Goal: Task Accomplishment & Management: Use online tool/utility

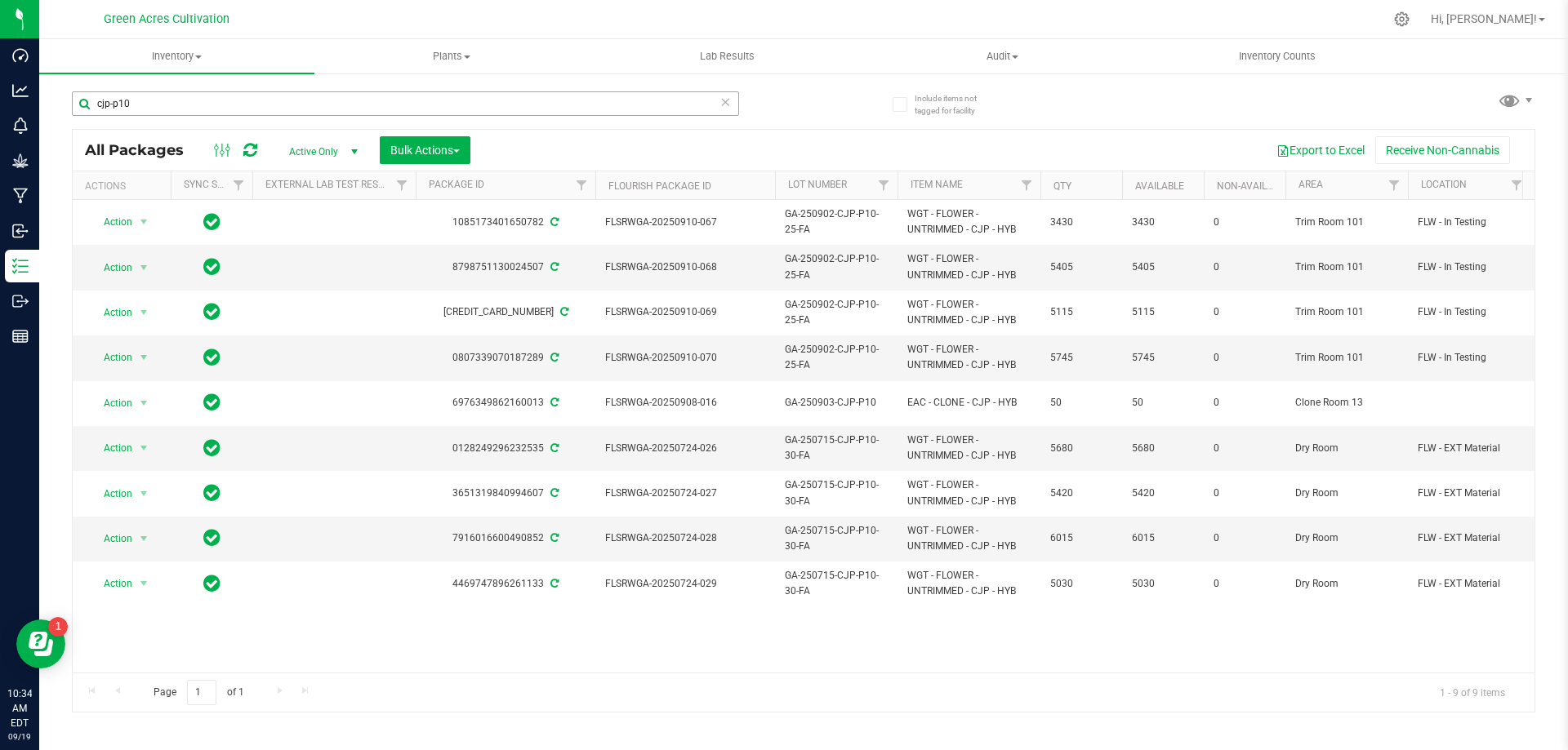
click at [256, 100] on input "cjp-p10" at bounding box center [405, 104] width 667 height 25
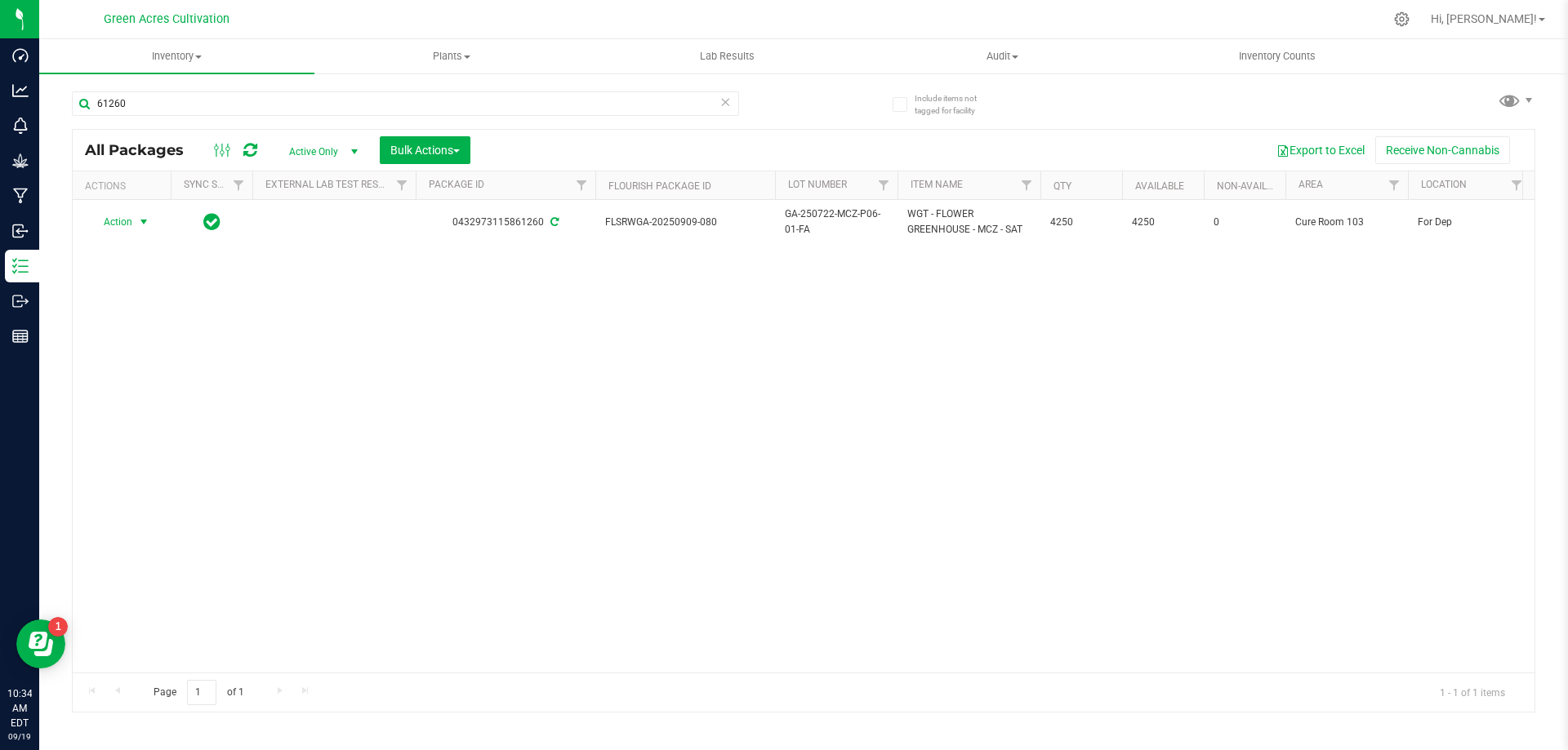
type input "61260"
click at [132, 224] on span "Action" at bounding box center [111, 222] width 44 height 23
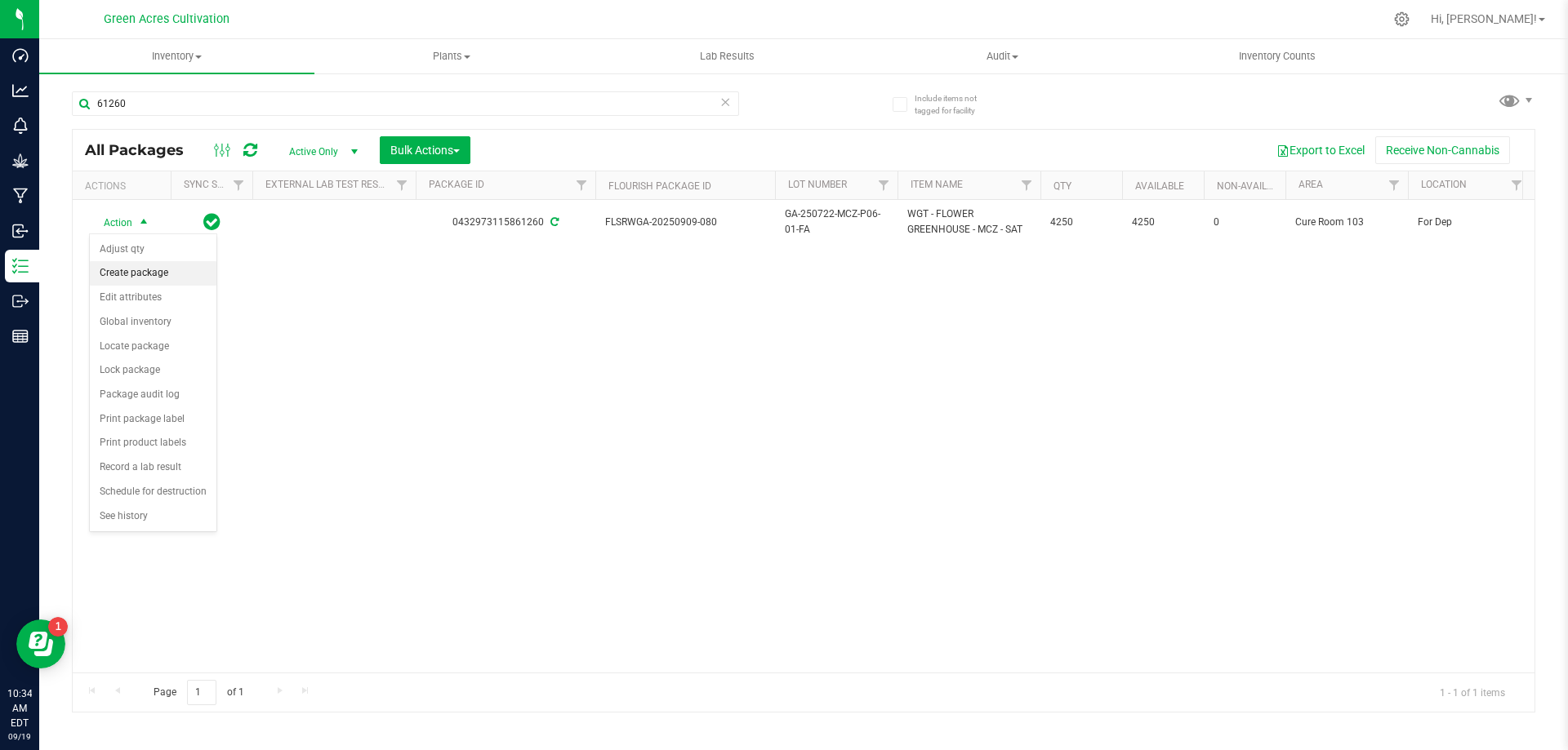
click at [155, 276] on li "Create package" at bounding box center [152, 274] width 127 height 25
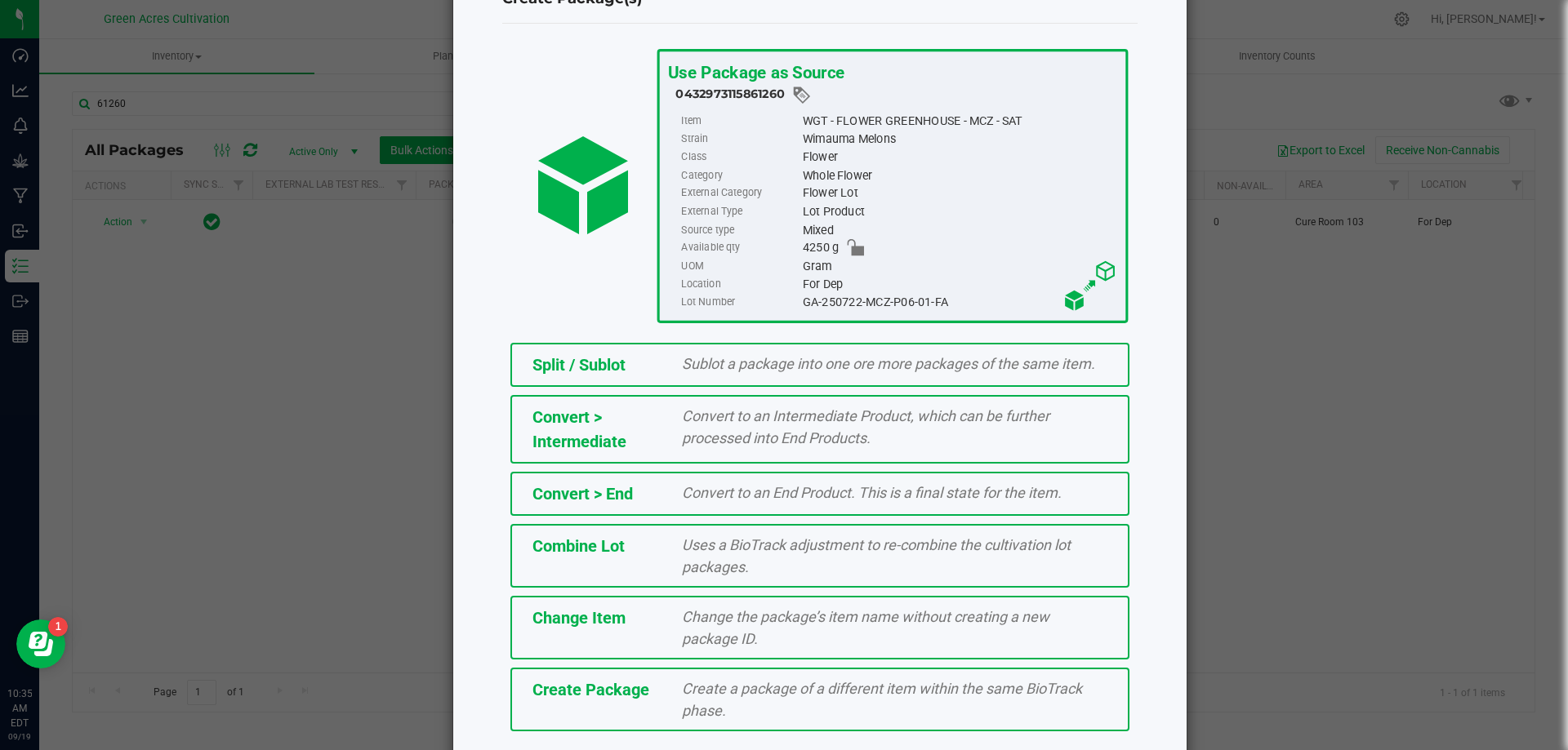
scroll to position [118, 0]
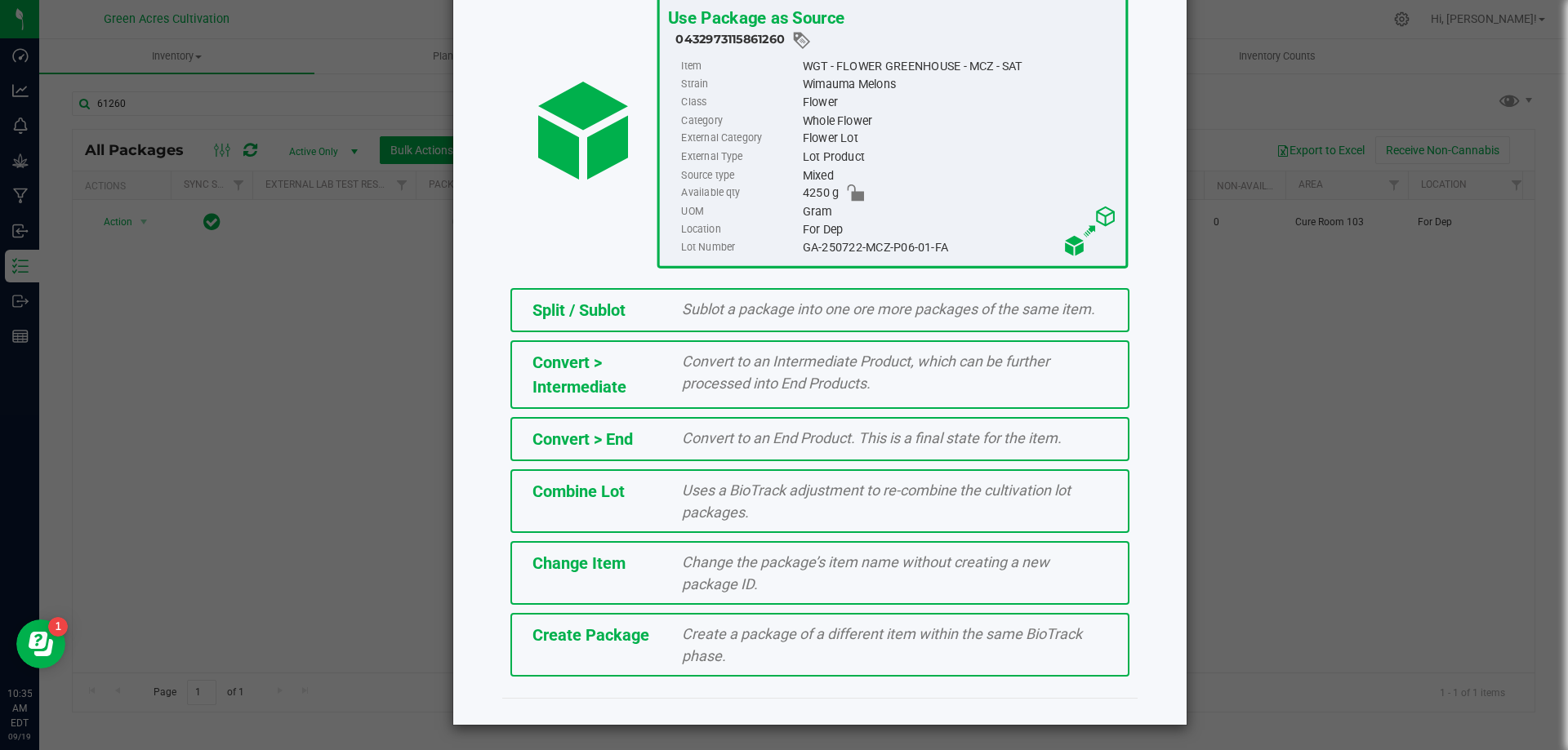
click at [760, 652] on div "Create a package of a different item within the same BioTrack phase." at bounding box center [894, 645] width 450 height 44
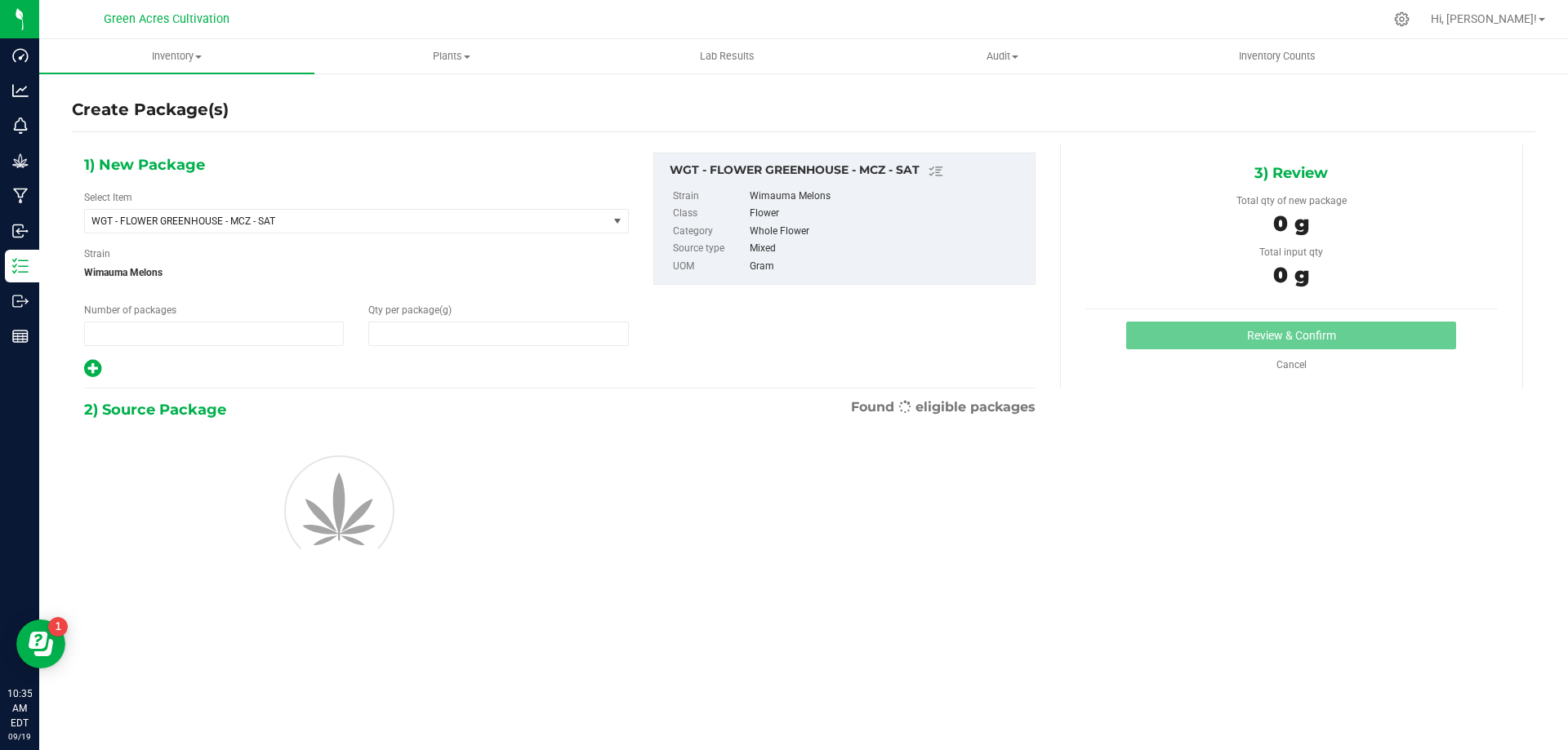
type input "1"
type input "0.0000"
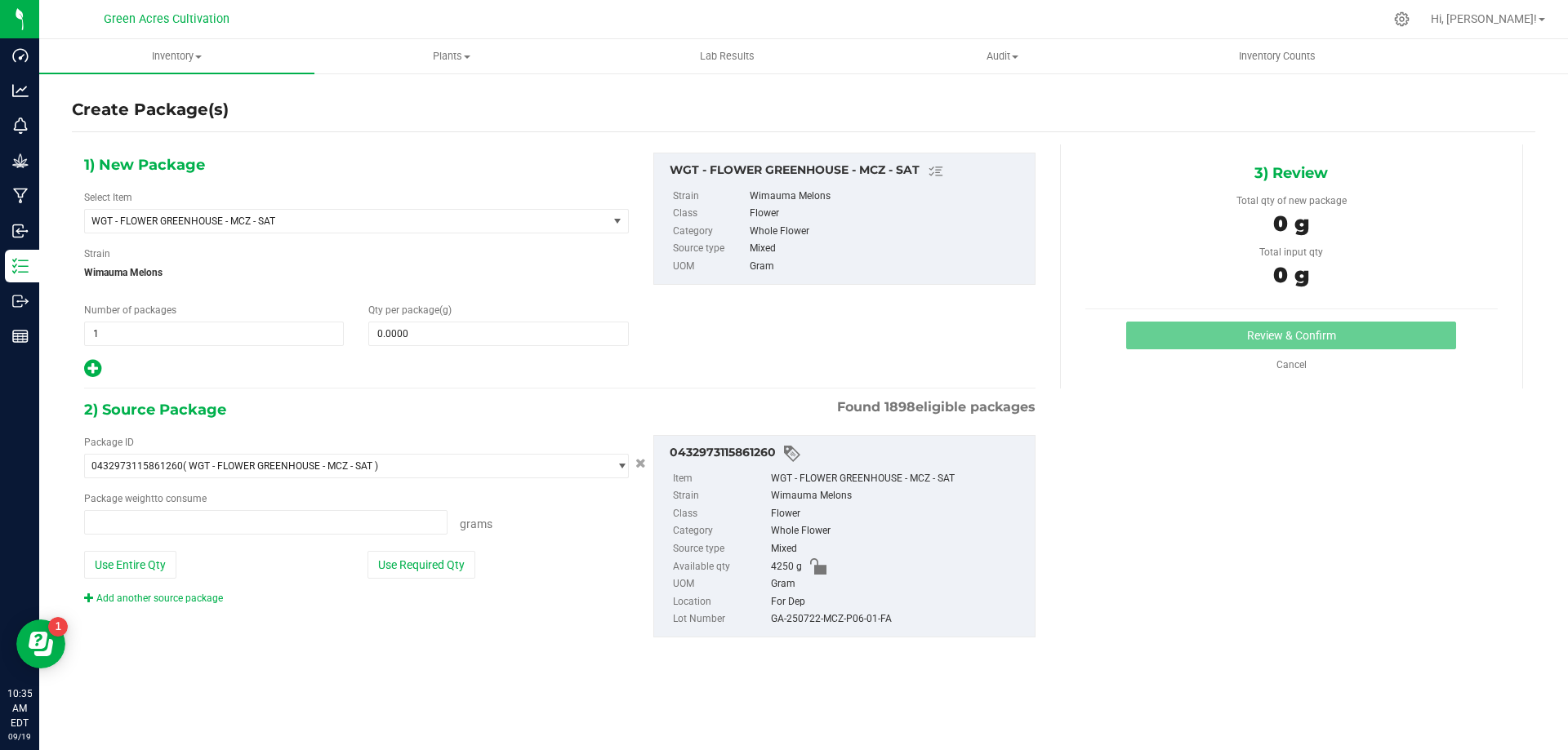
type input "0.0000 g"
click at [848, 623] on div "GA-250722-MCZ-P06-01-FA" at bounding box center [899, 620] width 256 height 18
copy div "GA-250722-MCZ-P06-01-FA"
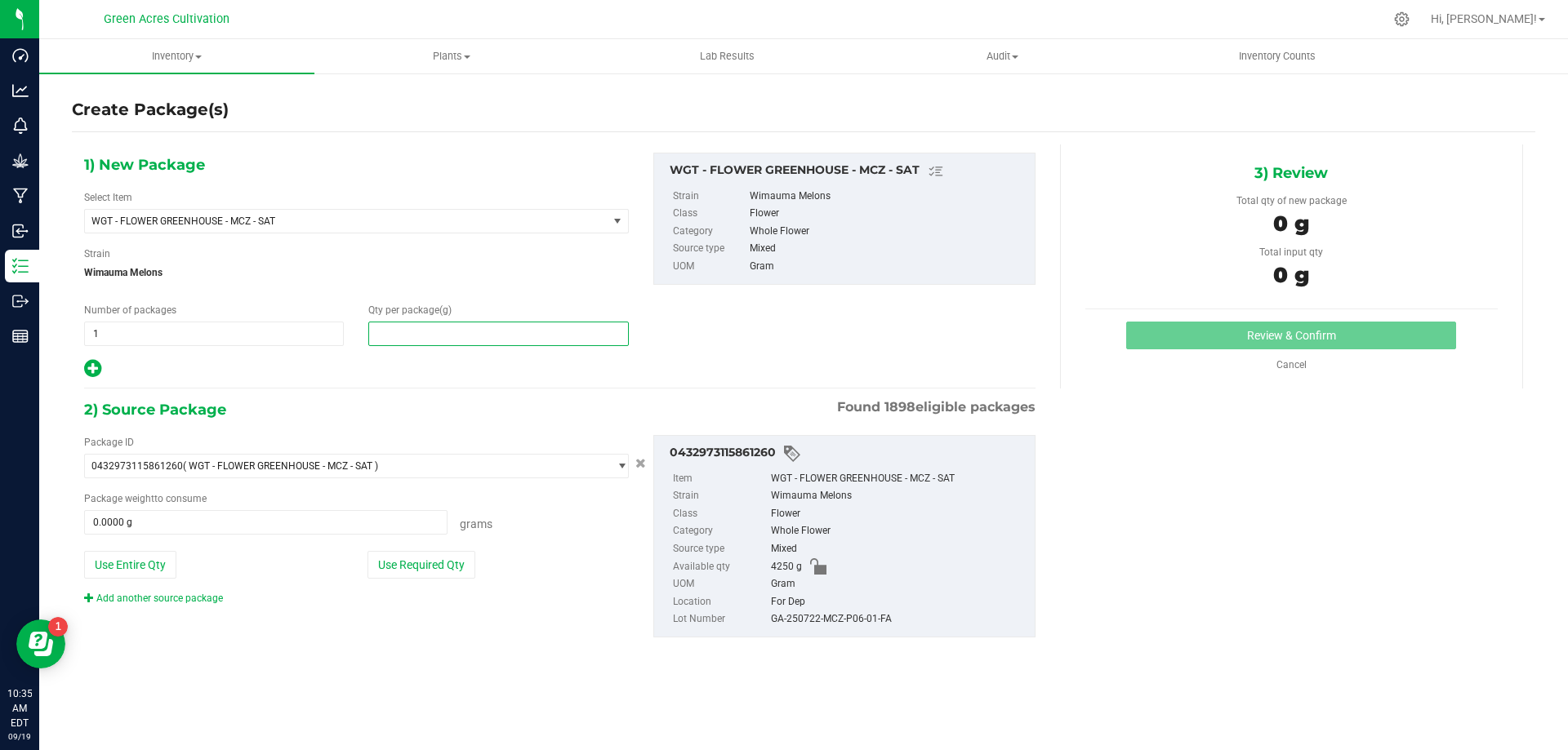
click at [414, 344] on span at bounding box center [498, 334] width 260 height 25
type input "15"
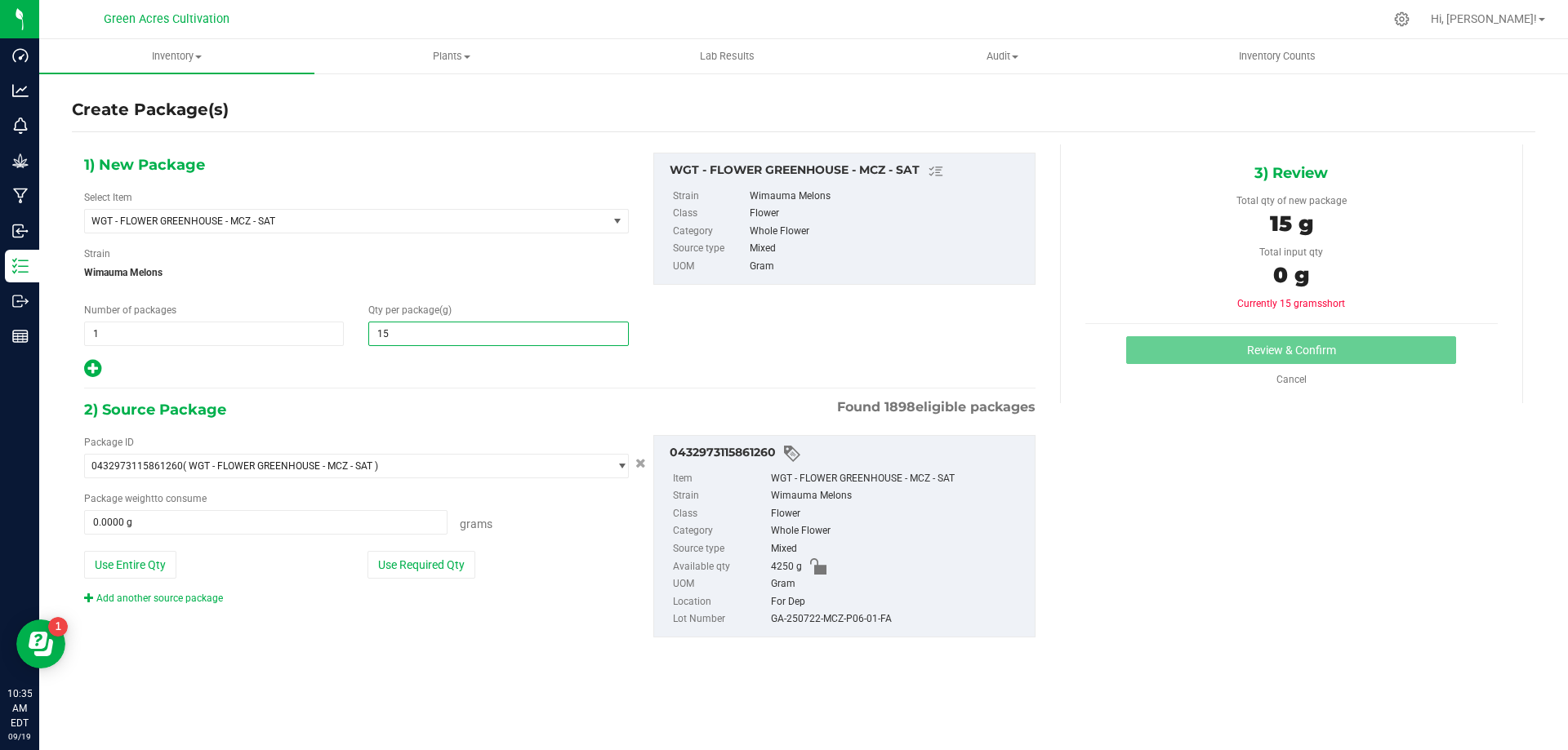
type input "15.0000"
click at [378, 549] on div "Package ID 0432973115861260 ( WGT - FLOWER GREENHOUSE - MCZ - SAT ) 00041930138…" at bounding box center [356, 520] width 569 height 170
click at [381, 555] on button "Use Required Qty" at bounding box center [421, 564] width 108 height 28
type input "15.0000 g"
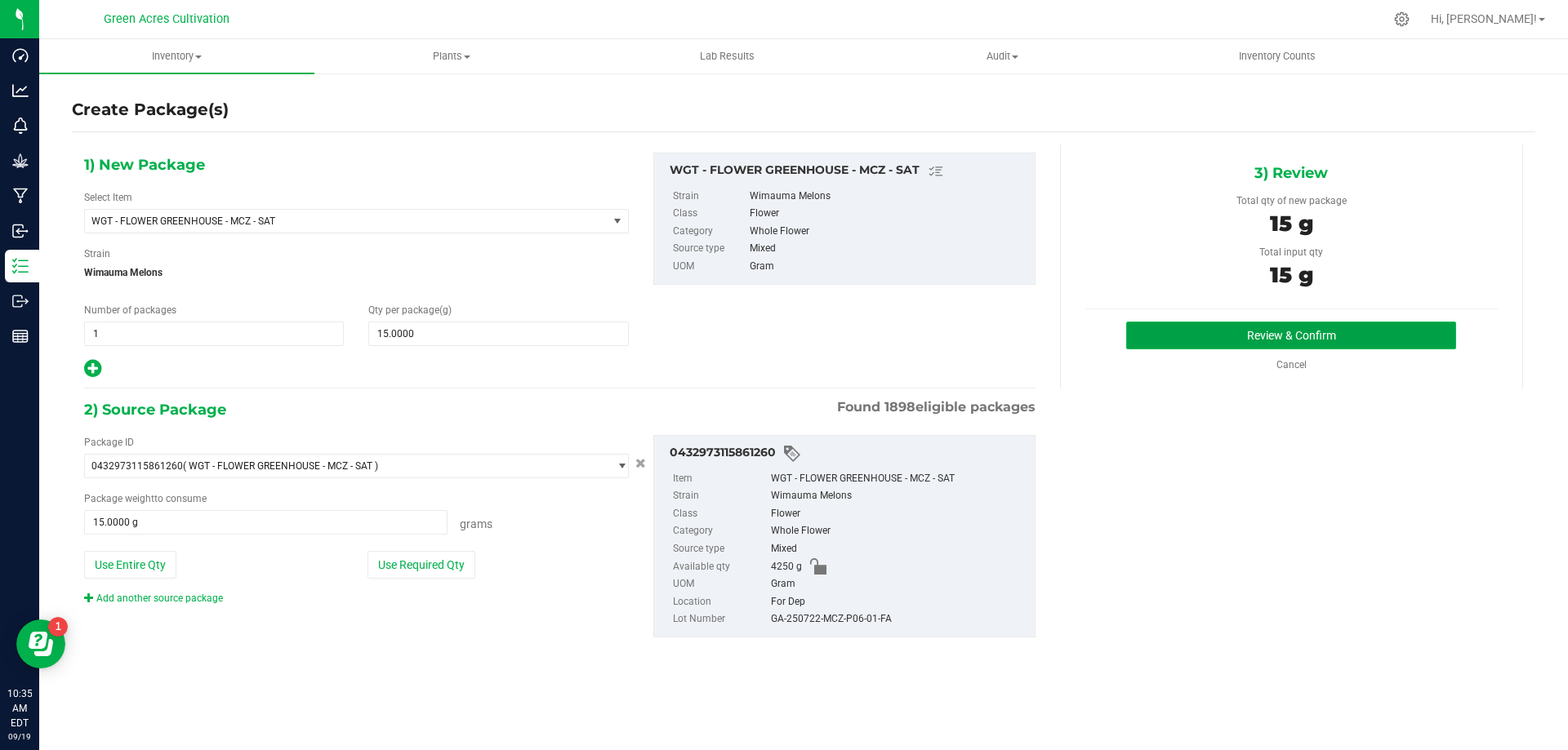
click at [1185, 330] on button "Review & Confirm" at bounding box center [1291, 335] width 330 height 28
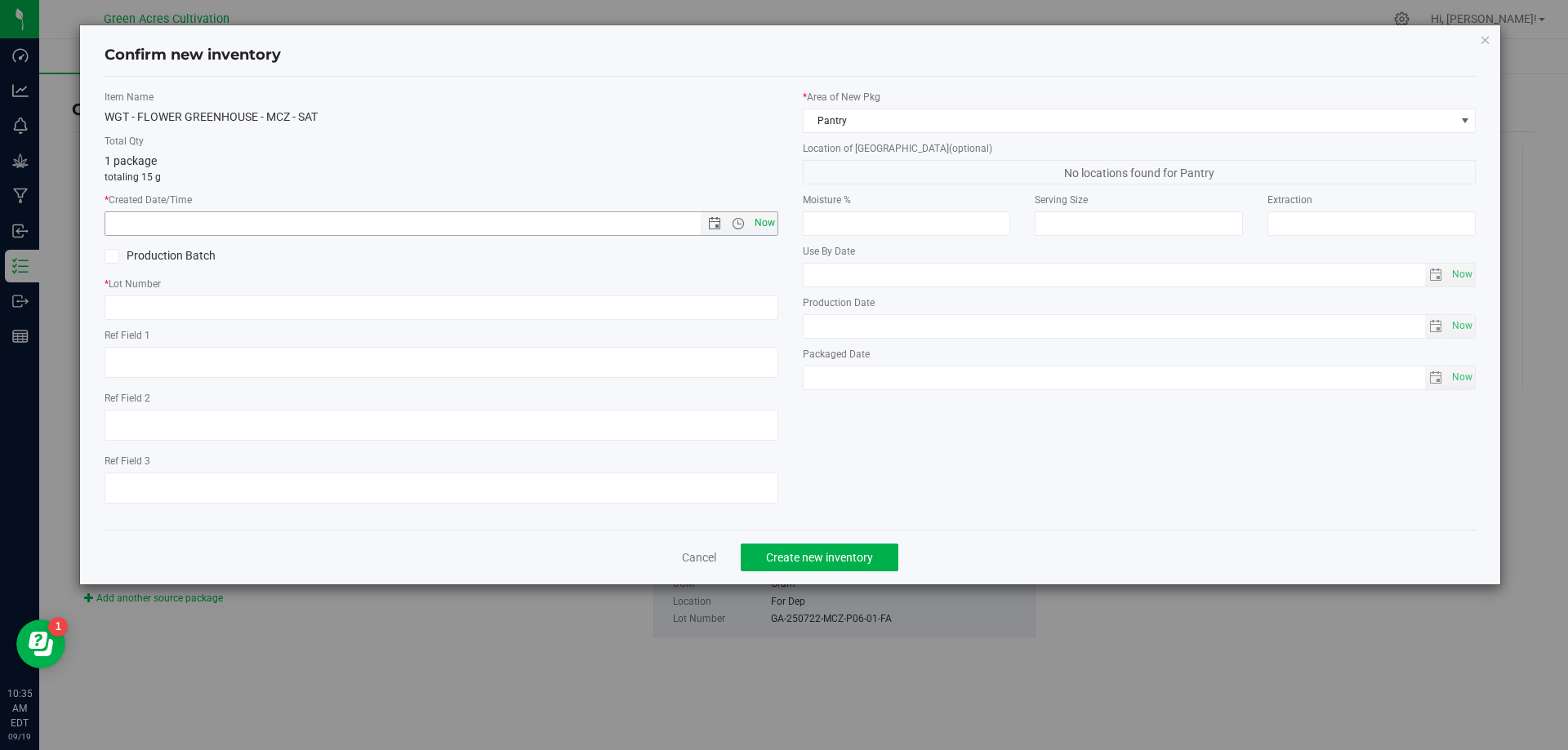
click at [760, 219] on span "Now" at bounding box center [764, 223] width 28 height 24
type input "[DATE] 10:35 AM"
click at [698, 311] on input "text" at bounding box center [442, 308] width 674 height 25
paste input "GA-250722-MCZ-P06-01-FA"
type input "GA-250722-MCZ-P06-01-FA"
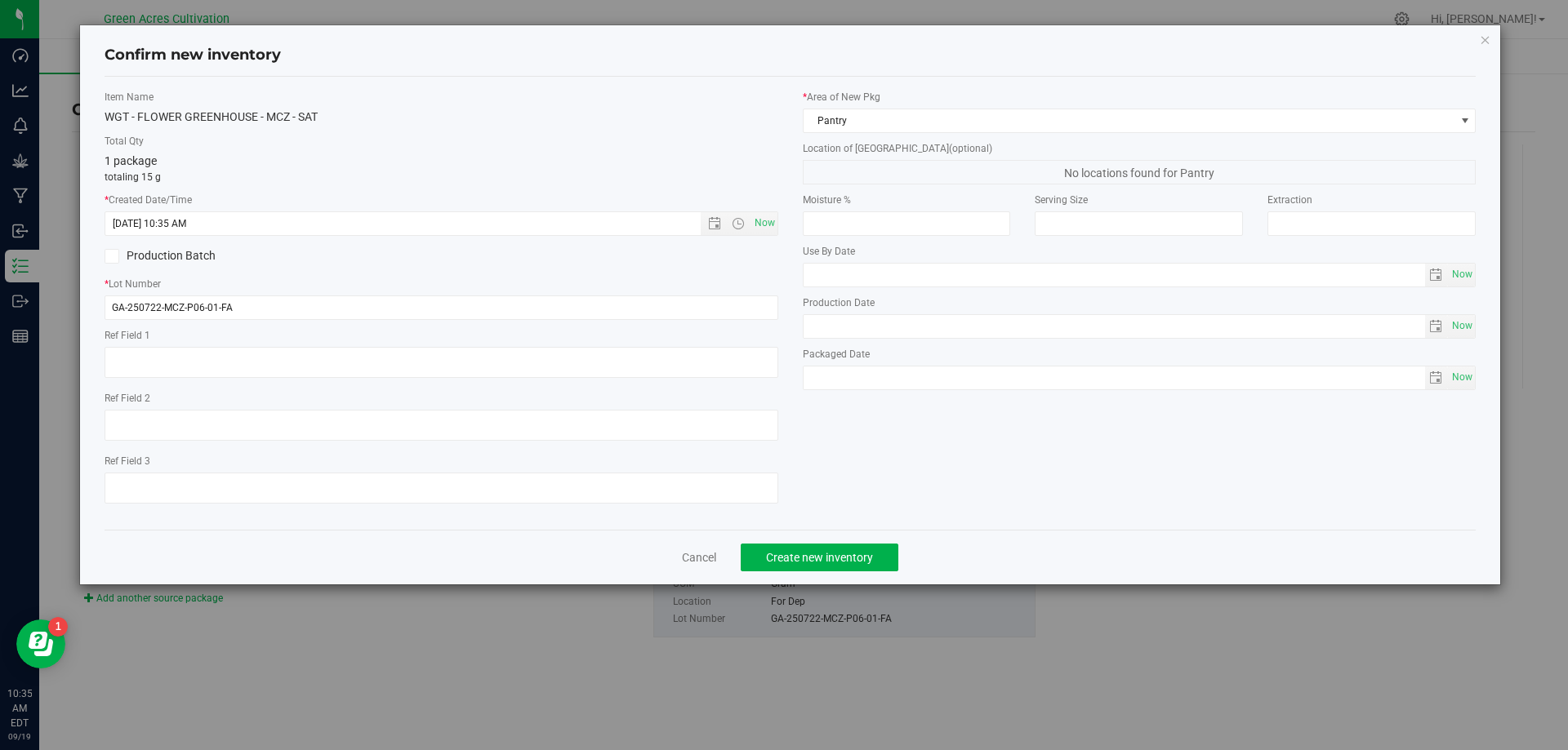
click at [885, 147] on label "Location of [GEOGRAPHIC_DATA] (optional)" at bounding box center [1140, 148] width 674 height 14
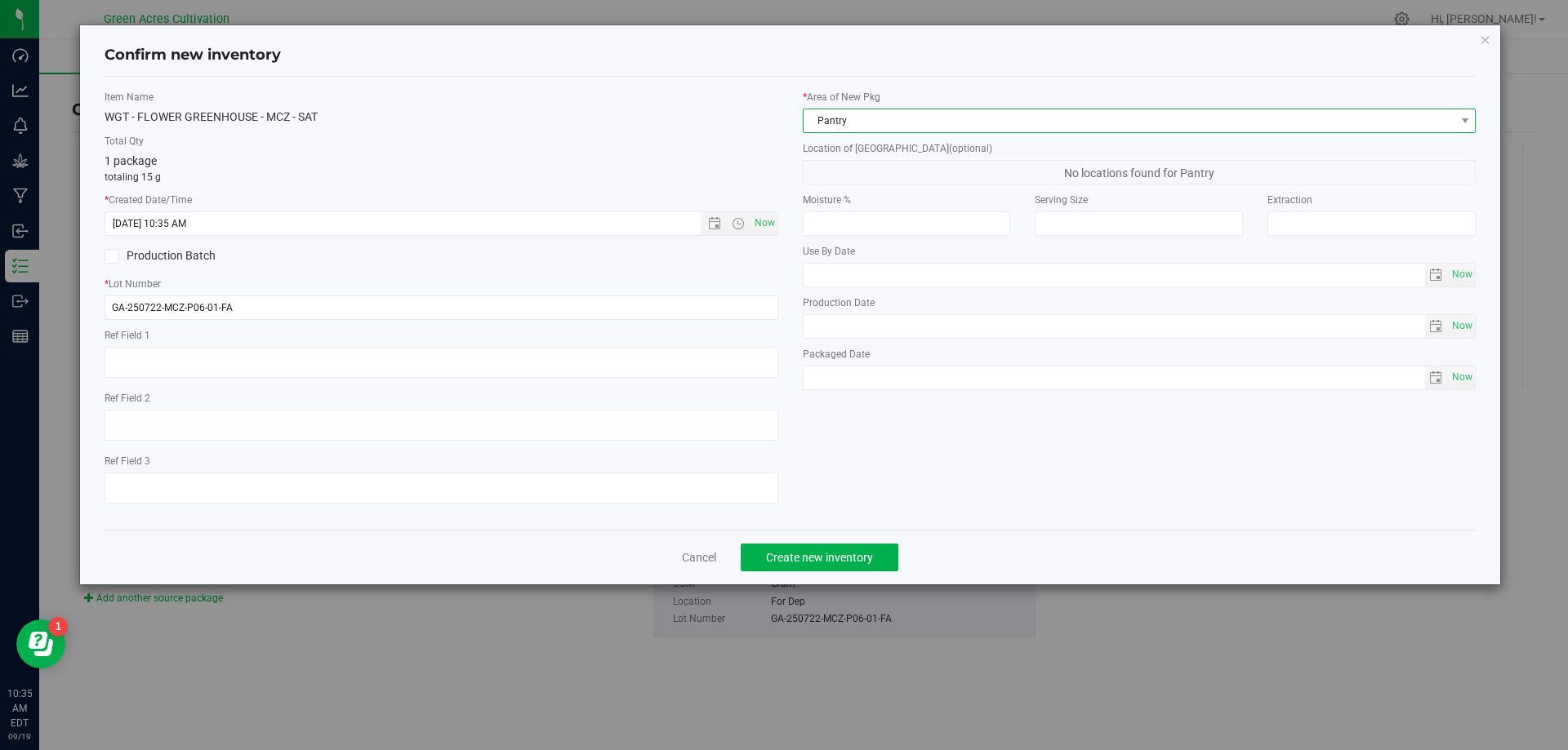
click at [894, 115] on span "Pantry" at bounding box center [1129, 121] width 652 height 23
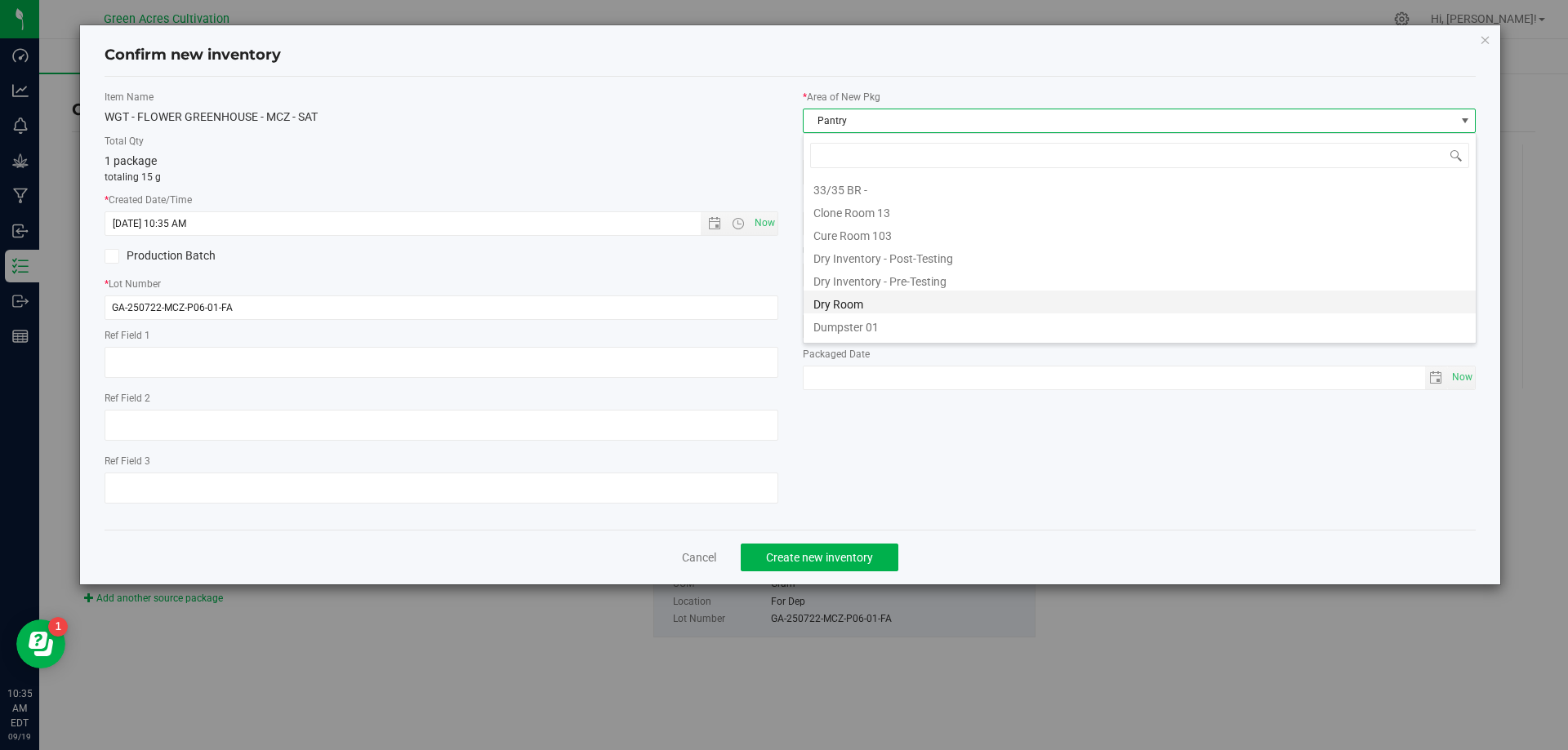
click at [867, 305] on li "Dry Room" at bounding box center [1140, 302] width 672 height 23
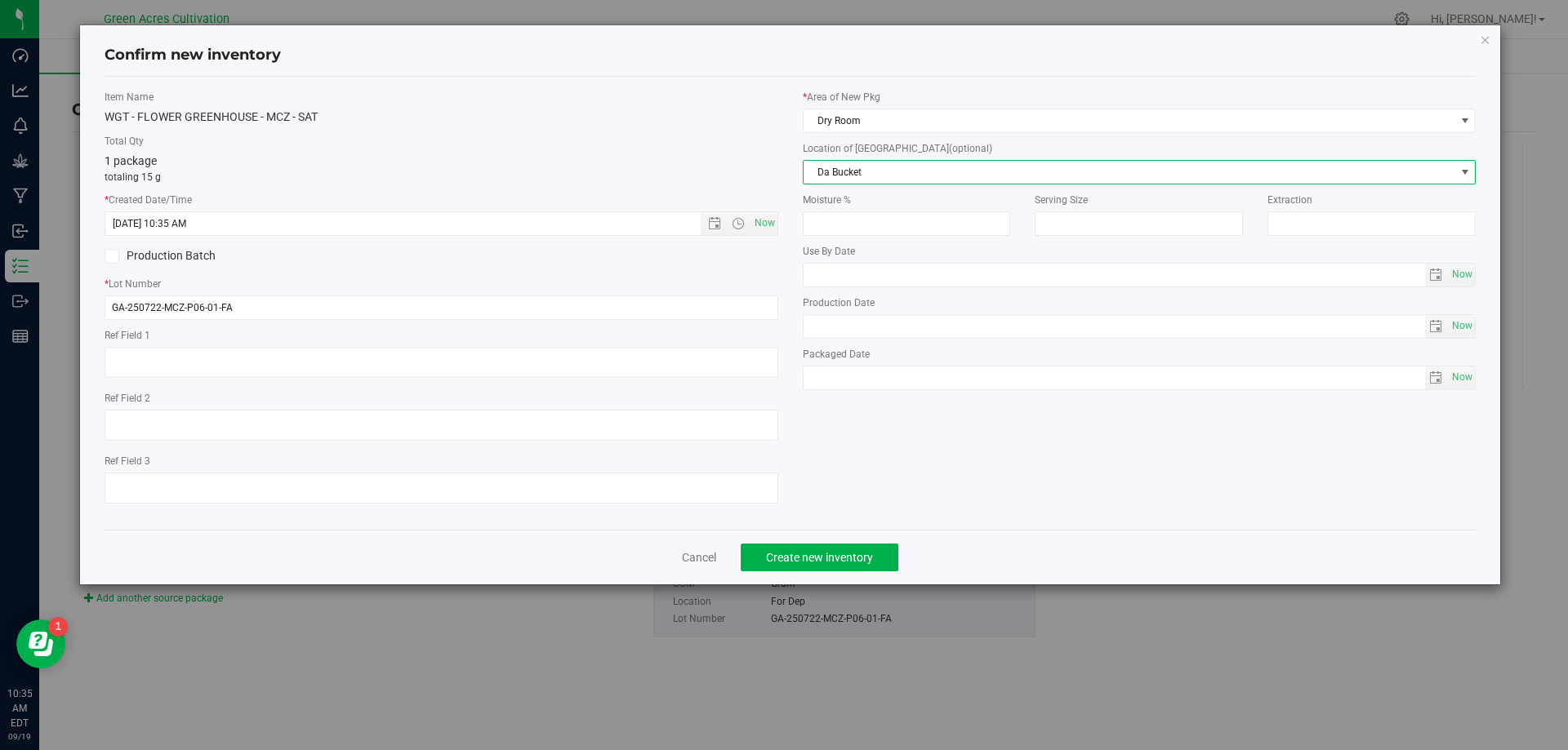
click at [876, 171] on span "Da Bucket" at bounding box center [1129, 172] width 652 height 23
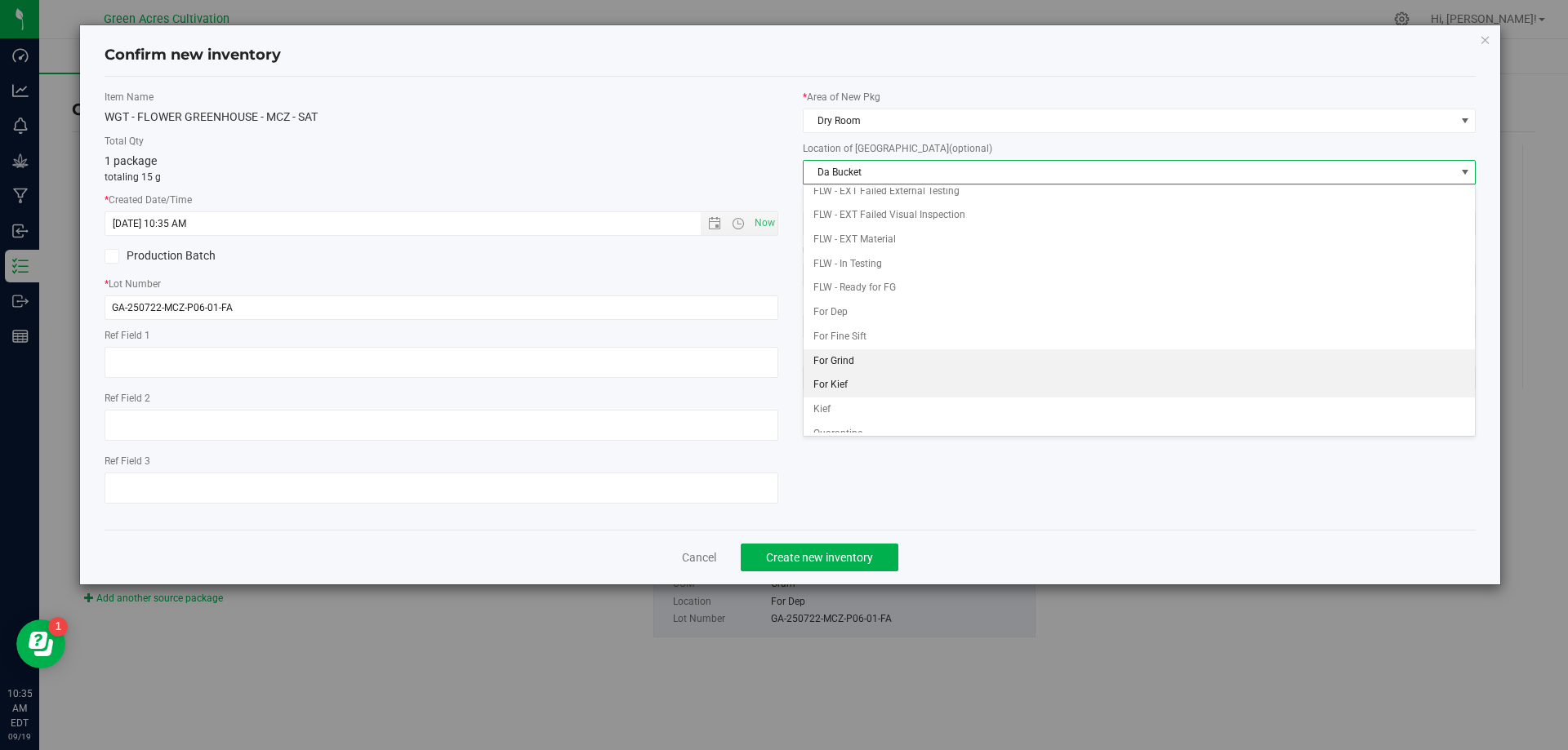
scroll to position [70, 0]
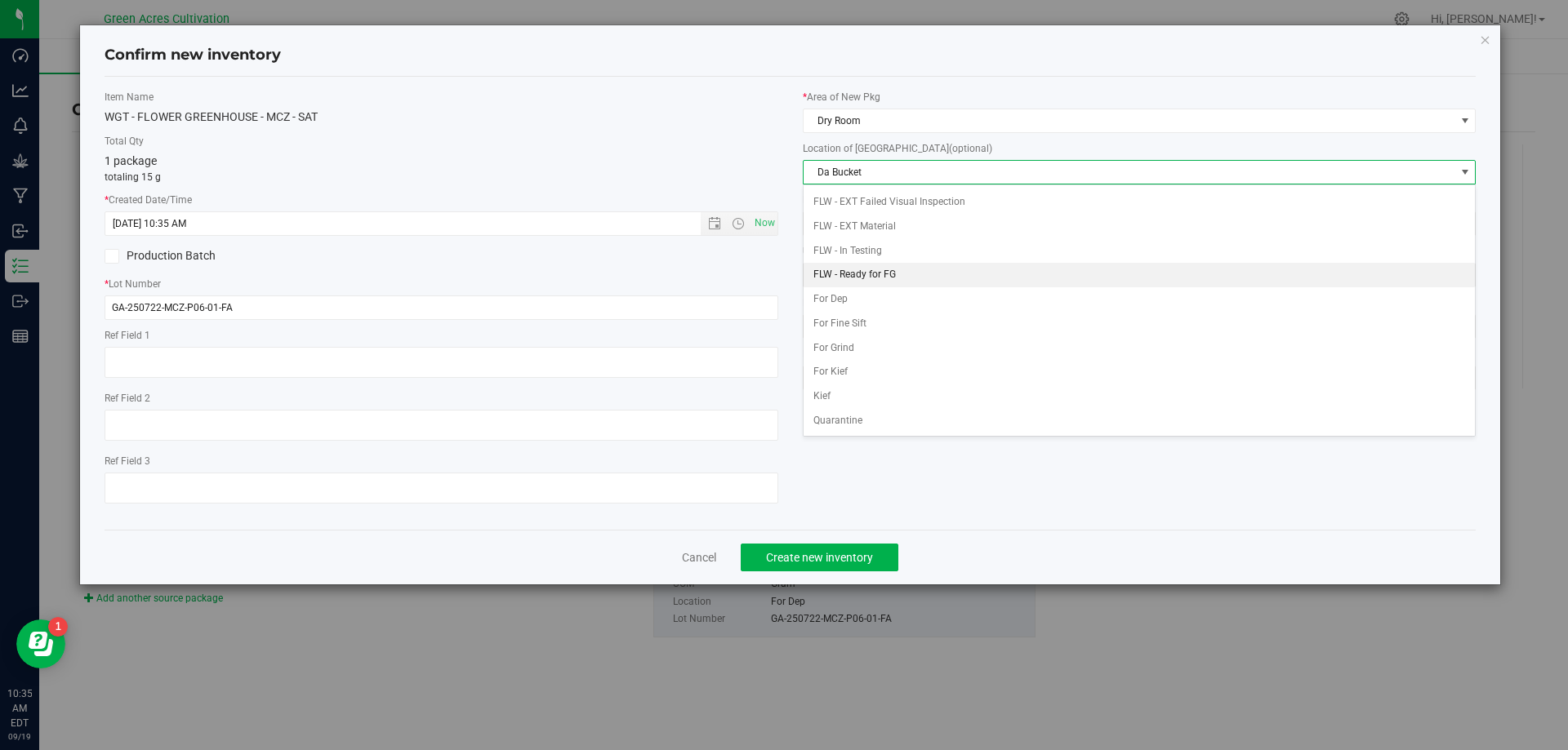
click at [850, 286] on li "FLW - Ready for FG" at bounding box center [1140, 275] width 672 height 25
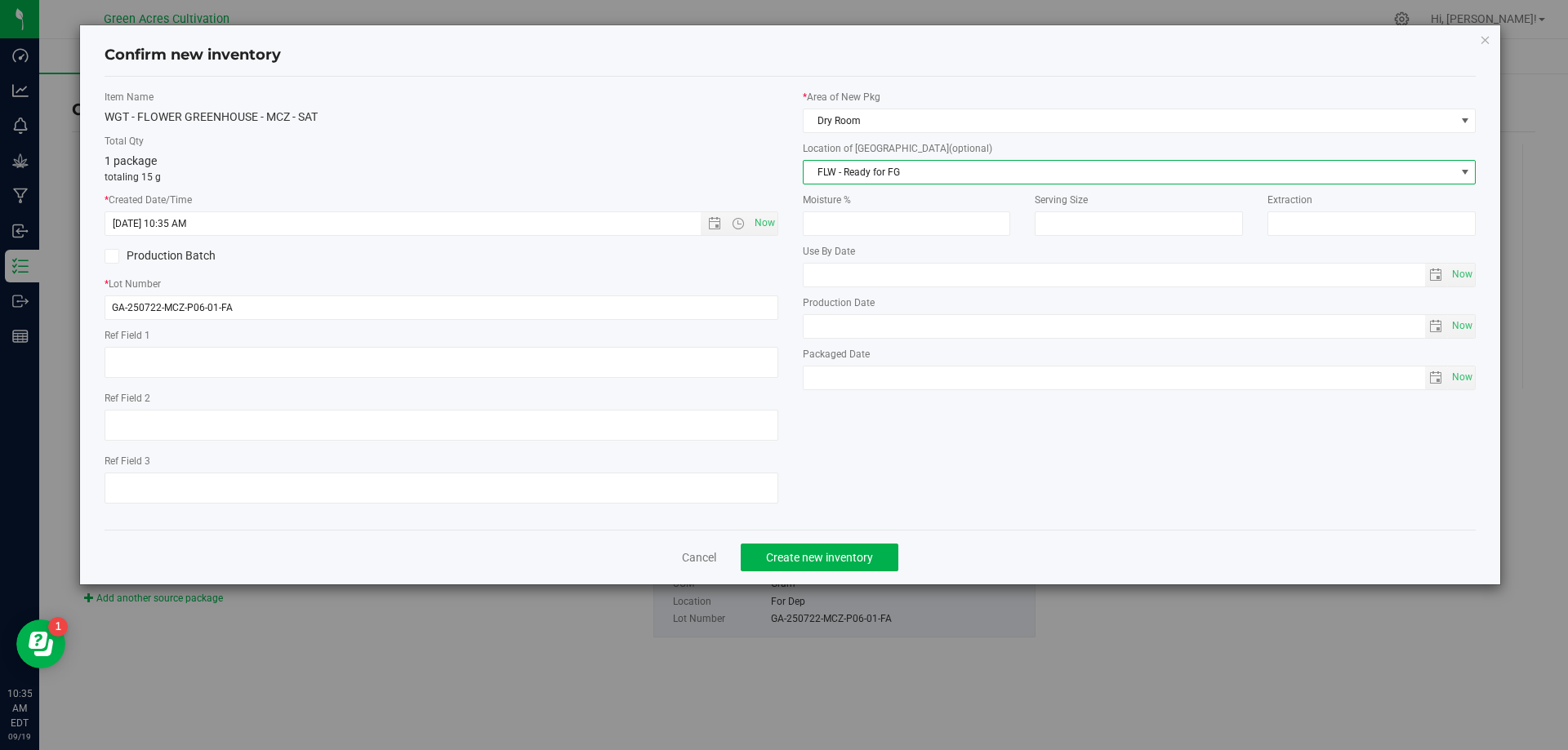
click at [877, 180] on span "FLW - Ready for FG" at bounding box center [1129, 172] width 652 height 23
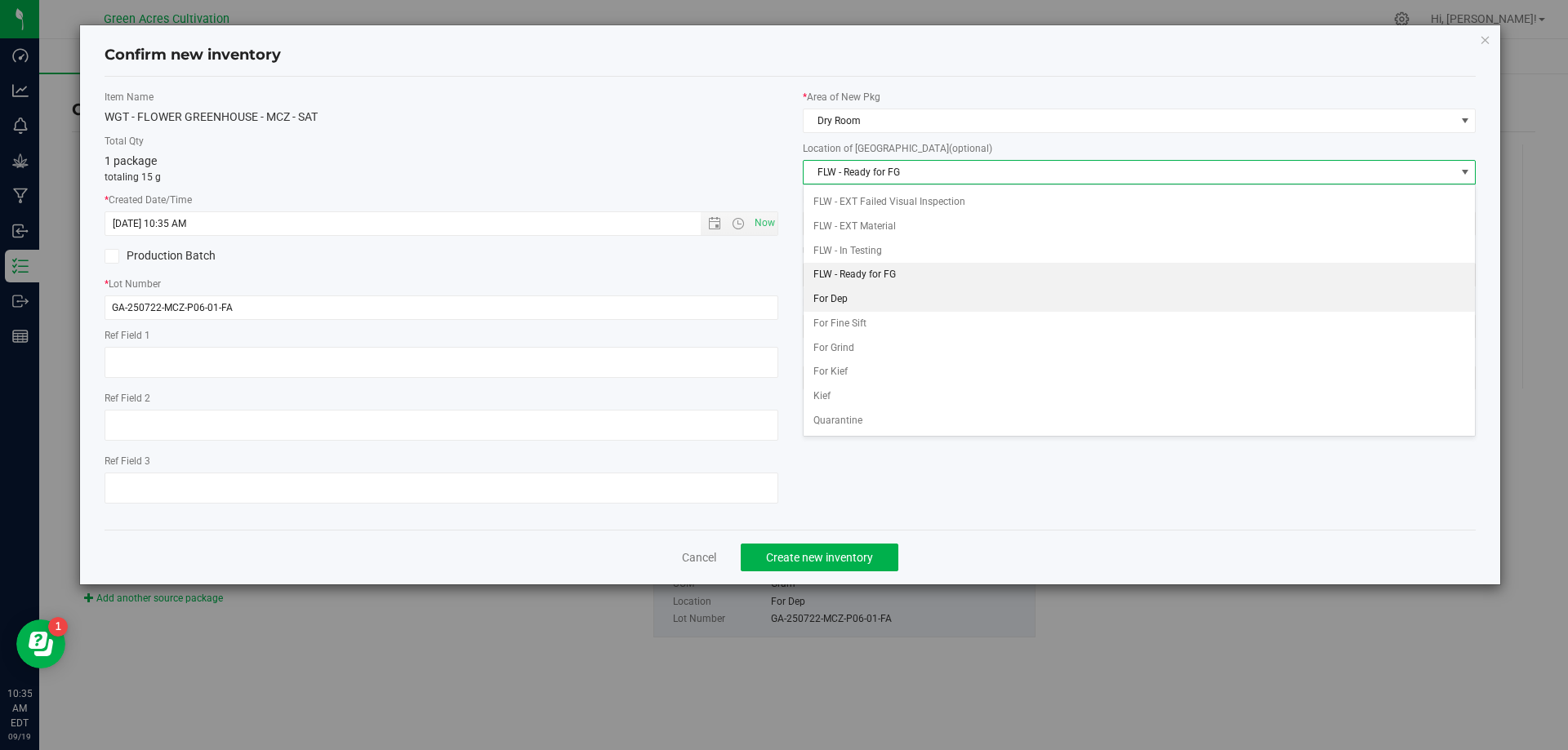
click at [863, 287] on li "For Dep" at bounding box center [1140, 300] width 672 height 25
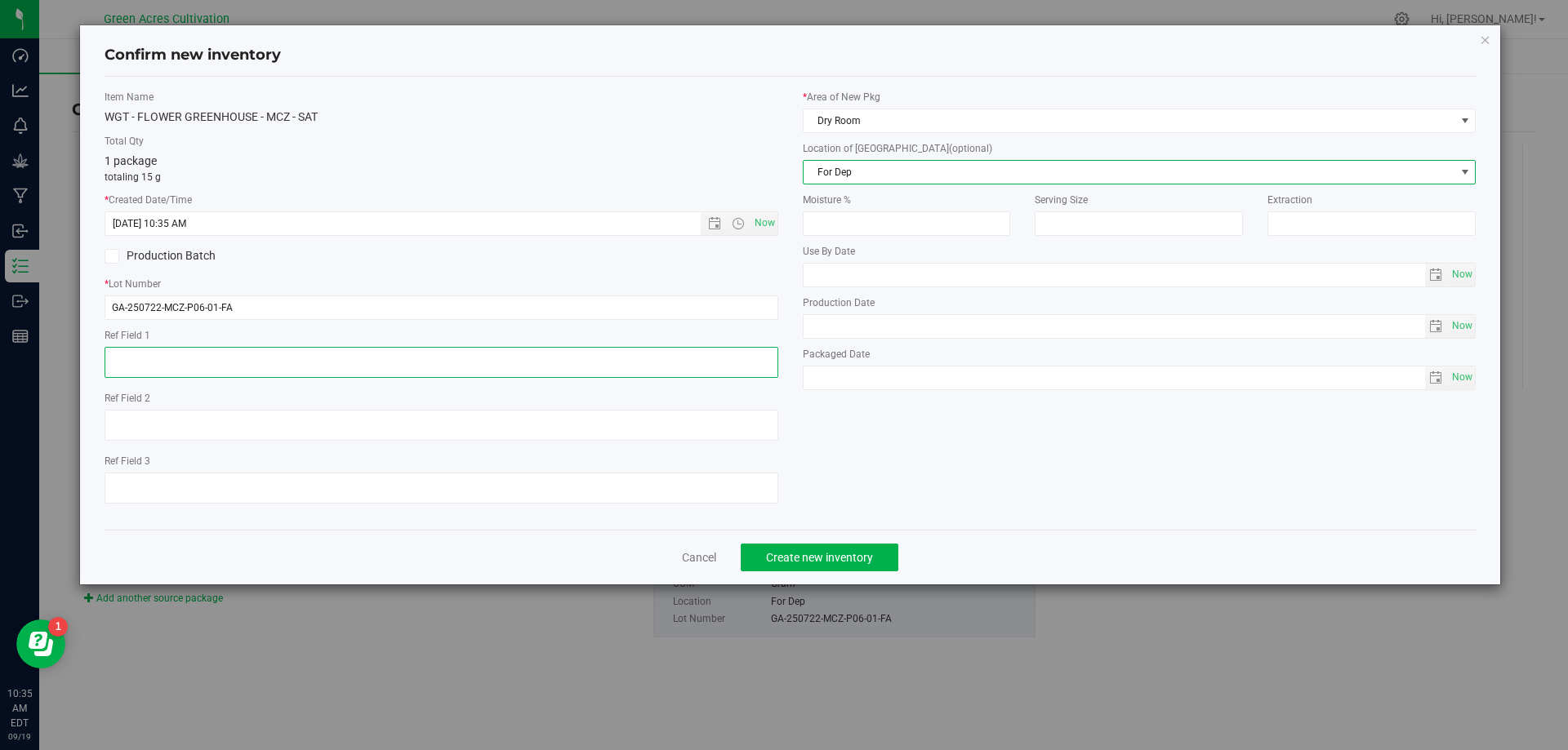
click at [377, 348] on textarea at bounding box center [442, 363] width 674 height 31
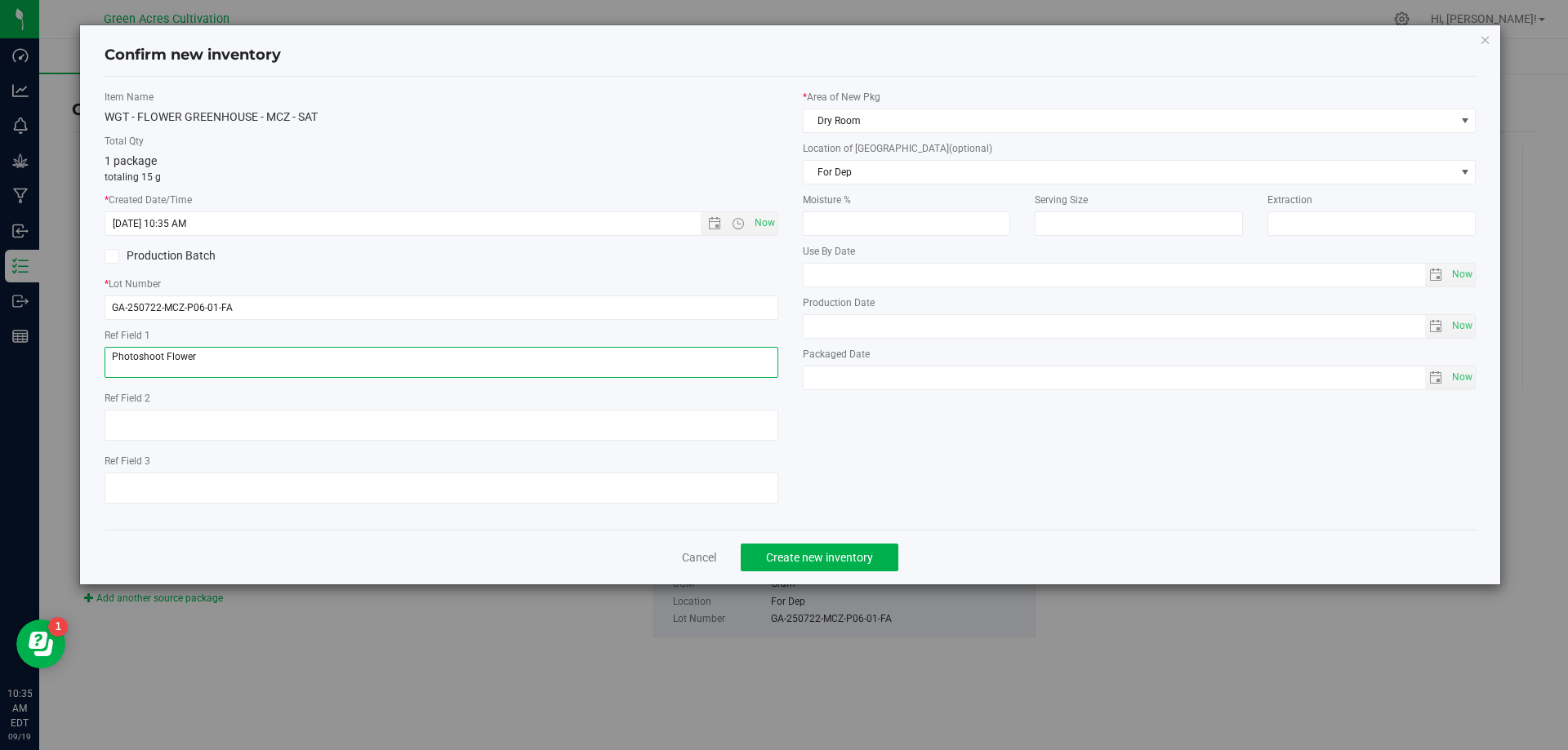
type textarea "Photoshoot Flower"
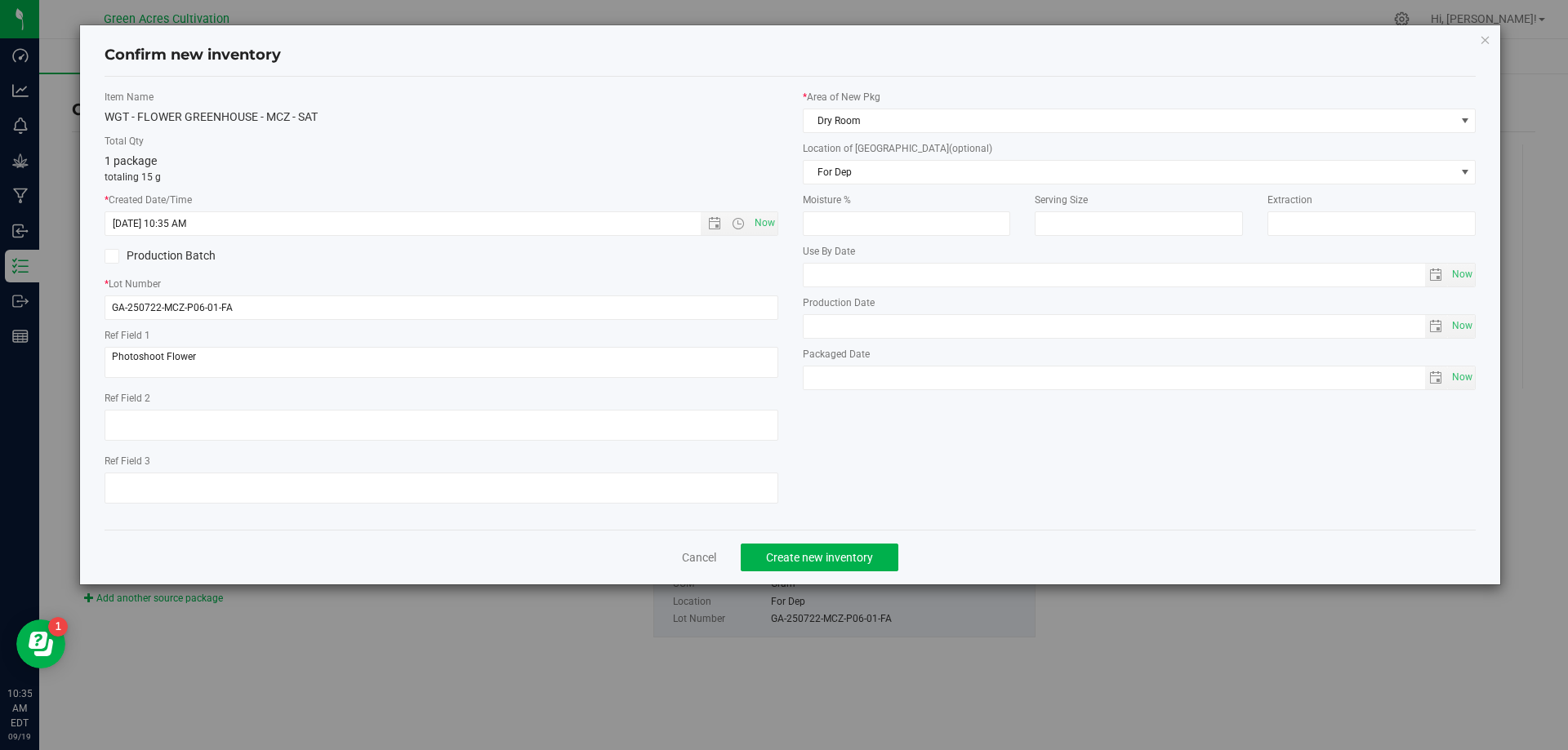
click at [863, 578] on div "Cancel Create new inventory" at bounding box center [790, 557] width 1372 height 54
click at [854, 561] on span "Create new inventory" at bounding box center [820, 558] width 107 height 13
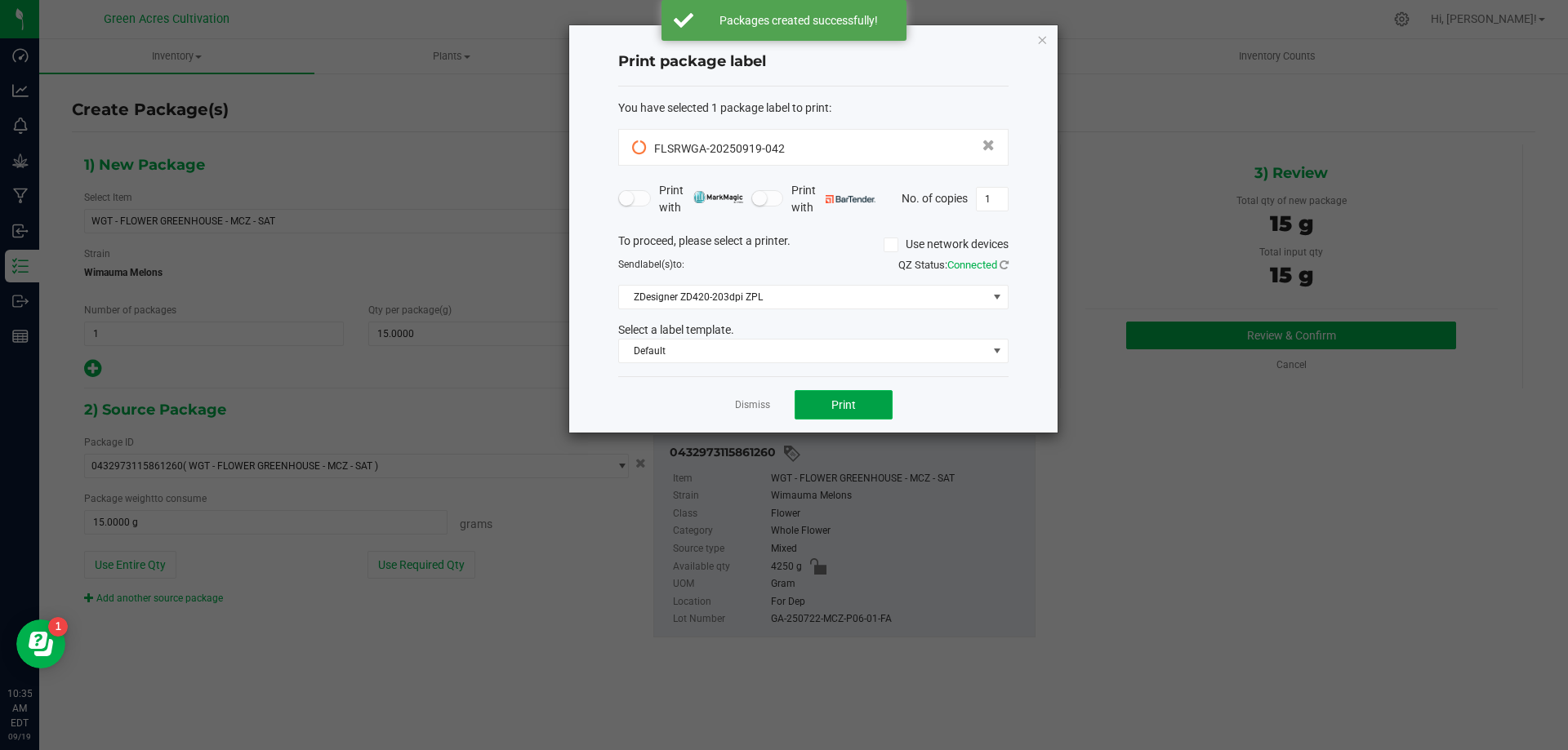
click at [868, 405] on button "Print" at bounding box center [844, 405] width 98 height 30
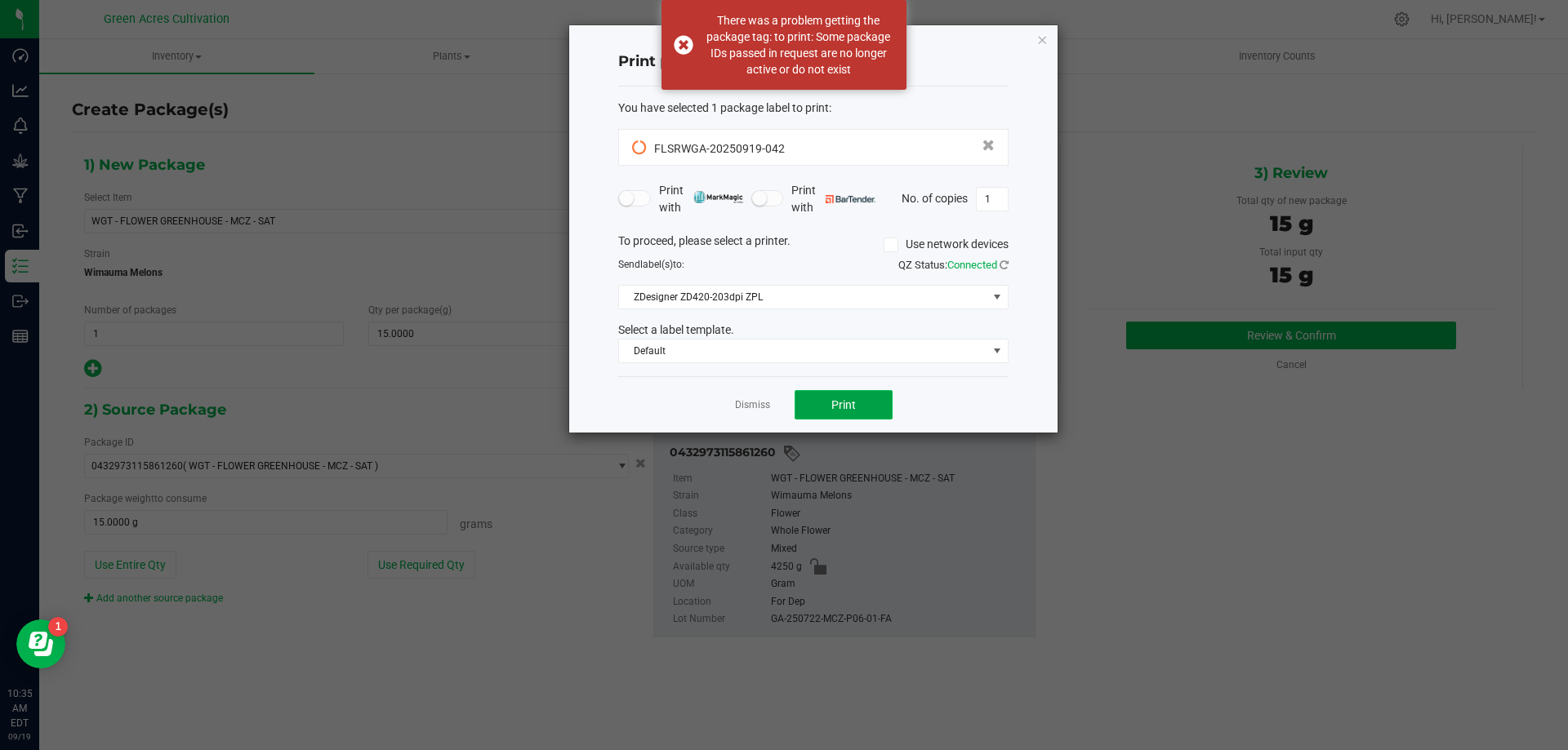
click at [878, 405] on button "Print" at bounding box center [844, 405] width 98 height 30
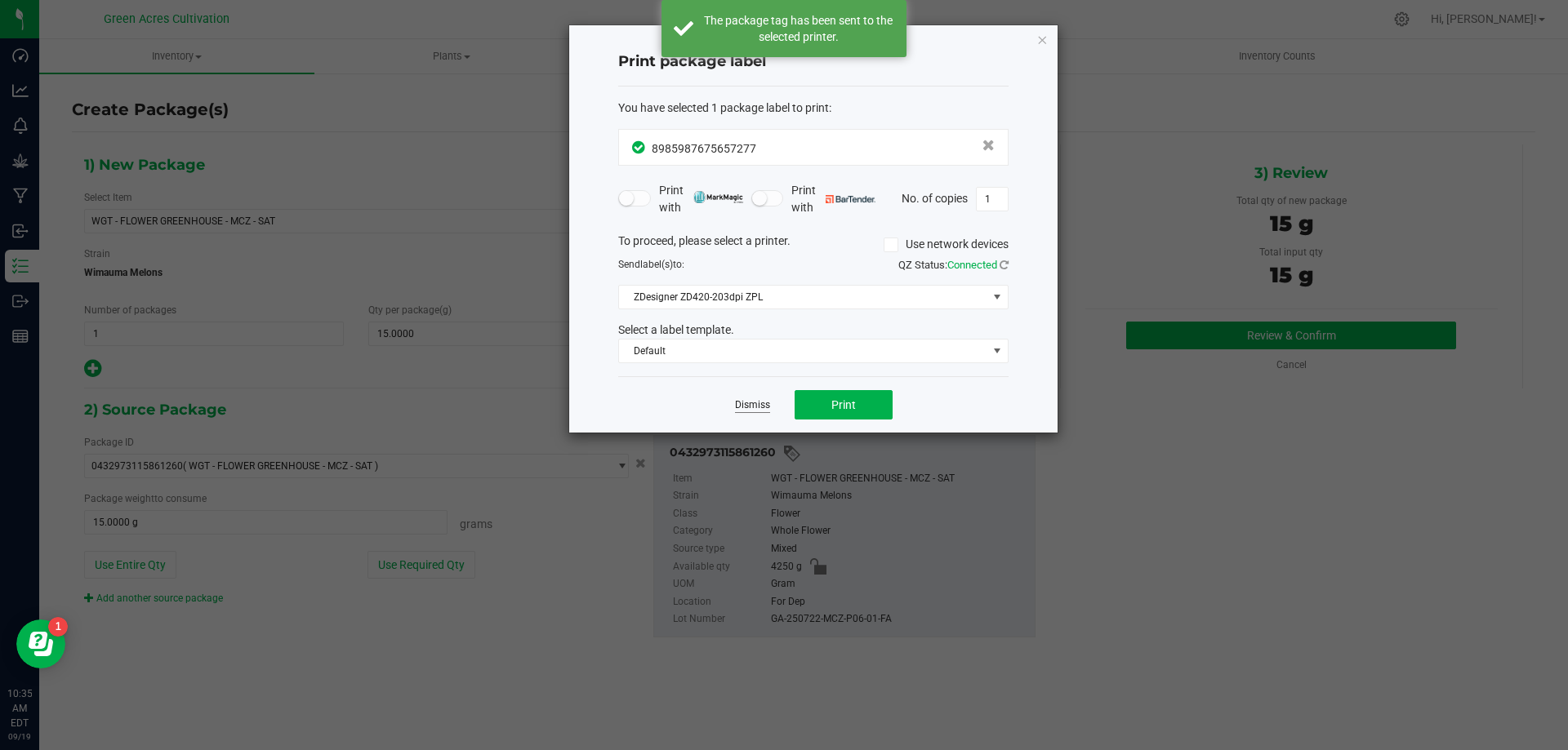
click at [763, 406] on link "Dismiss" at bounding box center [752, 405] width 35 height 14
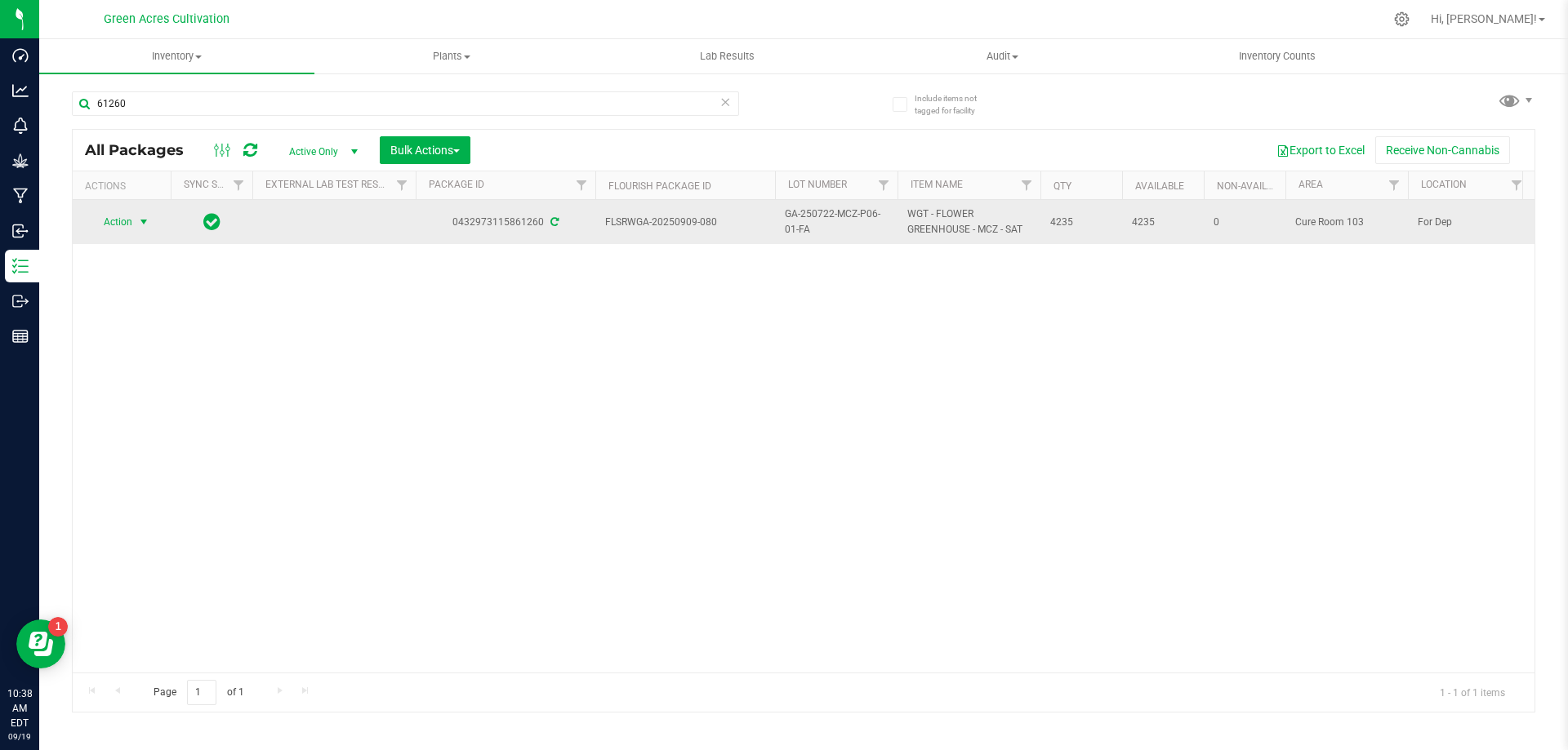
click at [135, 225] on span "select" at bounding box center [144, 222] width 20 height 23
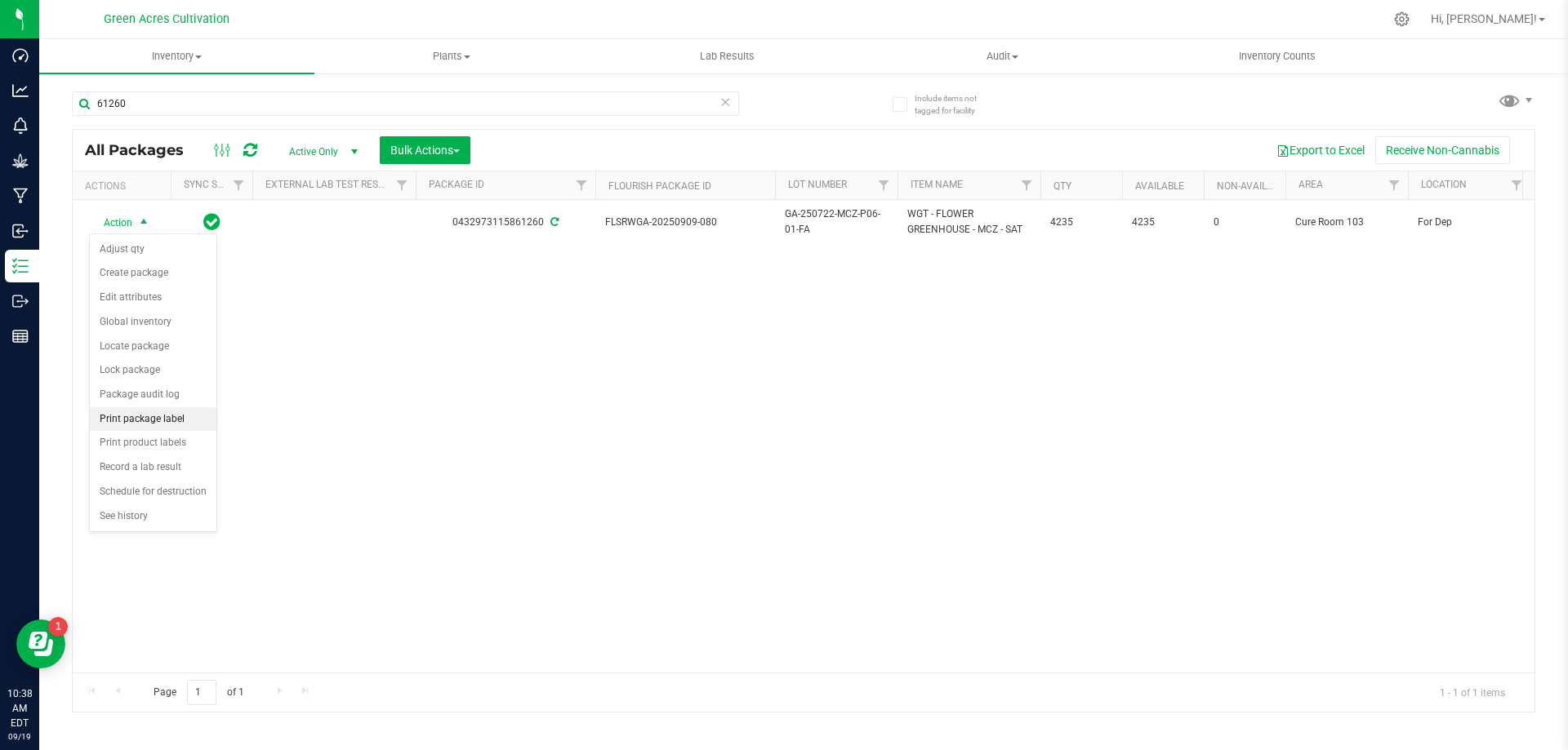
click at [165, 412] on li "Print package label" at bounding box center [152, 420] width 127 height 25
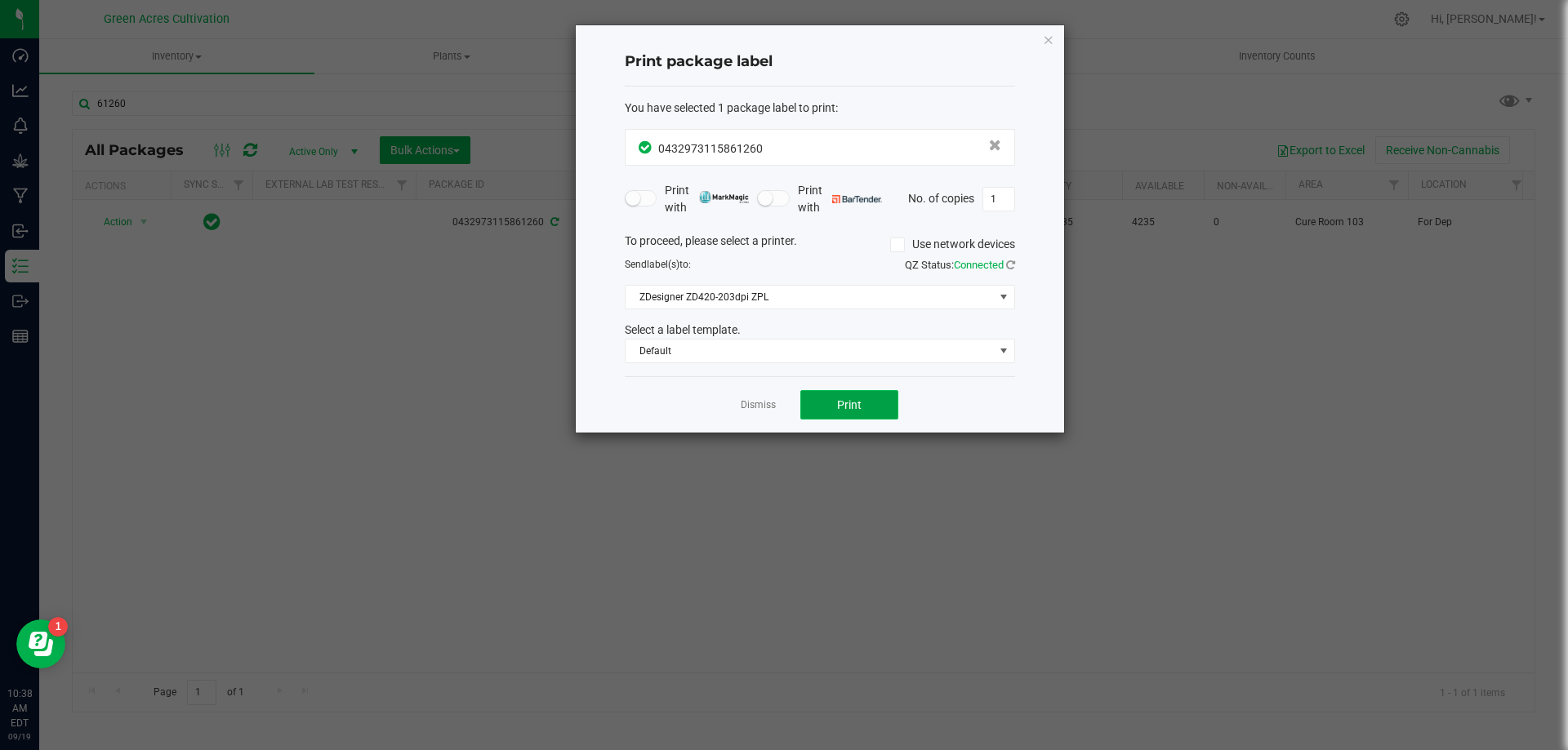
click at [858, 402] on span "Print" at bounding box center [849, 405] width 25 height 13
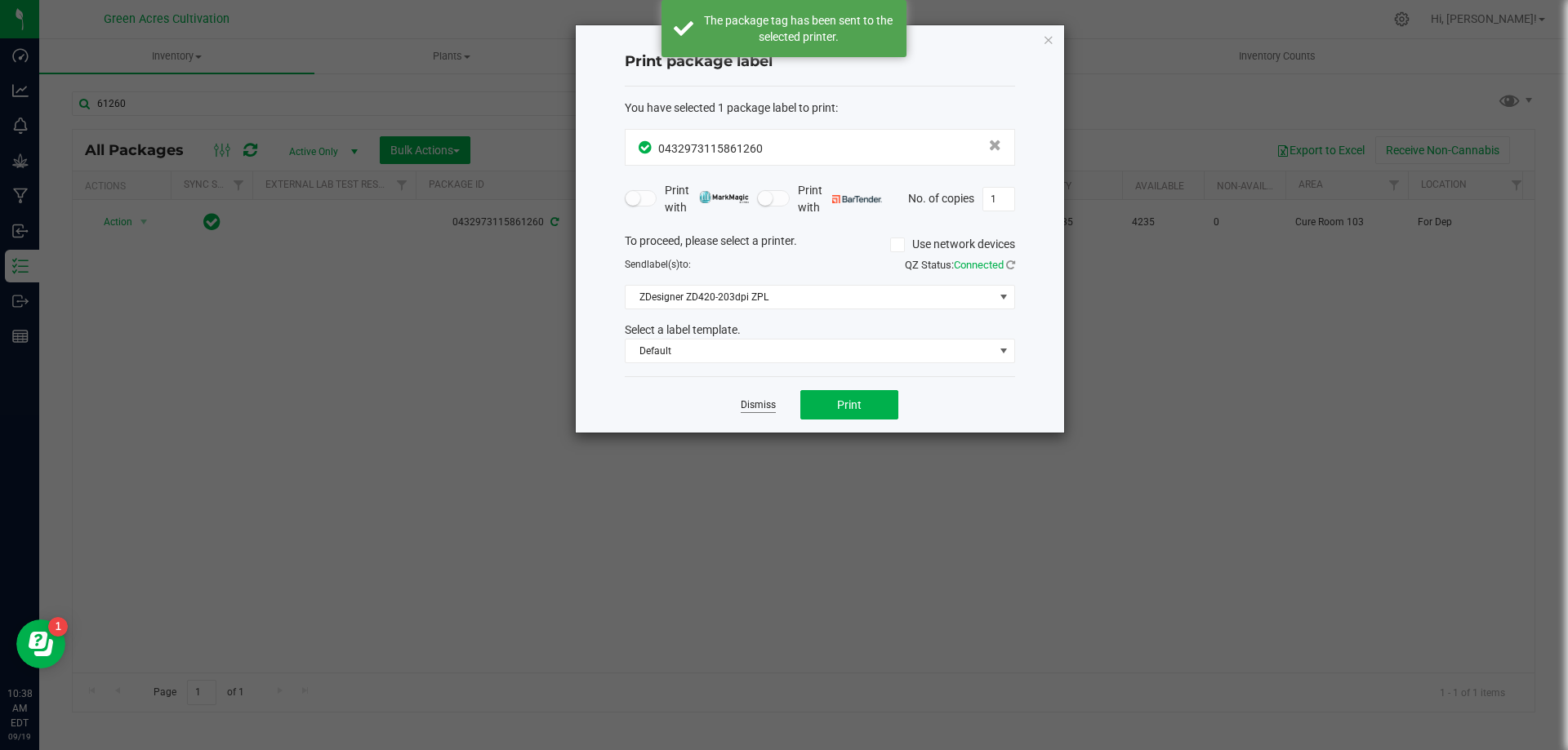
click at [746, 410] on link "Dismiss" at bounding box center [758, 405] width 35 height 14
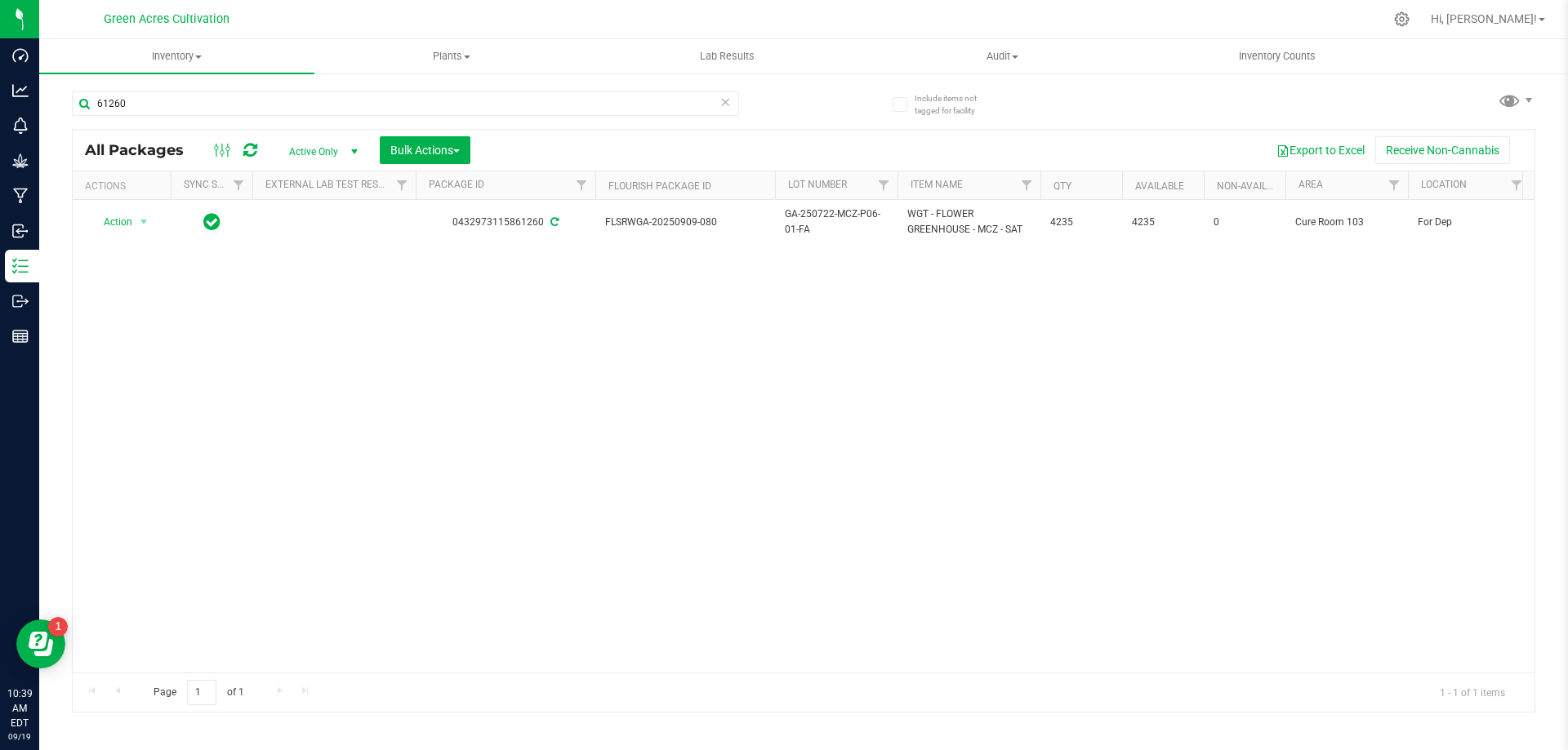
click at [722, 104] on icon at bounding box center [725, 101] width 11 height 20
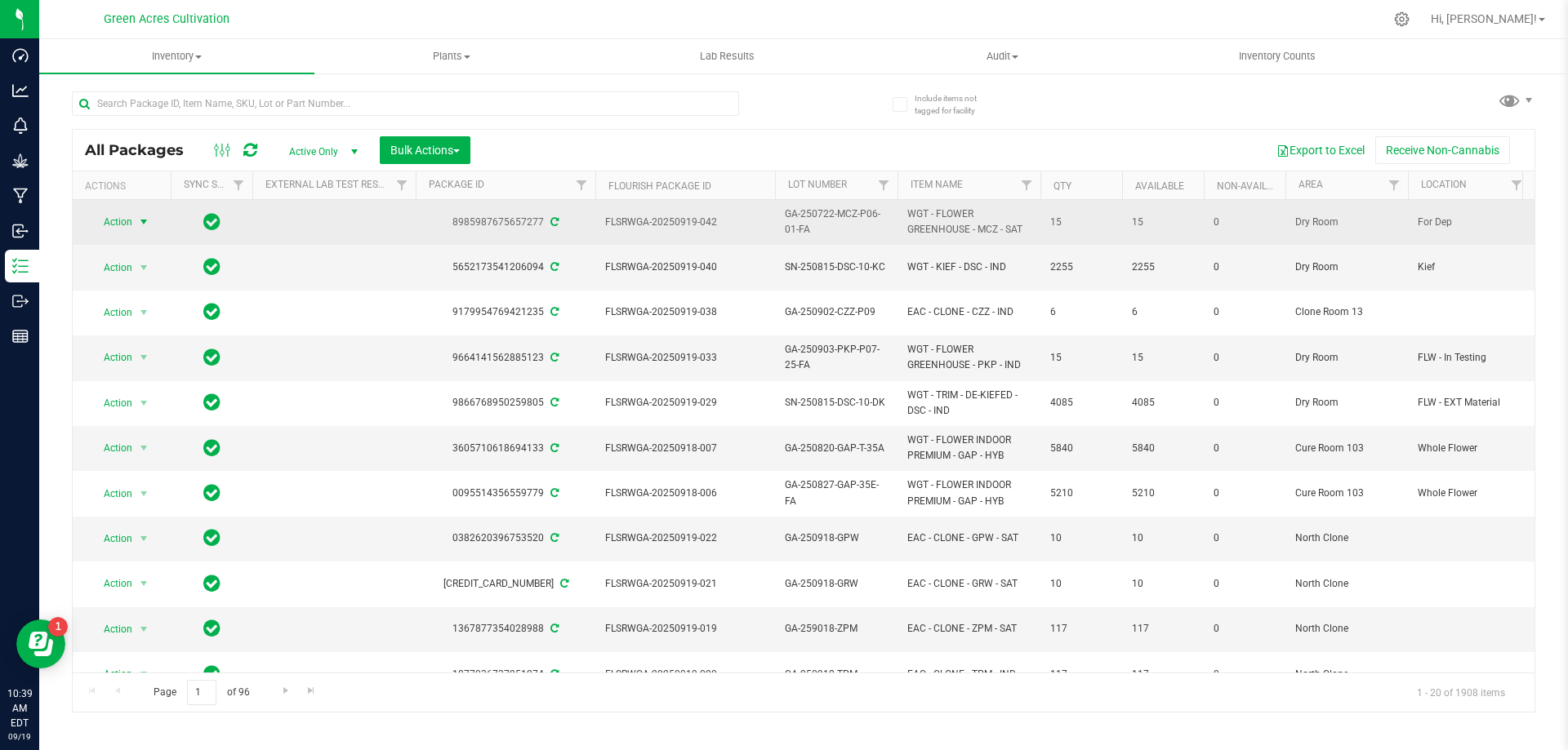
click at [126, 213] on span "Action" at bounding box center [111, 222] width 44 height 23
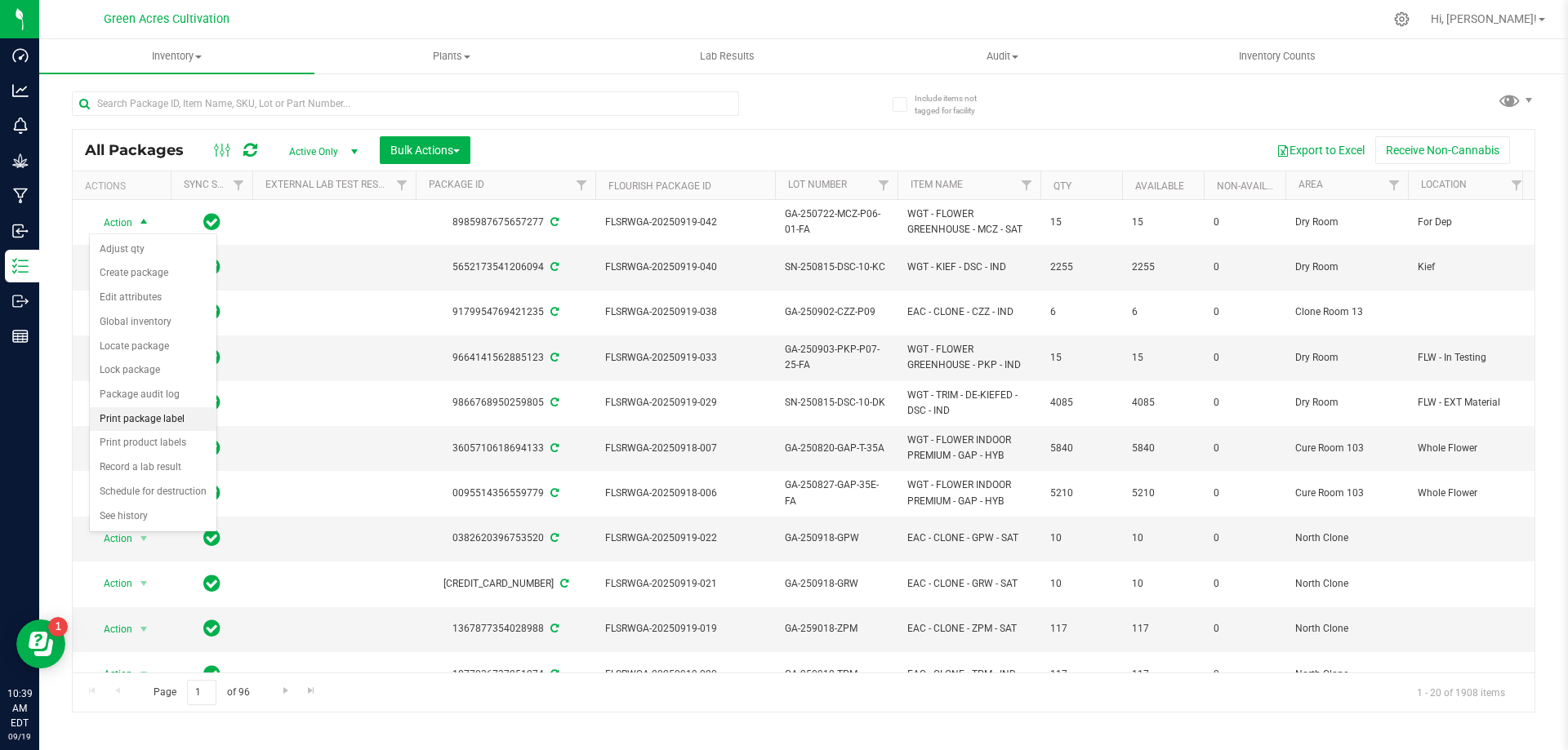
click at [155, 423] on li "Print package label" at bounding box center [152, 420] width 127 height 25
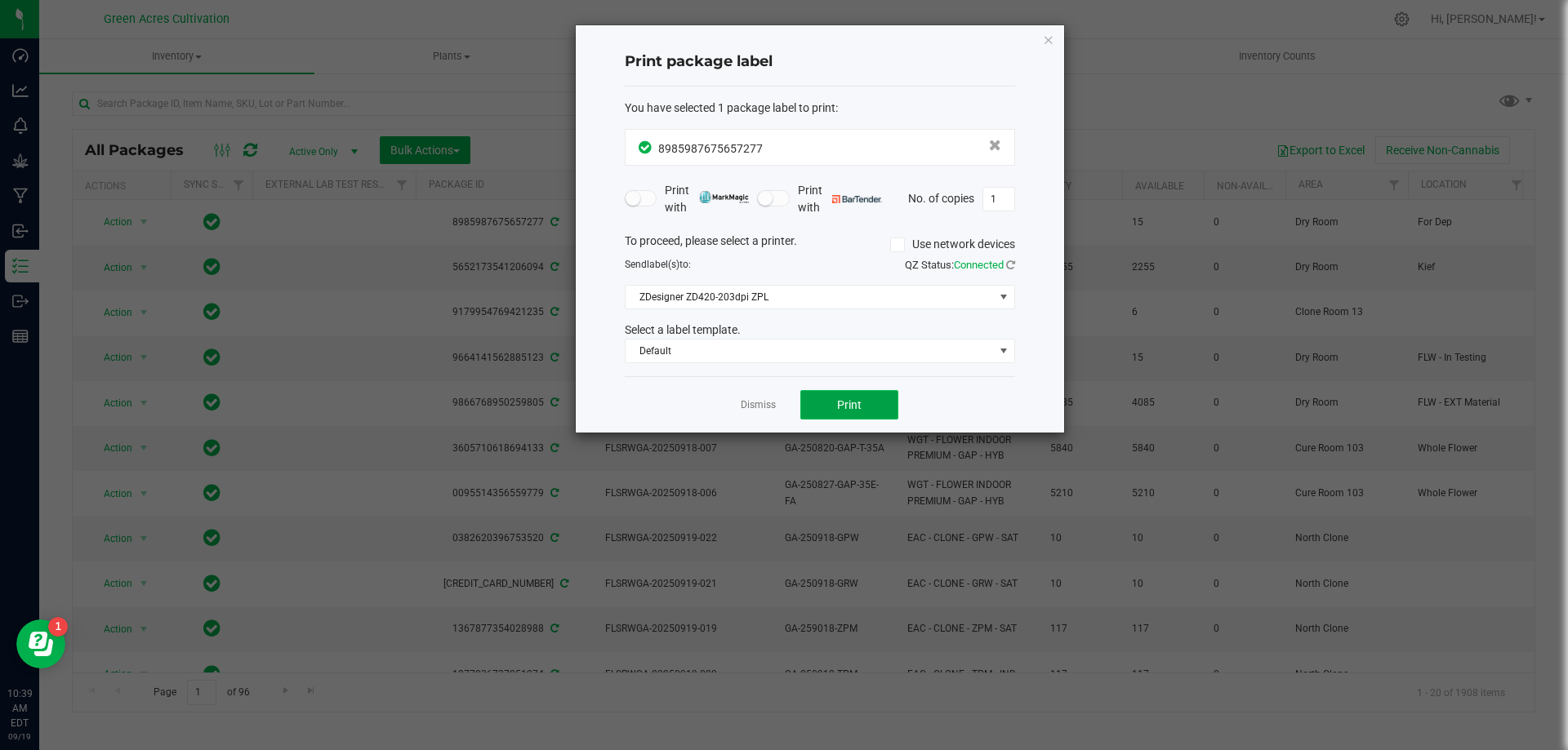
click at [827, 401] on button "Print" at bounding box center [849, 405] width 98 height 30
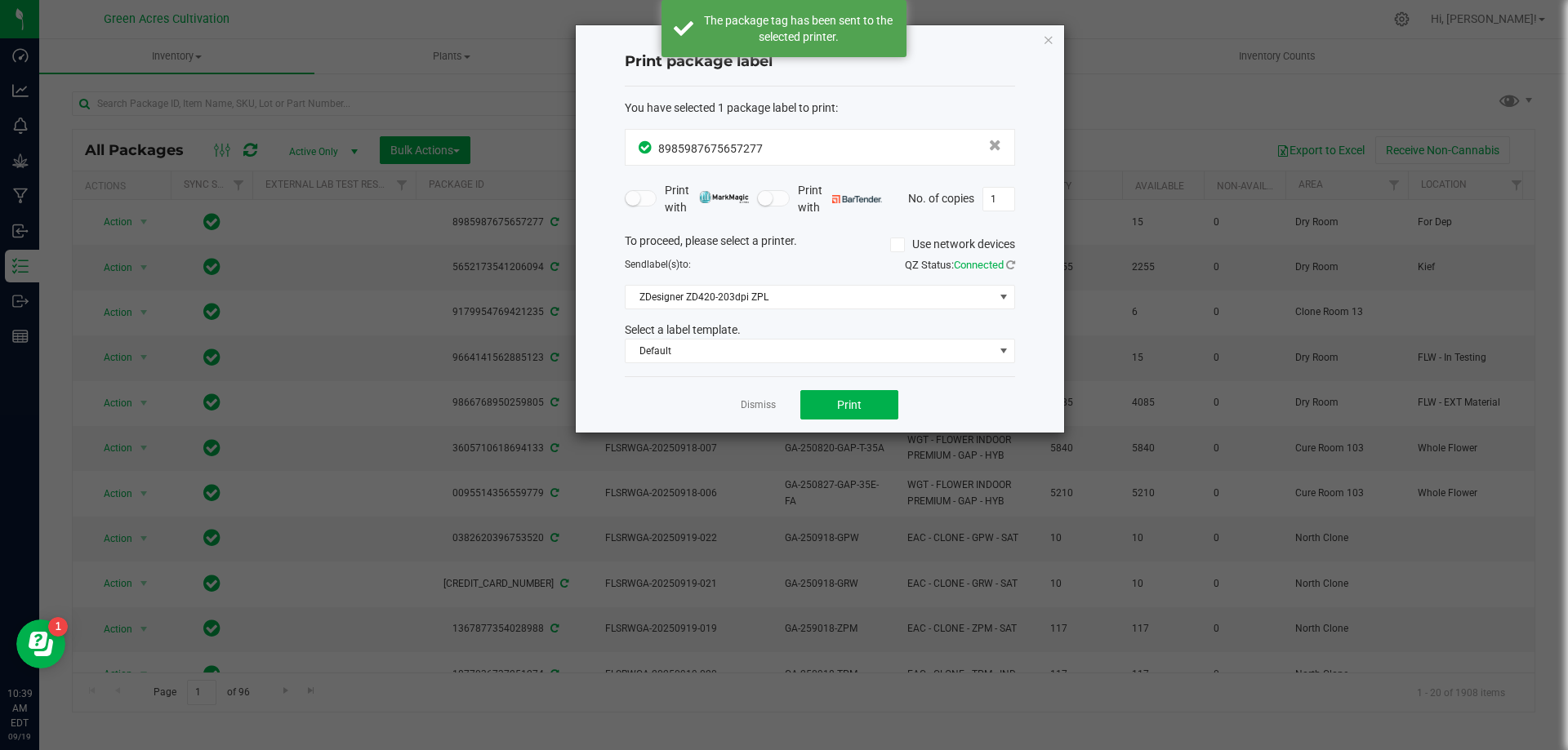
click at [779, 411] on div "Dismiss Print" at bounding box center [820, 404] width 390 height 56
drag, startPoint x: 774, startPoint y: 410, endPoint x: 762, endPoint y: 408, distance: 12.2
click at [764, 409] on link "Dismiss" at bounding box center [758, 405] width 35 height 14
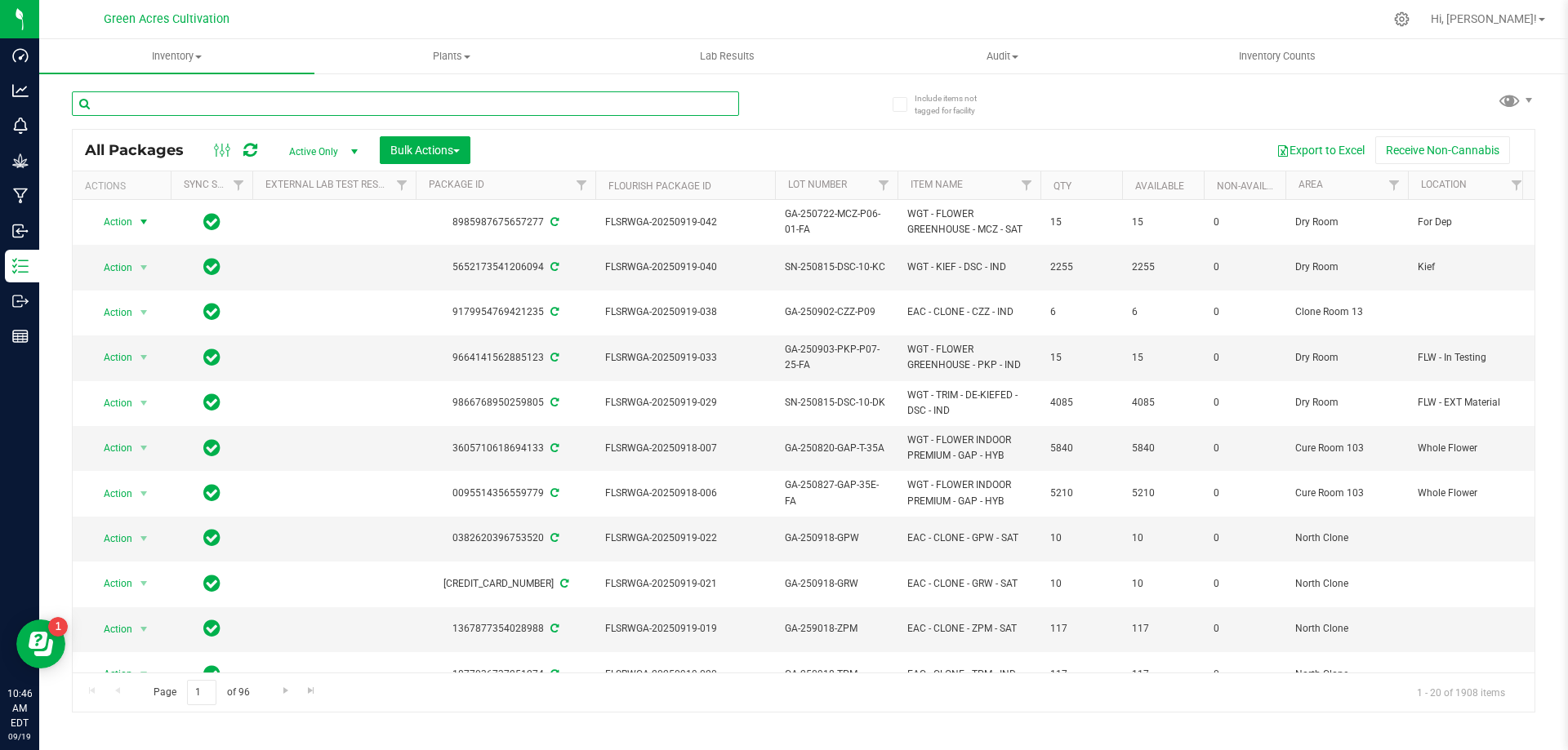
click at [395, 99] on input "text" at bounding box center [405, 104] width 667 height 25
click at [263, 103] on input "text" at bounding box center [405, 104] width 667 height 25
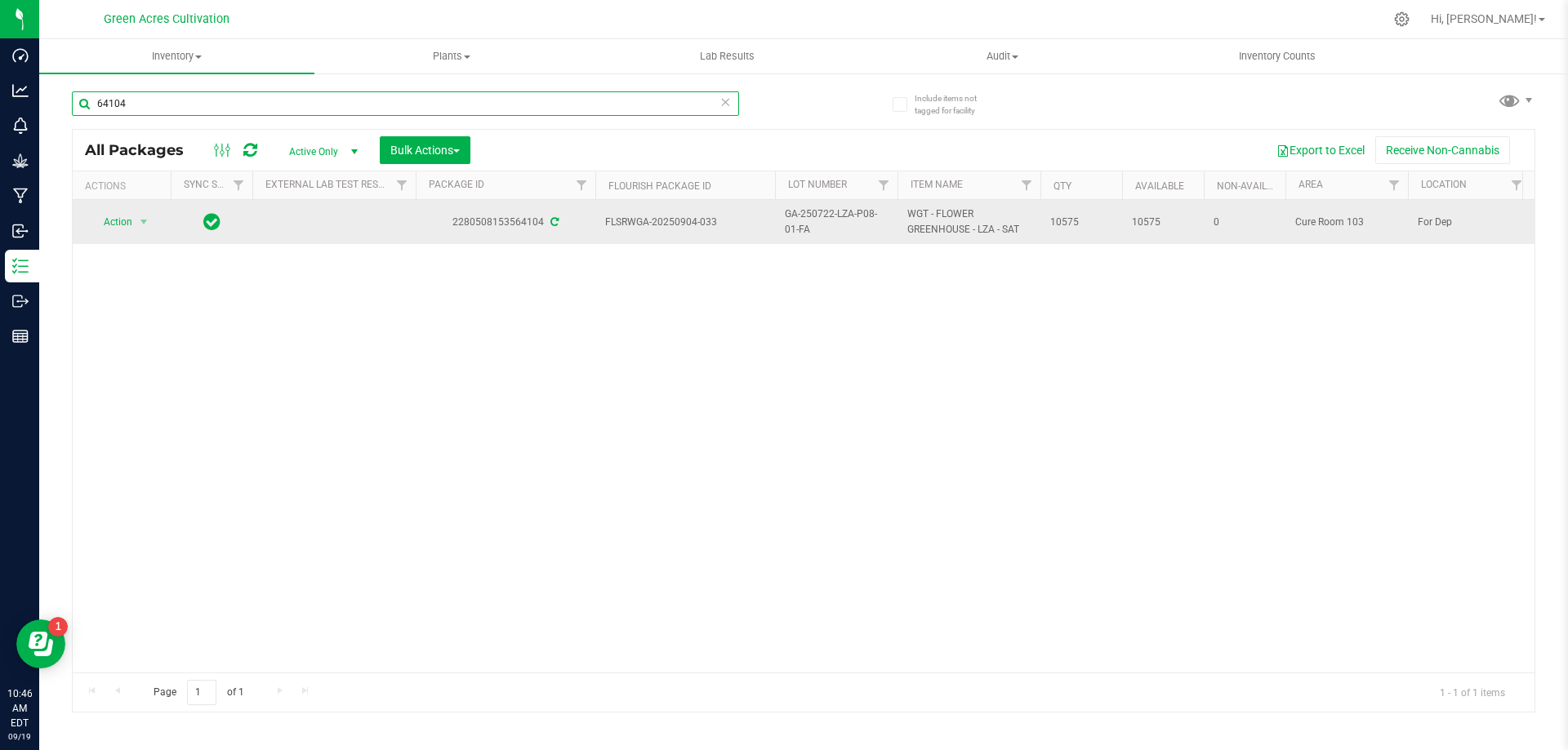
type input "64104"
click at [149, 215] on span "select" at bounding box center [144, 222] width 20 height 23
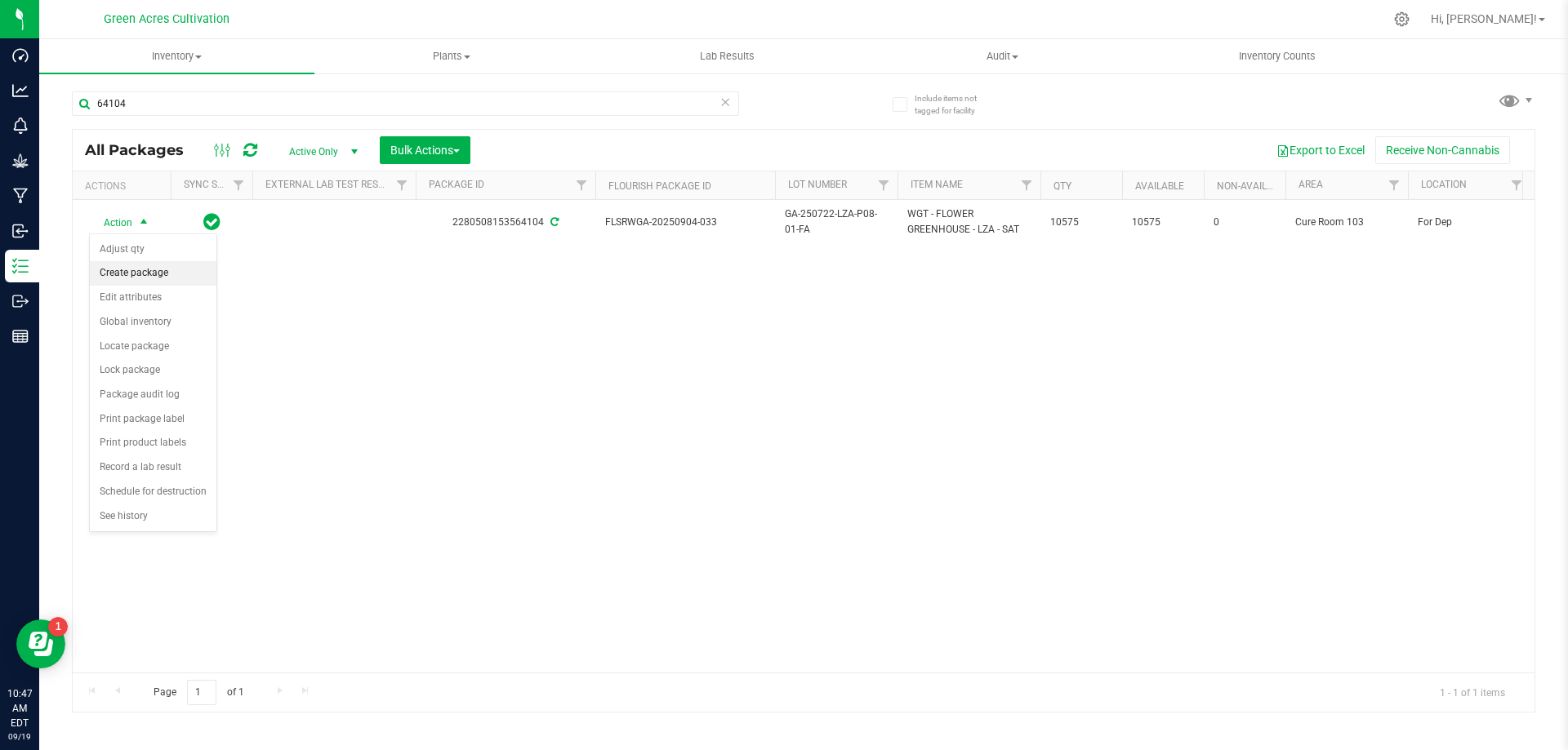
click at [141, 269] on li "Create package" at bounding box center [152, 274] width 127 height 25
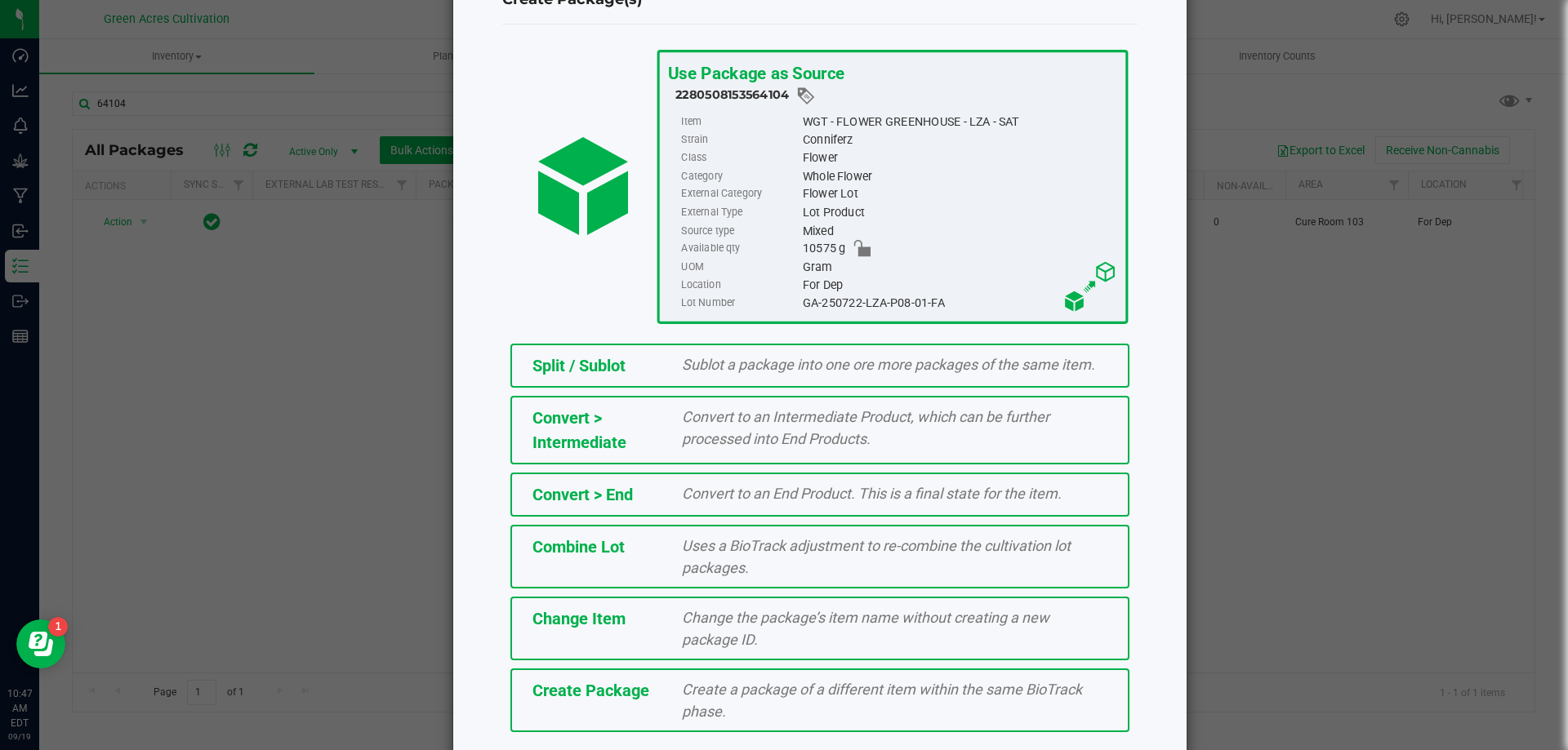
scroll to position [118, 0]
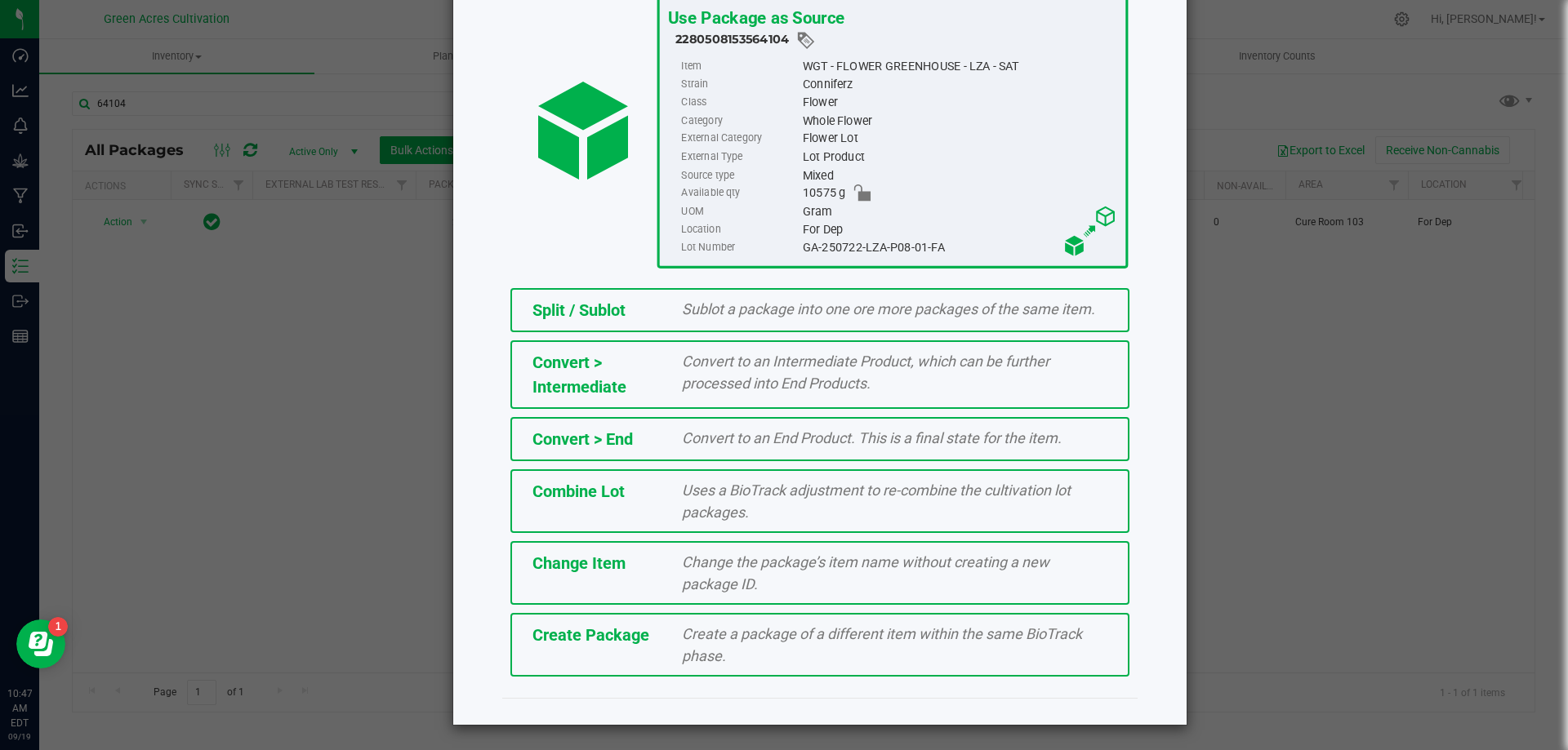
click at [660, 640] on div "Create Package" at bounding box center [595, 636] width 150 height 25
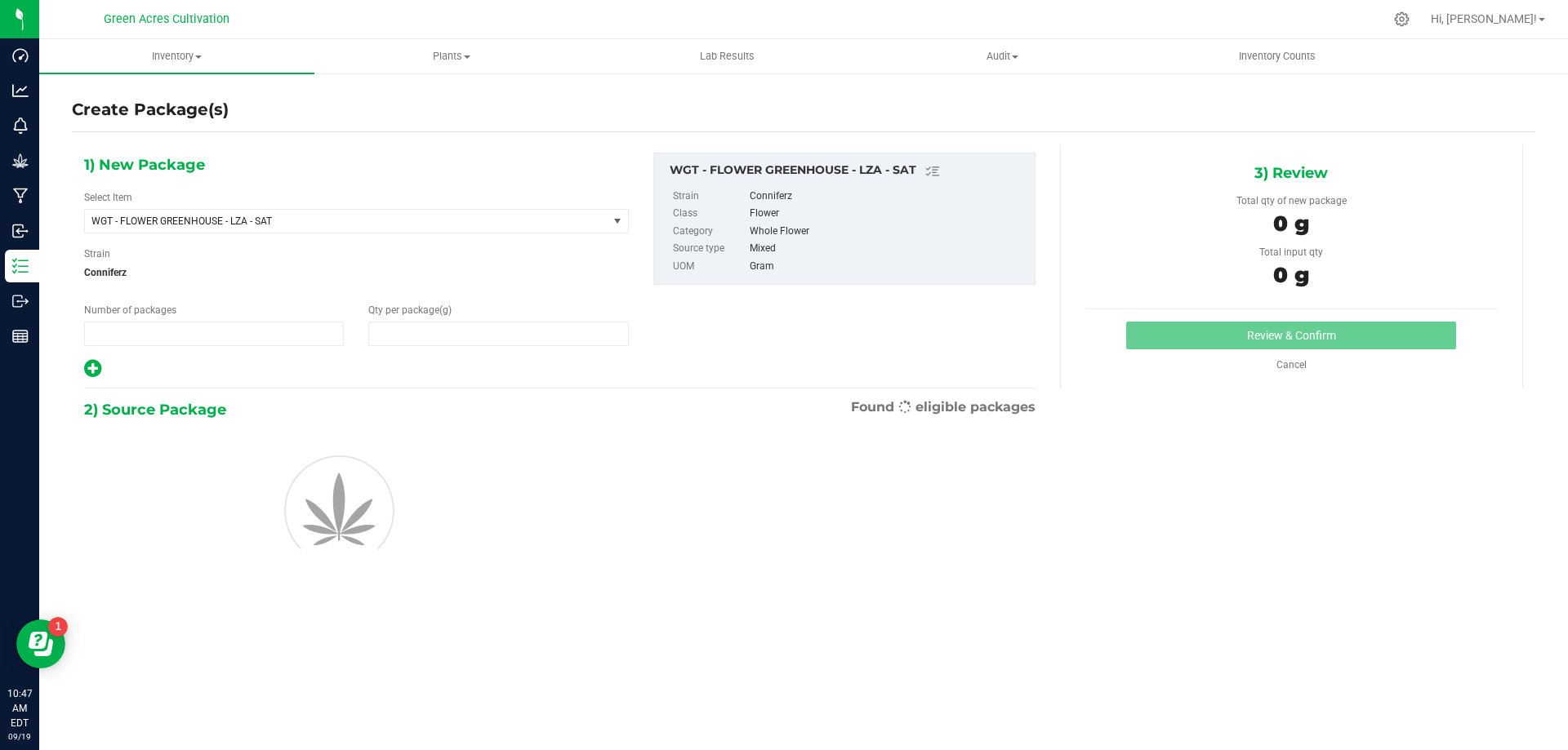
type input "1"
type input "0.0000"
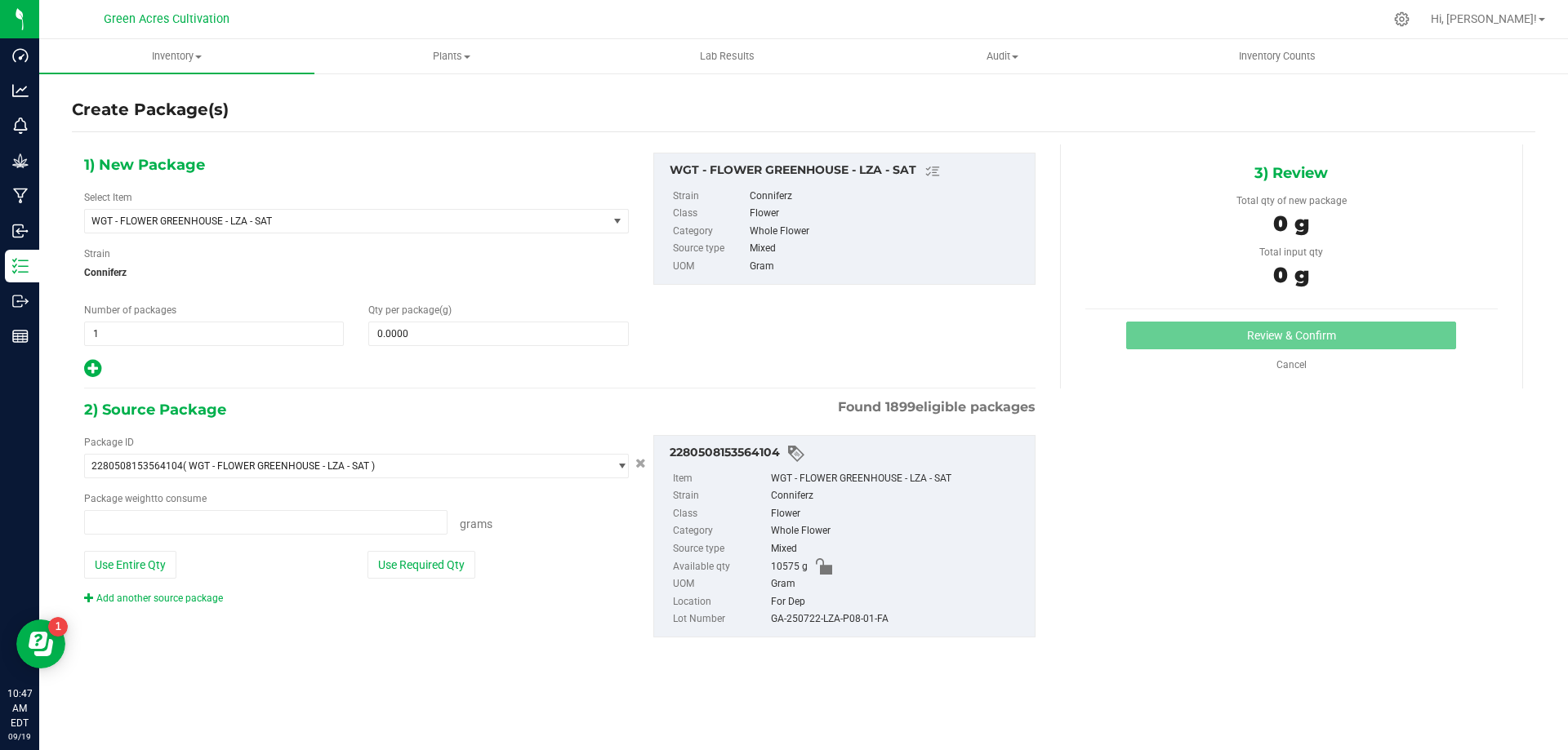
type input "0.0000 g"
click at [514, 336] on span at bounding box center [498, 334] width 260 height 25
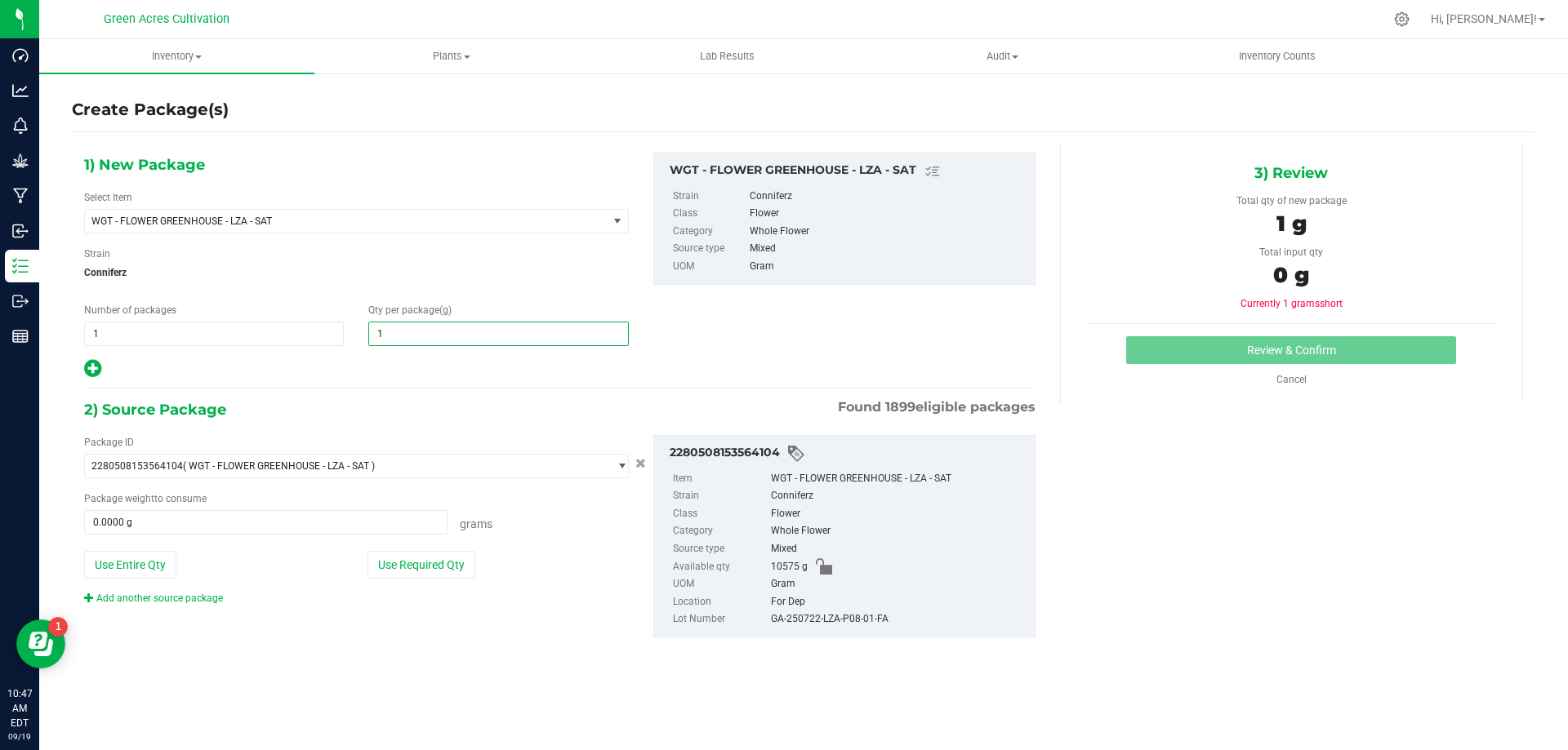
type input "15"
type input "15.0000"
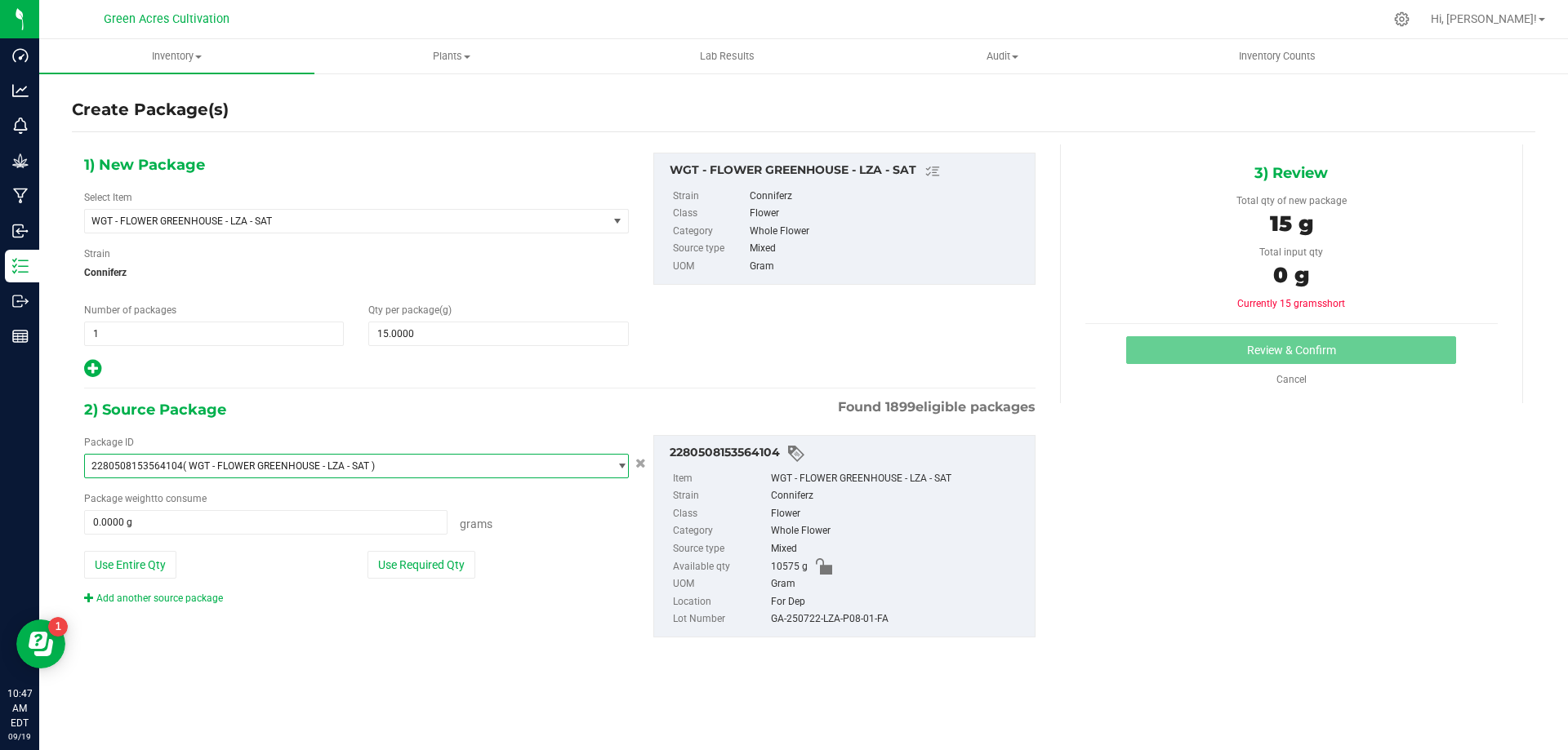
click at [453, 454] on span "2280508153564104 ( WGT - FLOWER GREENHOUSE - LZA - SAT )" at bounding box center [356, 466] width 545 height 25
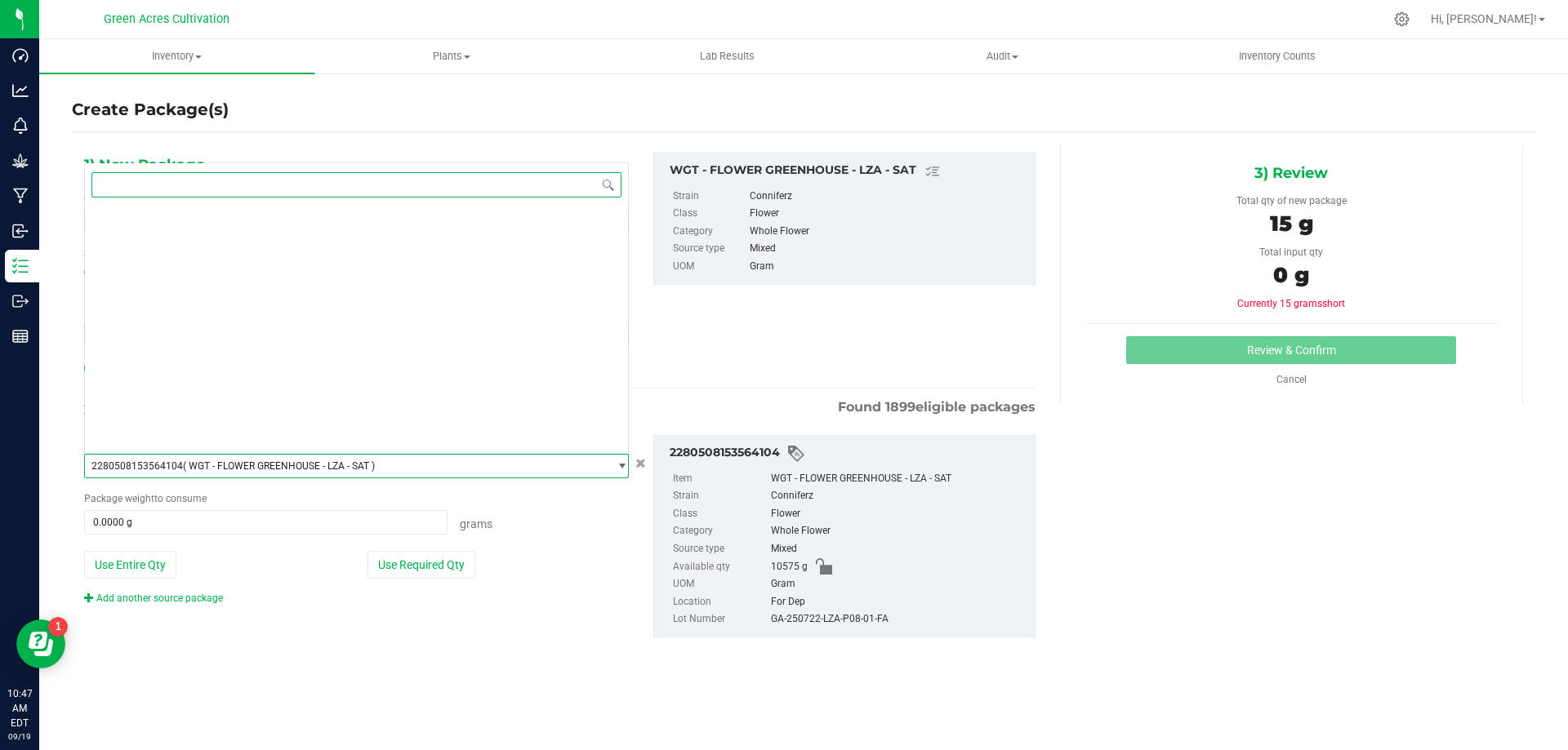
scroll to position [9465, 0]
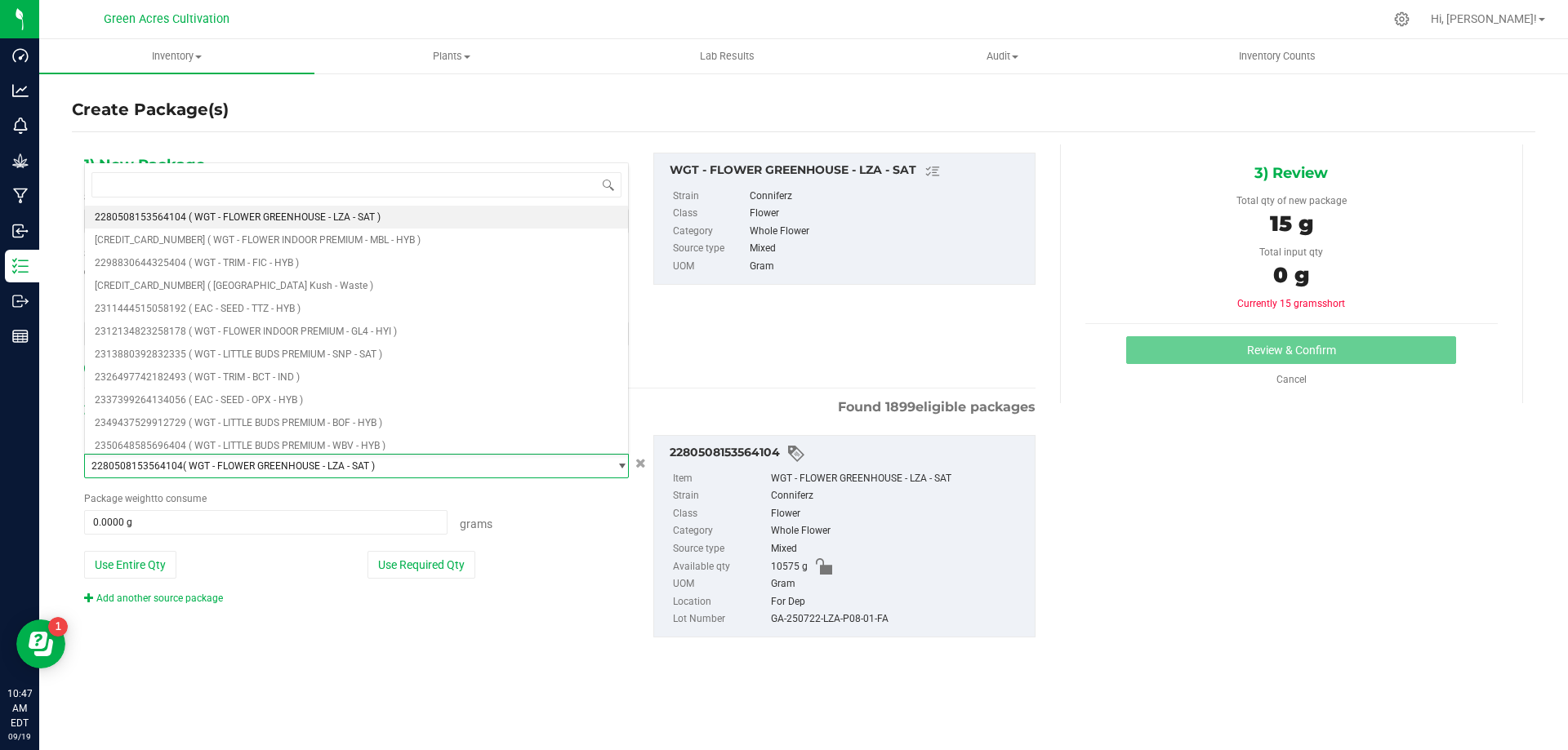
click at [589, 522] on div "Grams" at bounding box center [538, 522] width 181 height 23
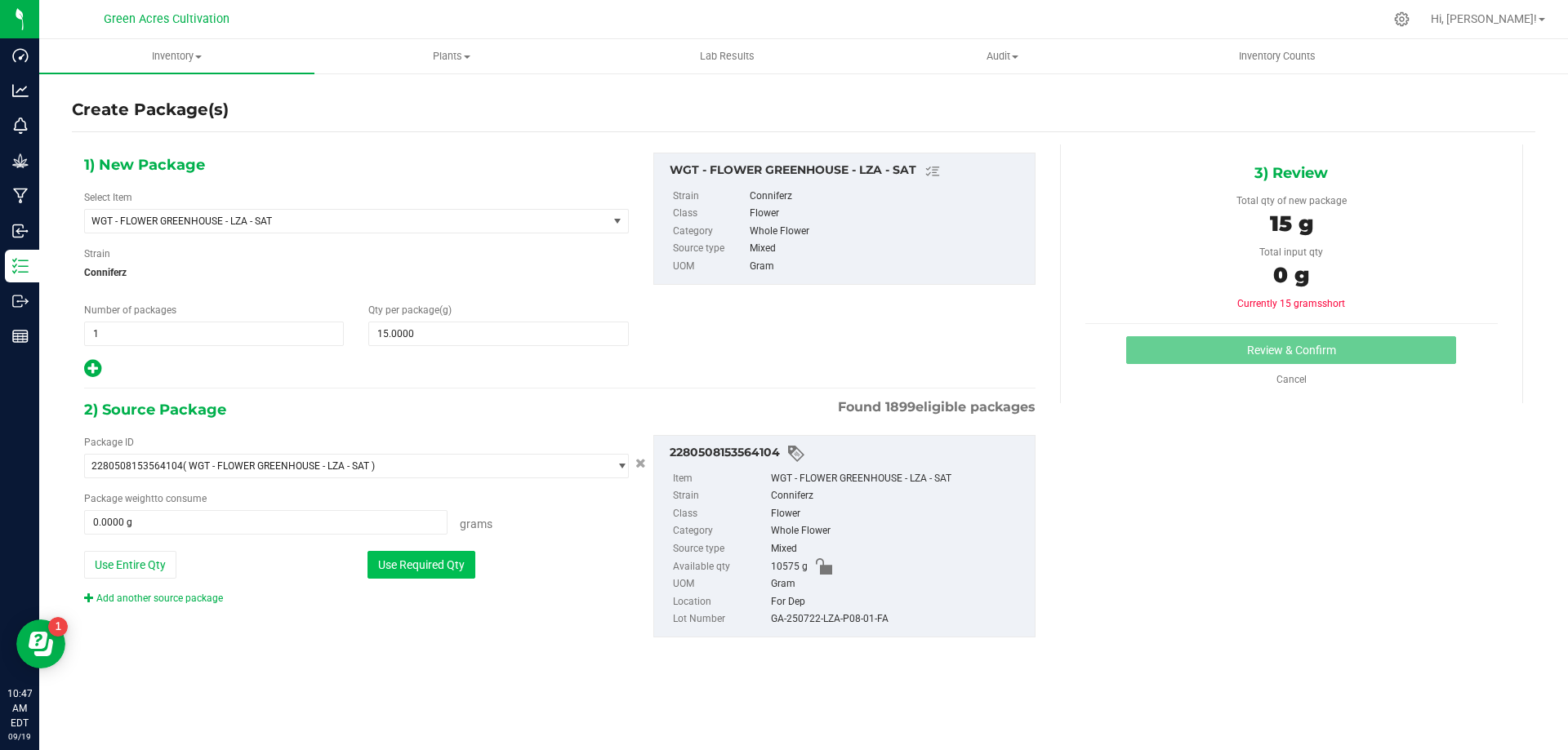
click at [445, 559] on button "Use Required Qty" at bounding box center [421, 564] width 108 height 28
type input "15.0000 g"
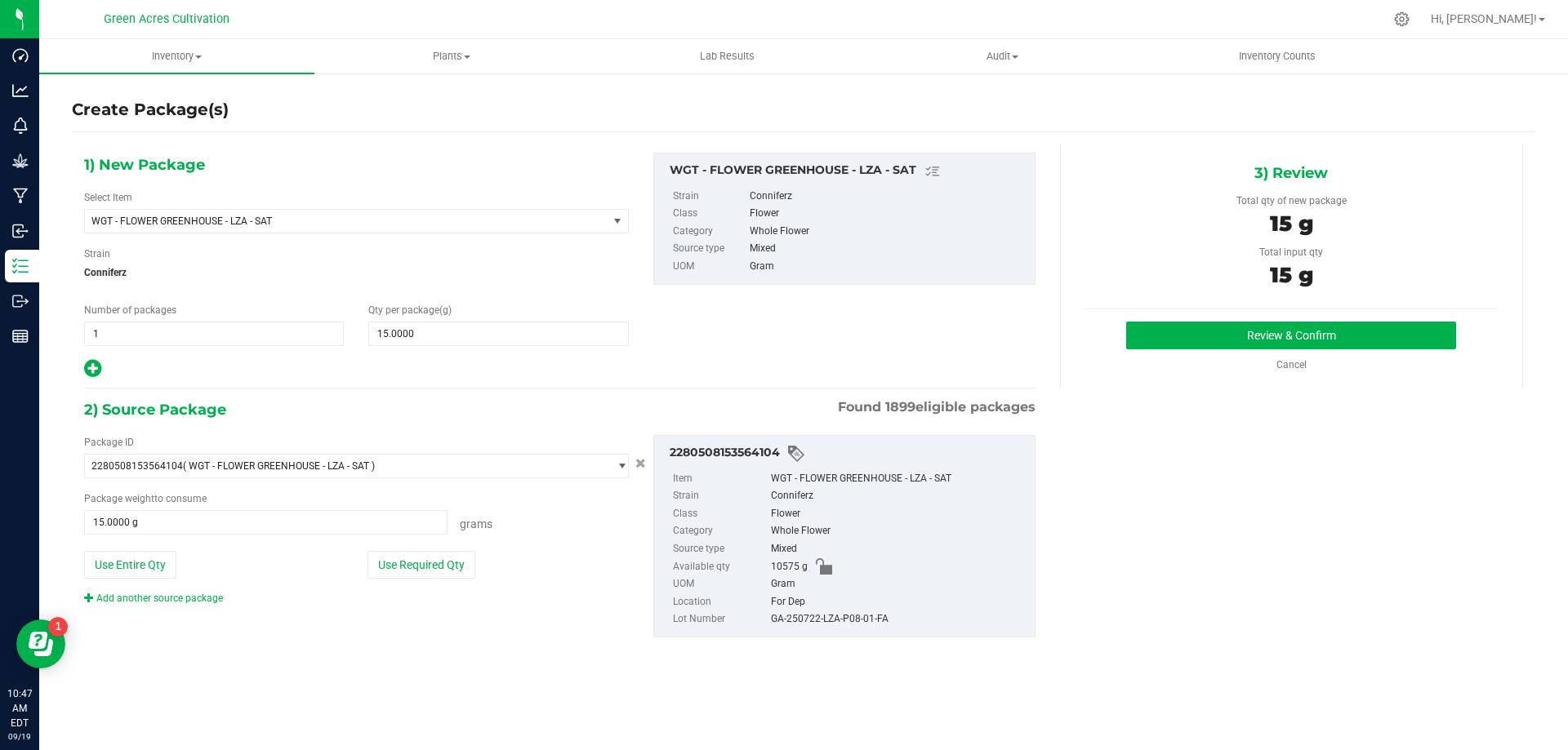
click at [813, 622] on div "GA-250722-LZA-P08-01-FA" at bounding box center [899, 620] width 256 height 18
copy div "GA-250722-LZA-P08-01-FA"
click at [982, 550] on div "Mixed" at bounding box center [899, 549] width 256 height 18
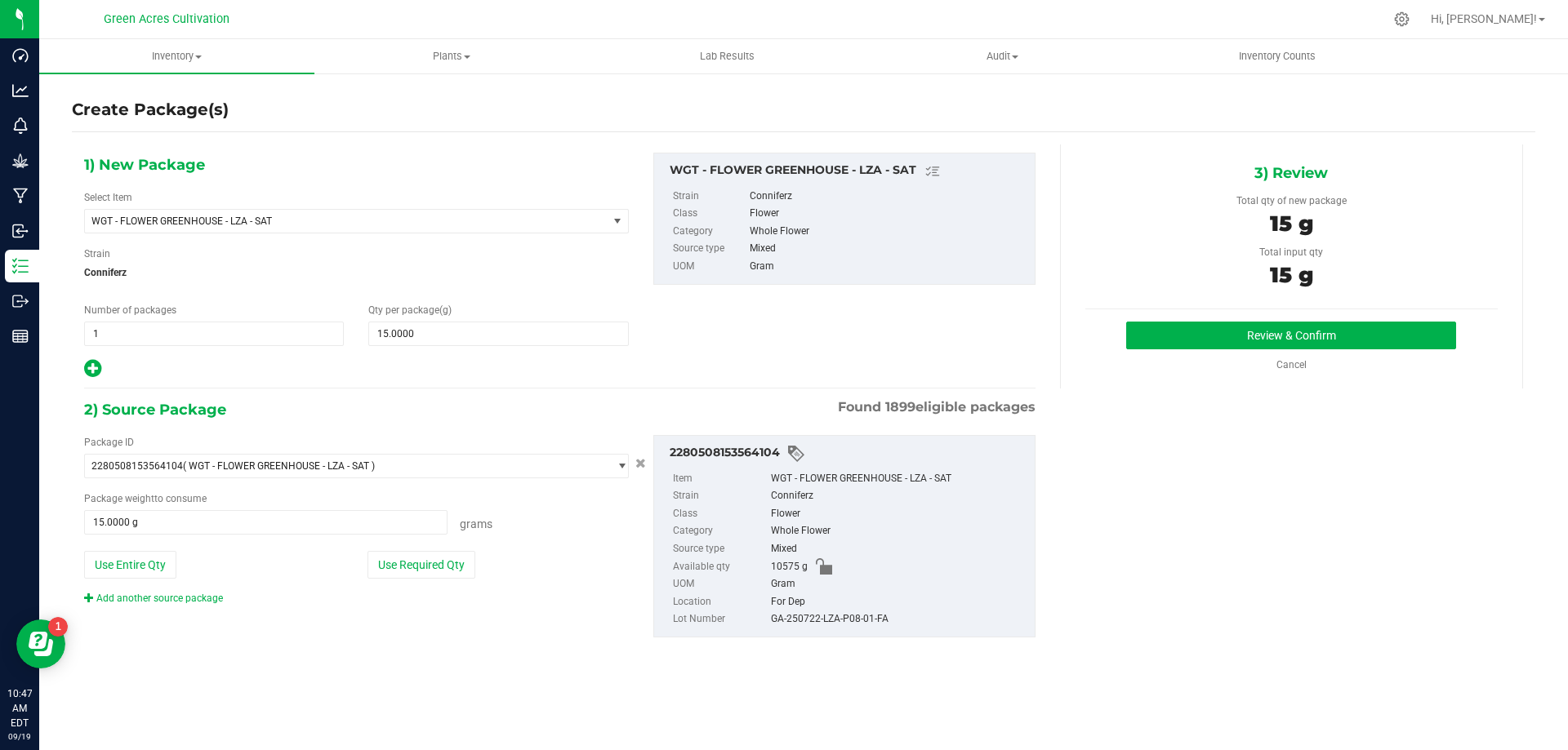
click at [842, 602] on div "For Dep" at bounding box center [899, 602] width 256 height 18
click at [831, 614] on div "GA-250722-LZA-P08-01-FA" at bounding box center [899, 620] width 256 height 18
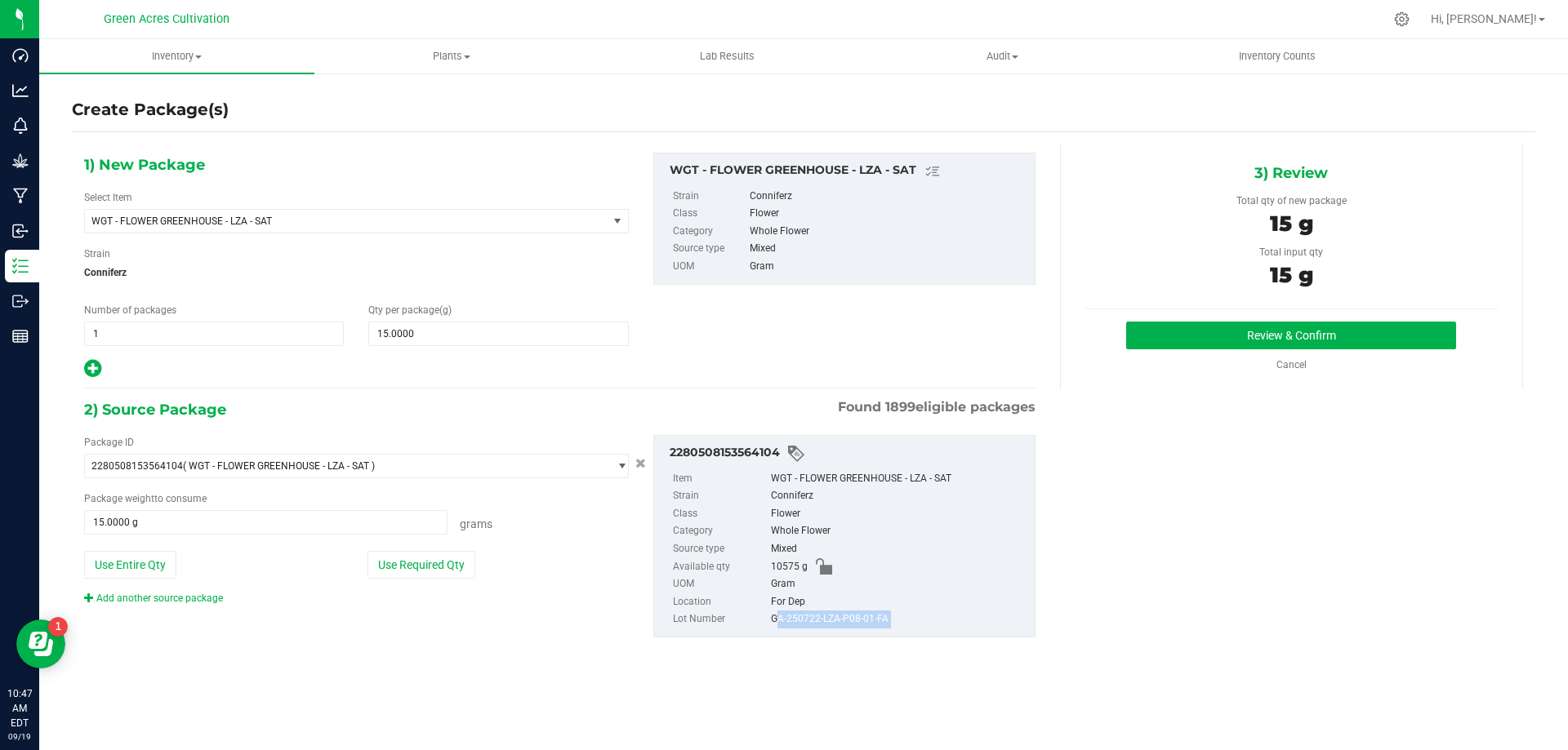
copy div "GA-250722-LZA-P08-01-FA"
click at [939, 561] on div "10575 g" at bounding box center [899, 567] width 256 height 18
click at [1189, 344] on button "Review & Confirm" at bounding box center [1291, 335] width 330 height 28
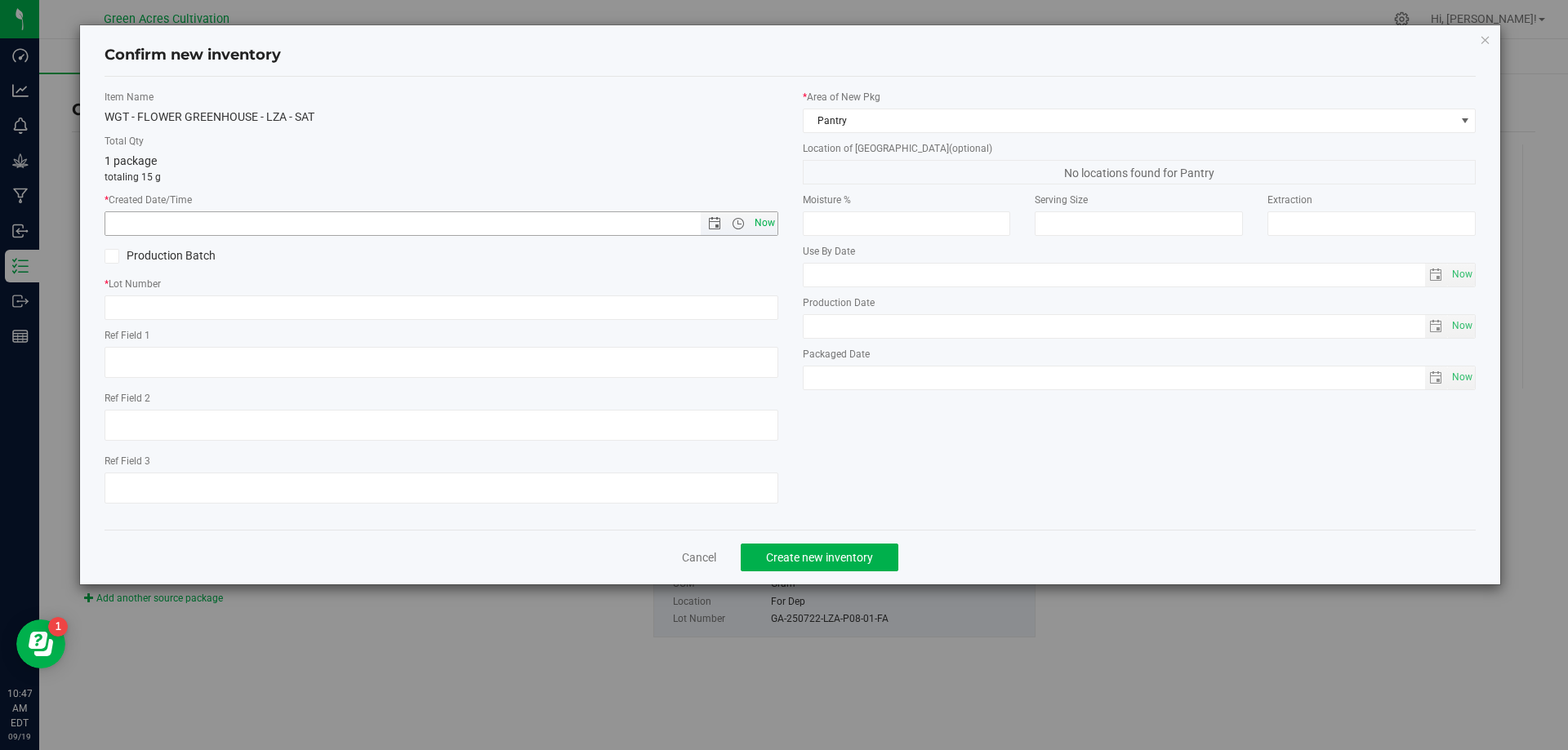
click at [775, 218] on span "Now" at bounding box center [764, 223] width 28 height 24
type input "[DATE] 10:47 AM"
click at [668, 302] on input "text" at bounding box center [442, 308] width 674 height 25
paste input "GA-250722-LZA-P08-01-FA"
type input "GA-250722-LZA-P08-01-FA"
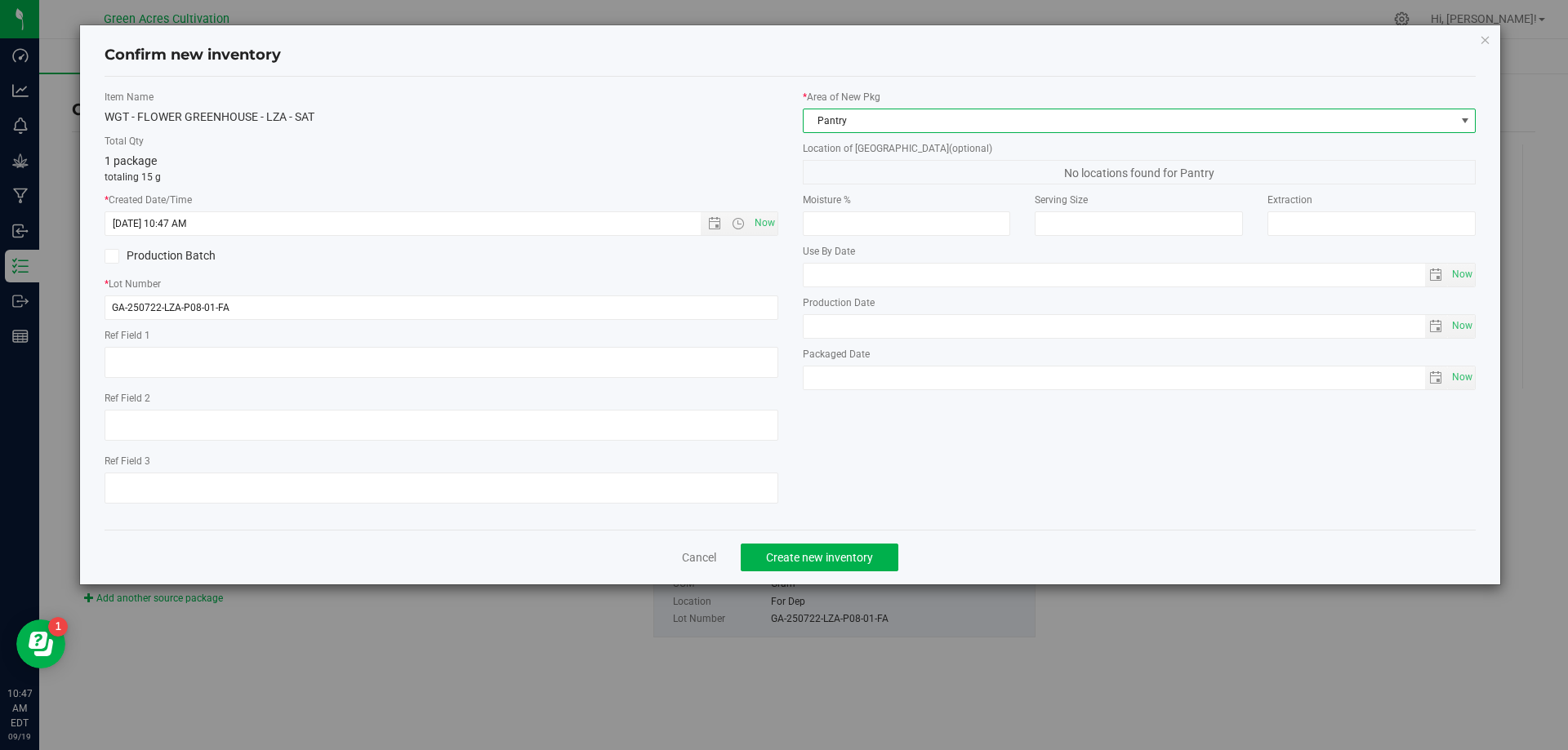
click at [888, 115] on span "Pantry" at bounding box center [1129, 121] width 652 height 23
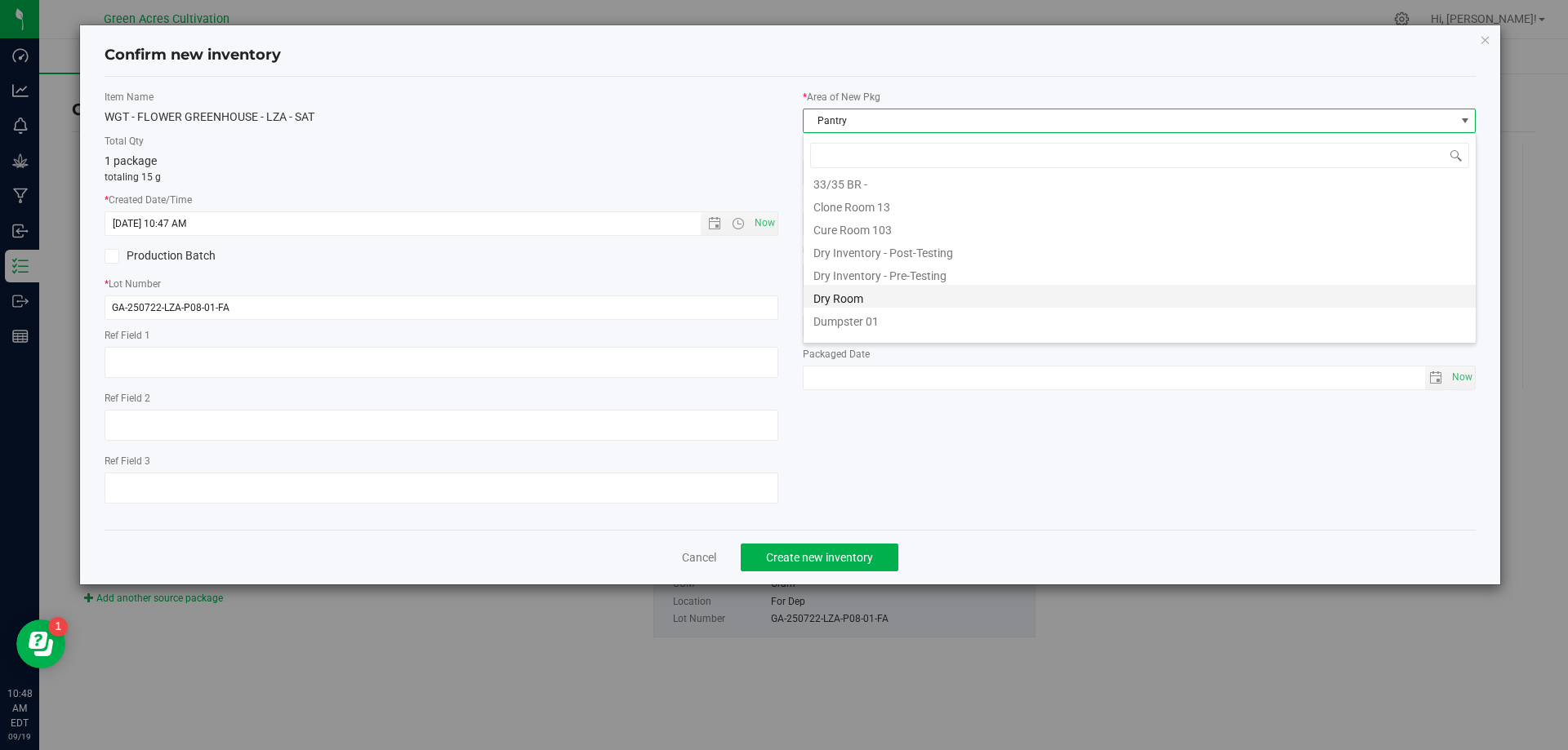
scroll to position [0, 0]
click at [877, 302] on li "Dry Room" at bounding box center [1140, 302] width 672 height 23
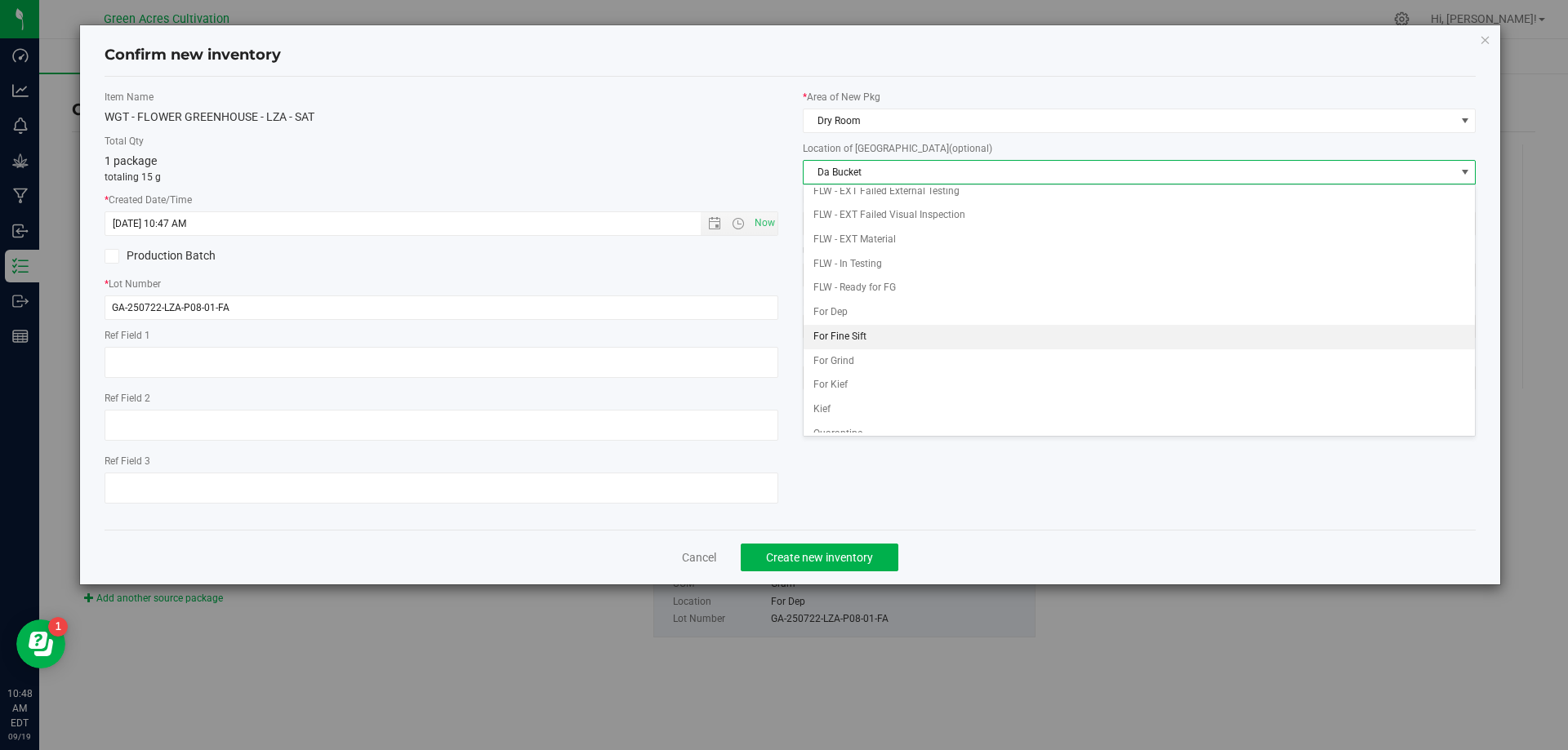
scroll to position [70, 0]
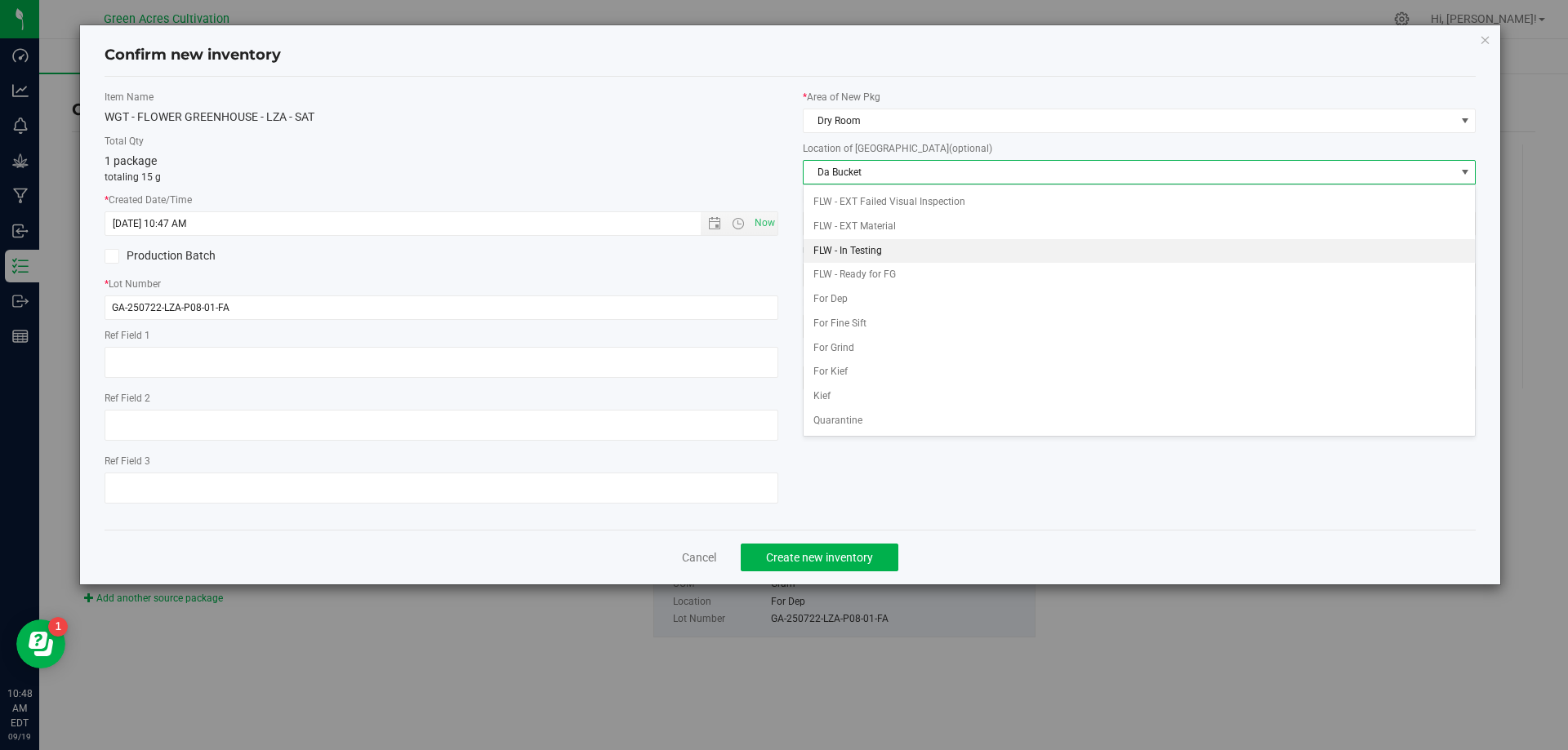
click at [869, 250] on li "FLW - In Testing" at bounding box center [1140, 251] width 672 height 25
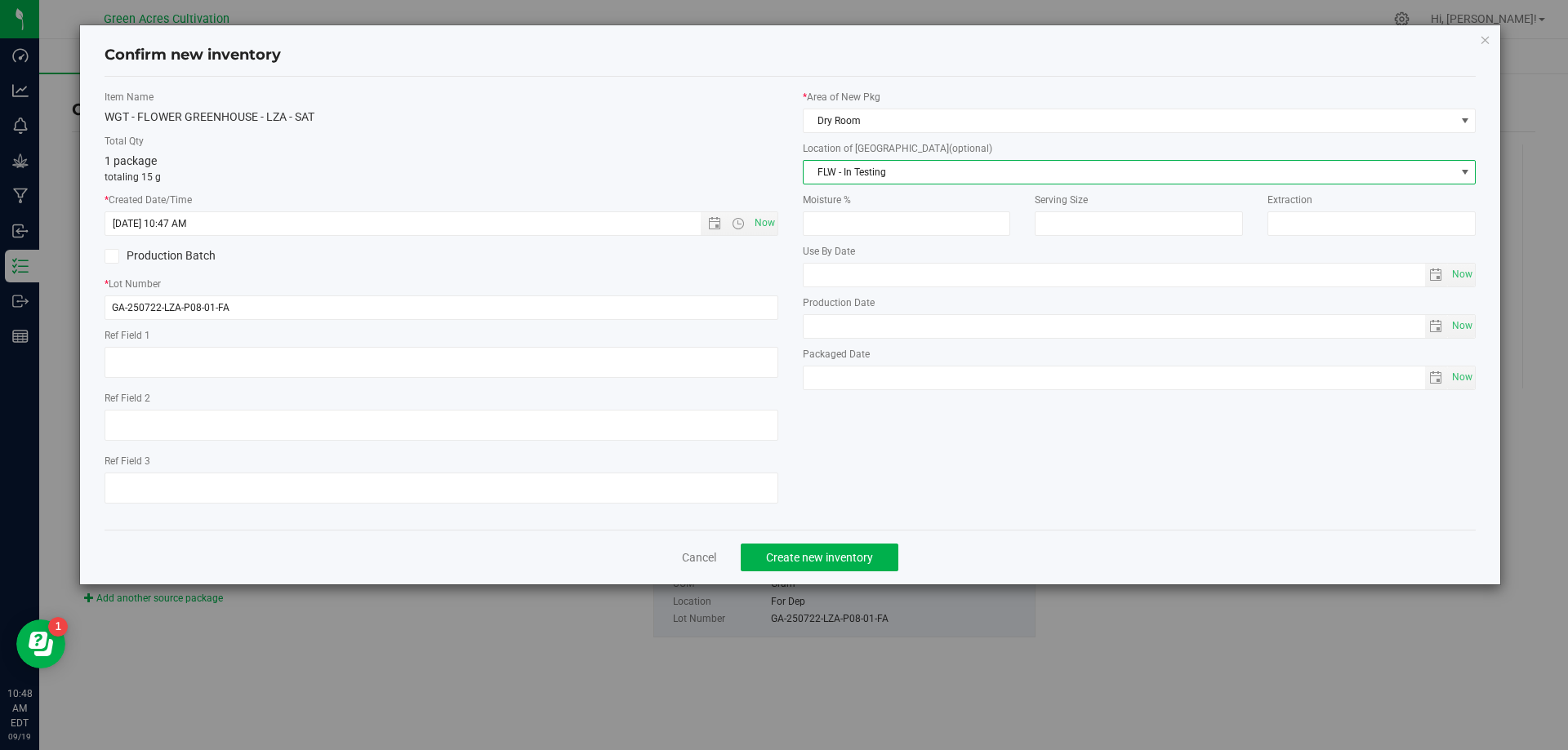
drag, startPoint x: 545, startPoint y: 392, endPoint x: 541, endPoint y: 385, distance: 8.1
click at [541, 385] on div "Item Name WGT - FLOWER GREENHOUSE - LZA - SAT Total Qty 1 package totaling 15 g…" at bounding box center [442, 303] width 699 height 427
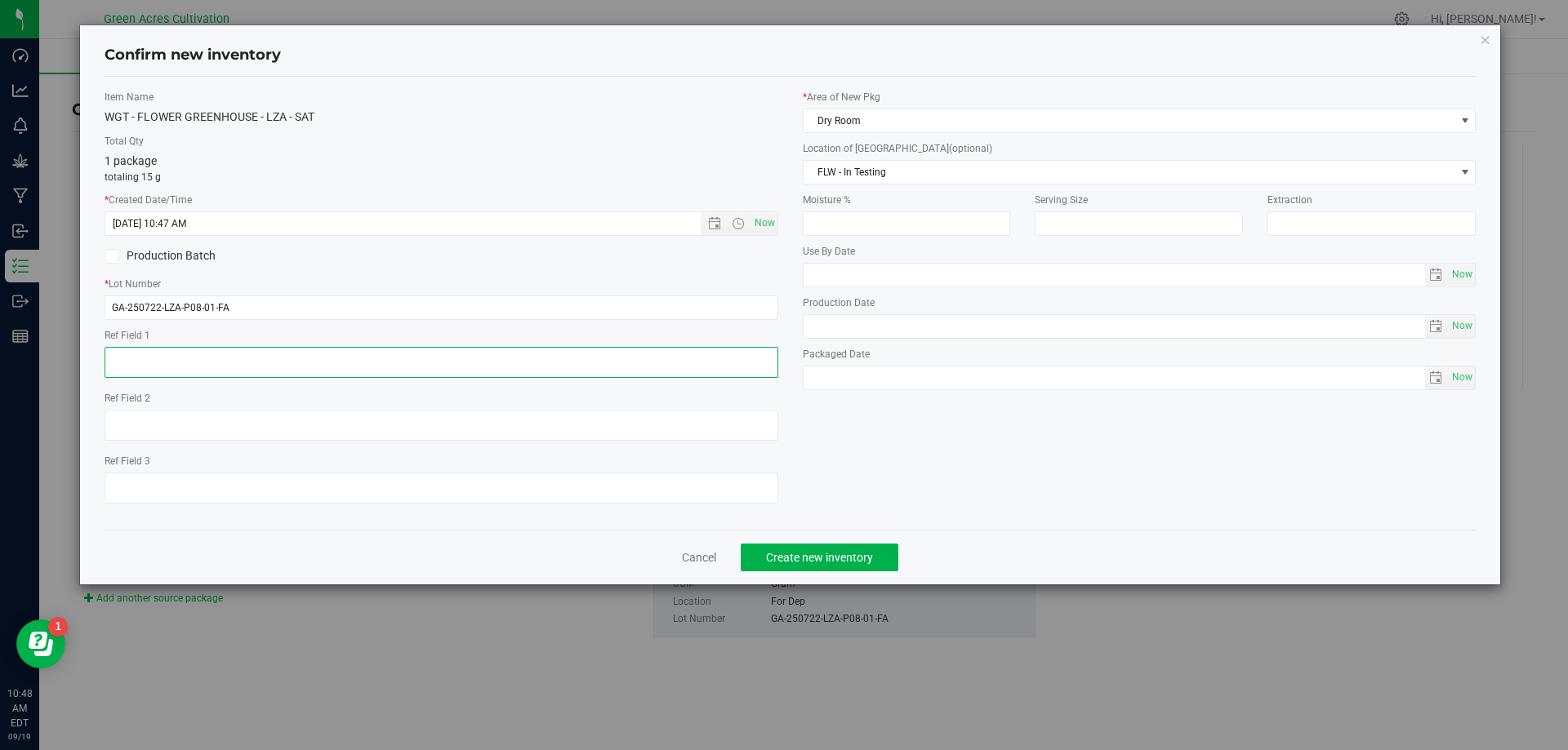
click at [542, 365] on textarea at bounding box center [442, 363] width 674 height 31
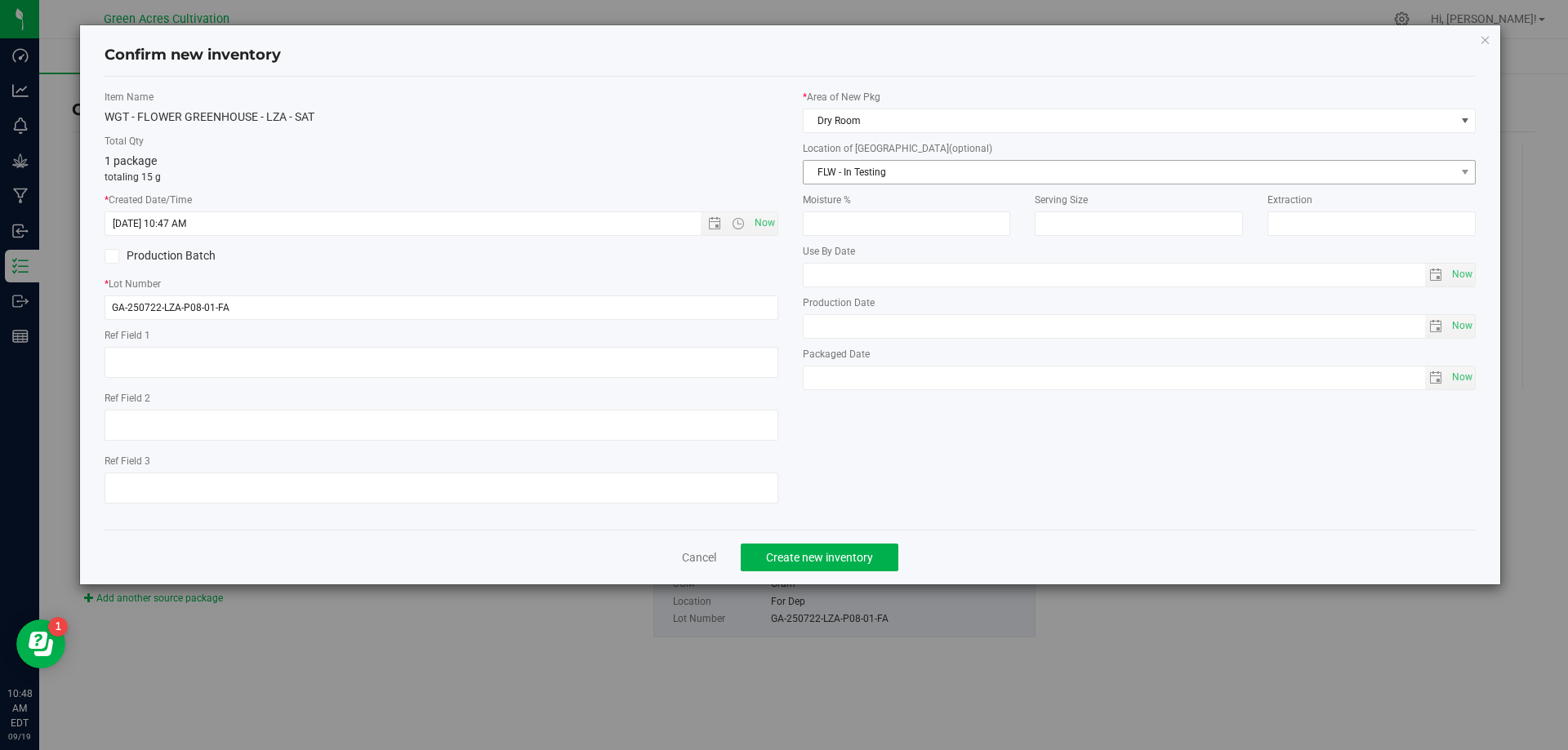
click at [865, 161] on span "FLW - In Testing" at bounding box center [1129, 172] width 652 height 23
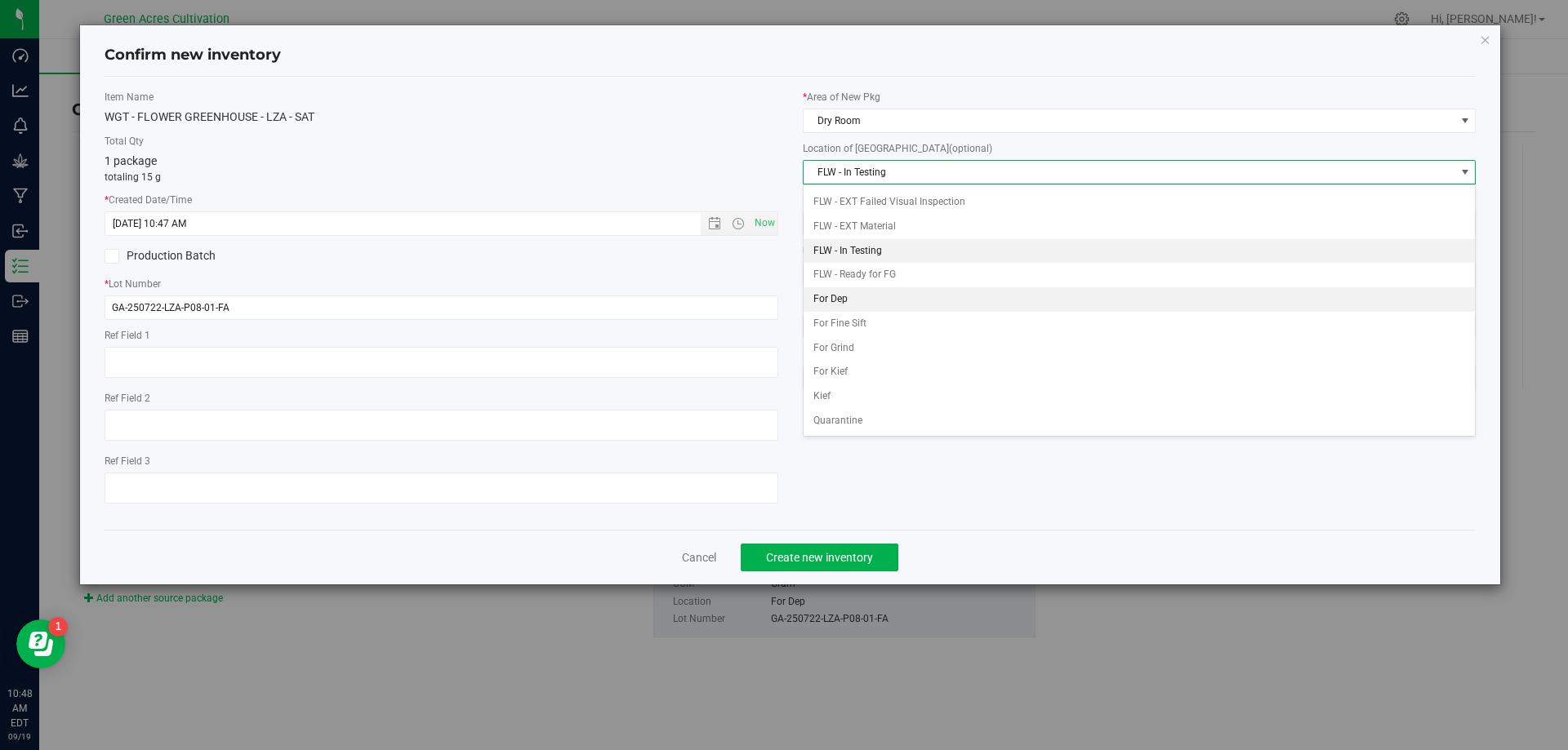
click at [858, 307] on li "For Dep" at bounding box center [1140, 300] width 672 height 25
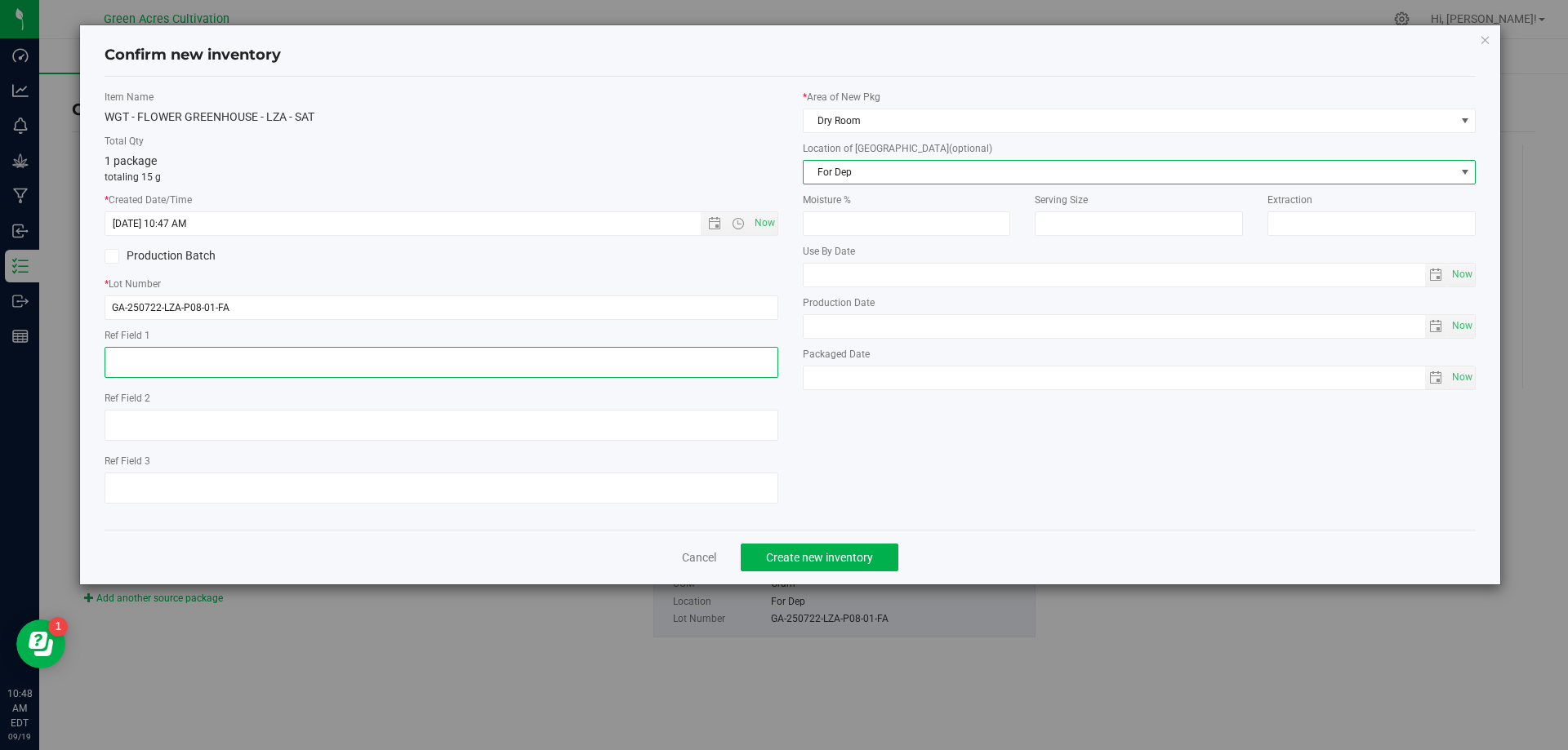
click at [429, 356] on textarea at bounding box center [442, 363] width 674 height 31
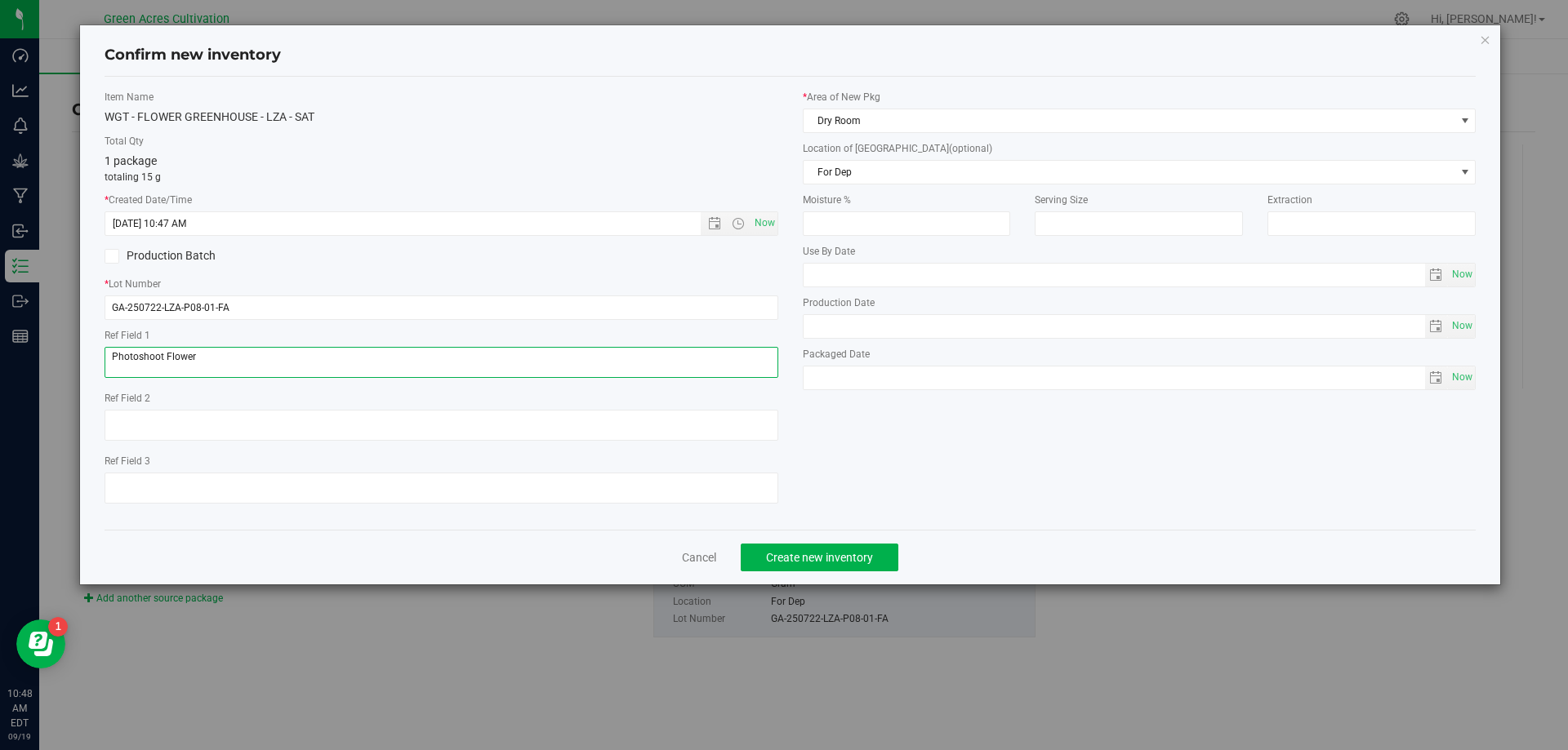
type textarea "Photoshoot Flower"
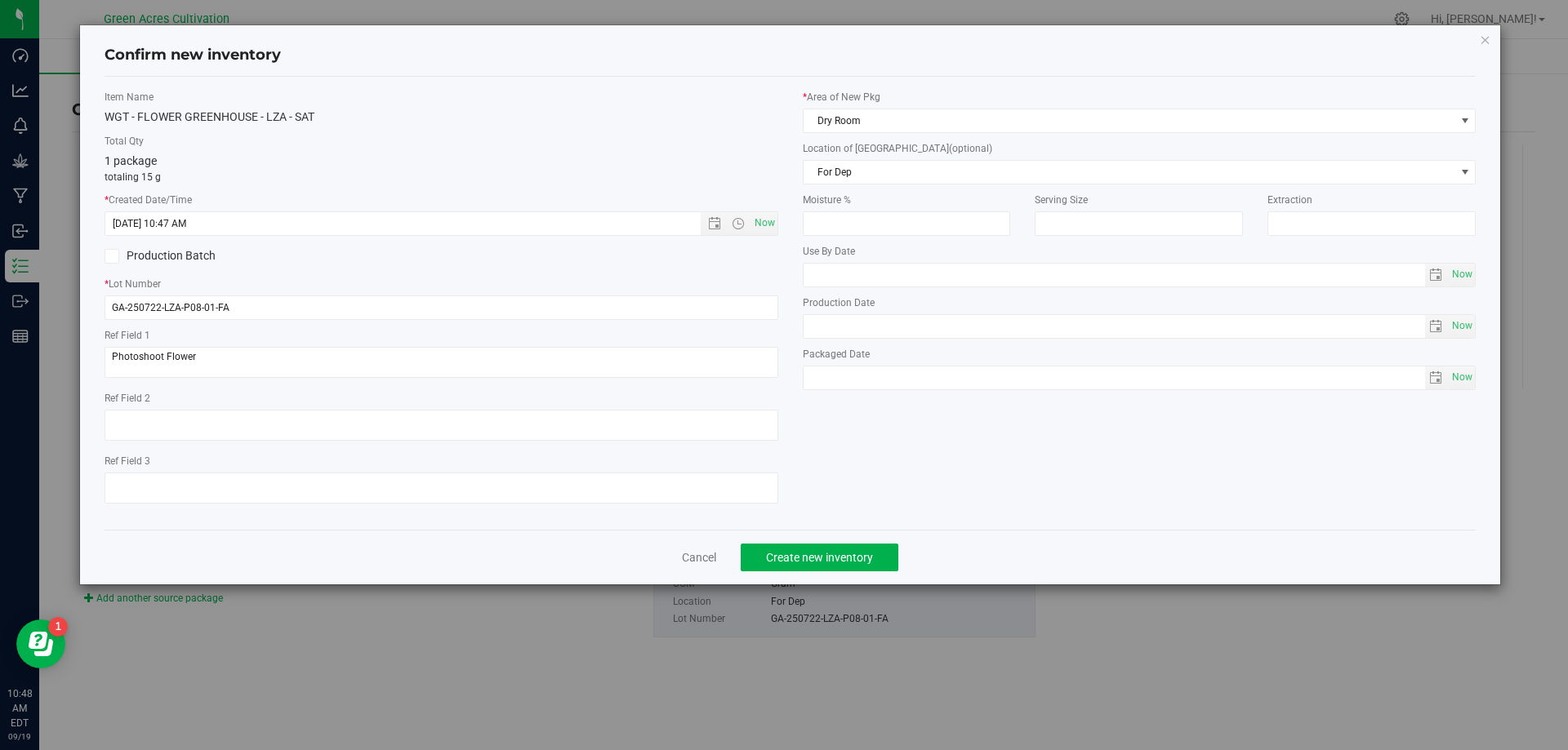
click at [914, 477] on div "Item Name WGT - FLOWER GREENHOUSE - LZA - SAT Total Qty 1 package totaling 15 g…" at bounding box center [790, 303] width 1397 height 427
click at [837, 561] on span "Create new inventory" at bounding box center [820, 558] width 107 height 13
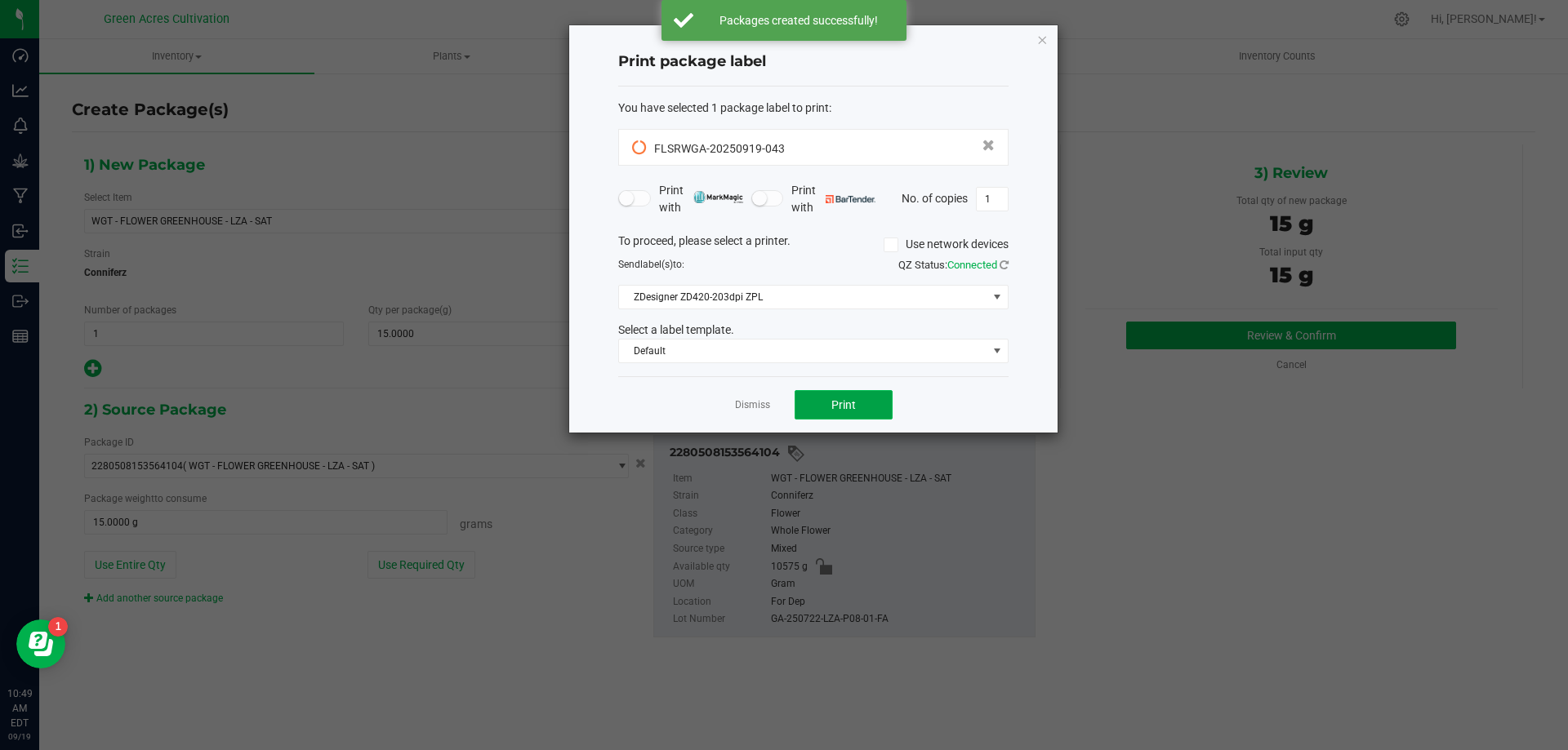
click at [854, 409] on span "Print" at bounding box center [844, 405] width 25 height 13
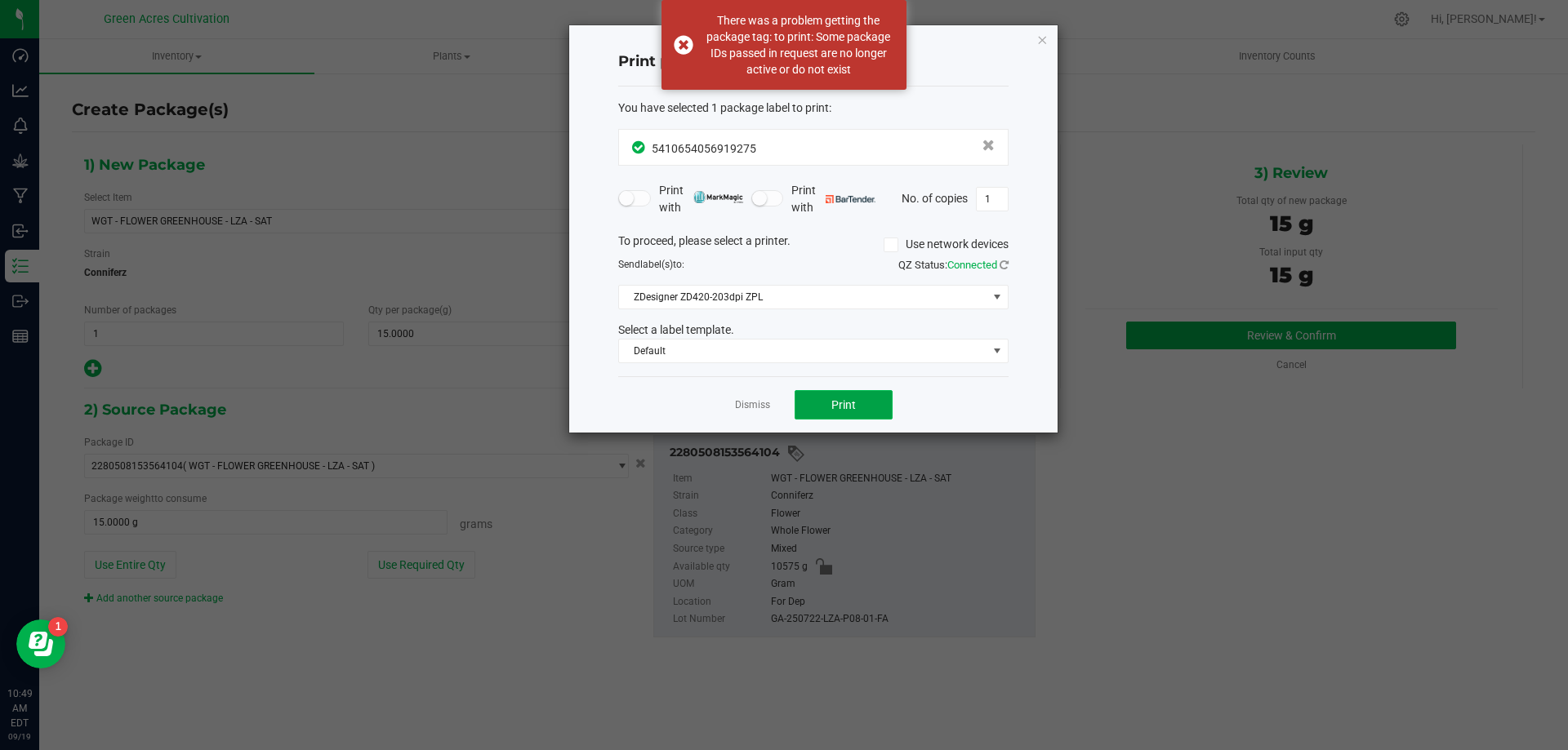
click at [853, 409] on span "Print" at bounding box center [844, 405] width 25 height 13
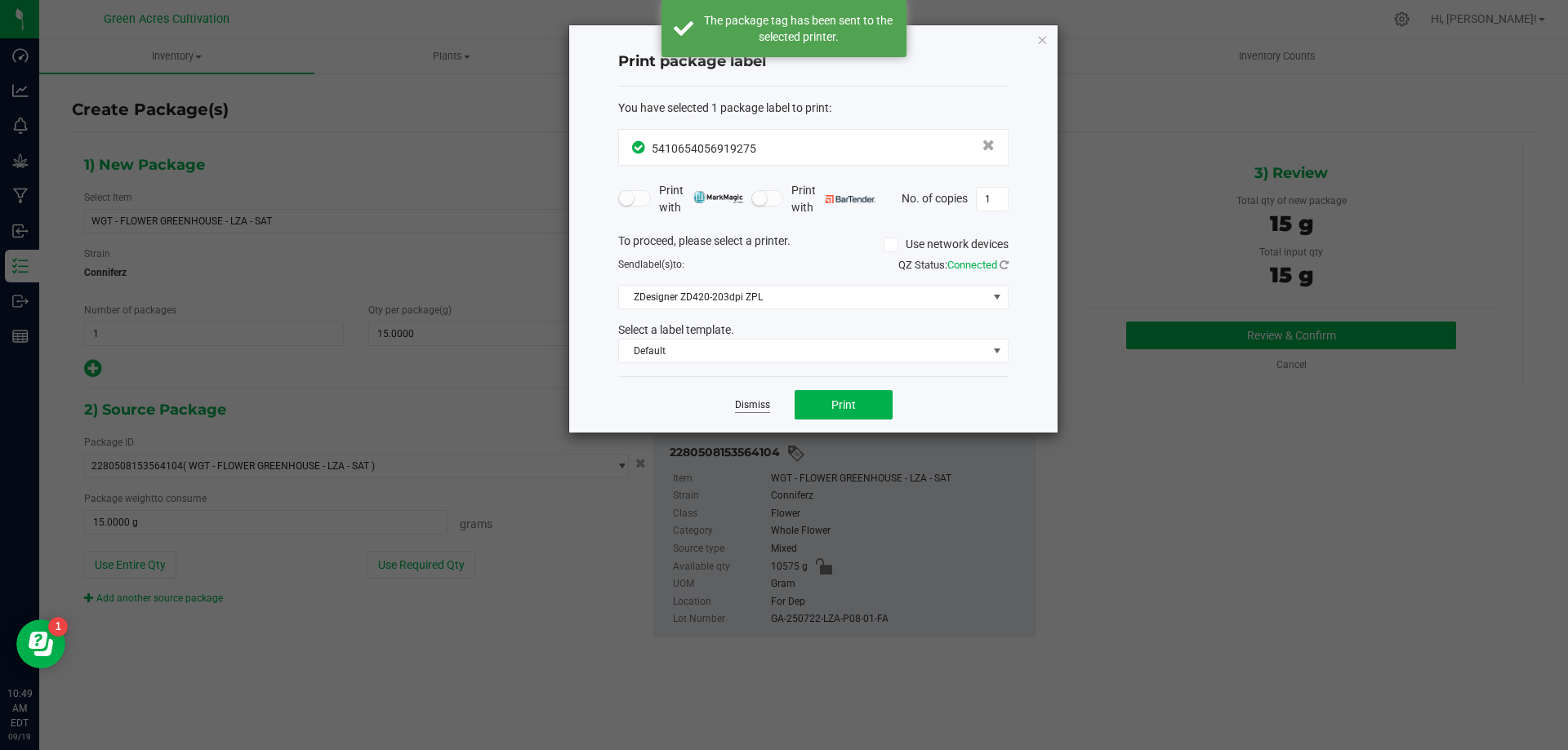
click at [755, 405] on link "Dismiss" at bounding box center [752, 405] width 35 height 14
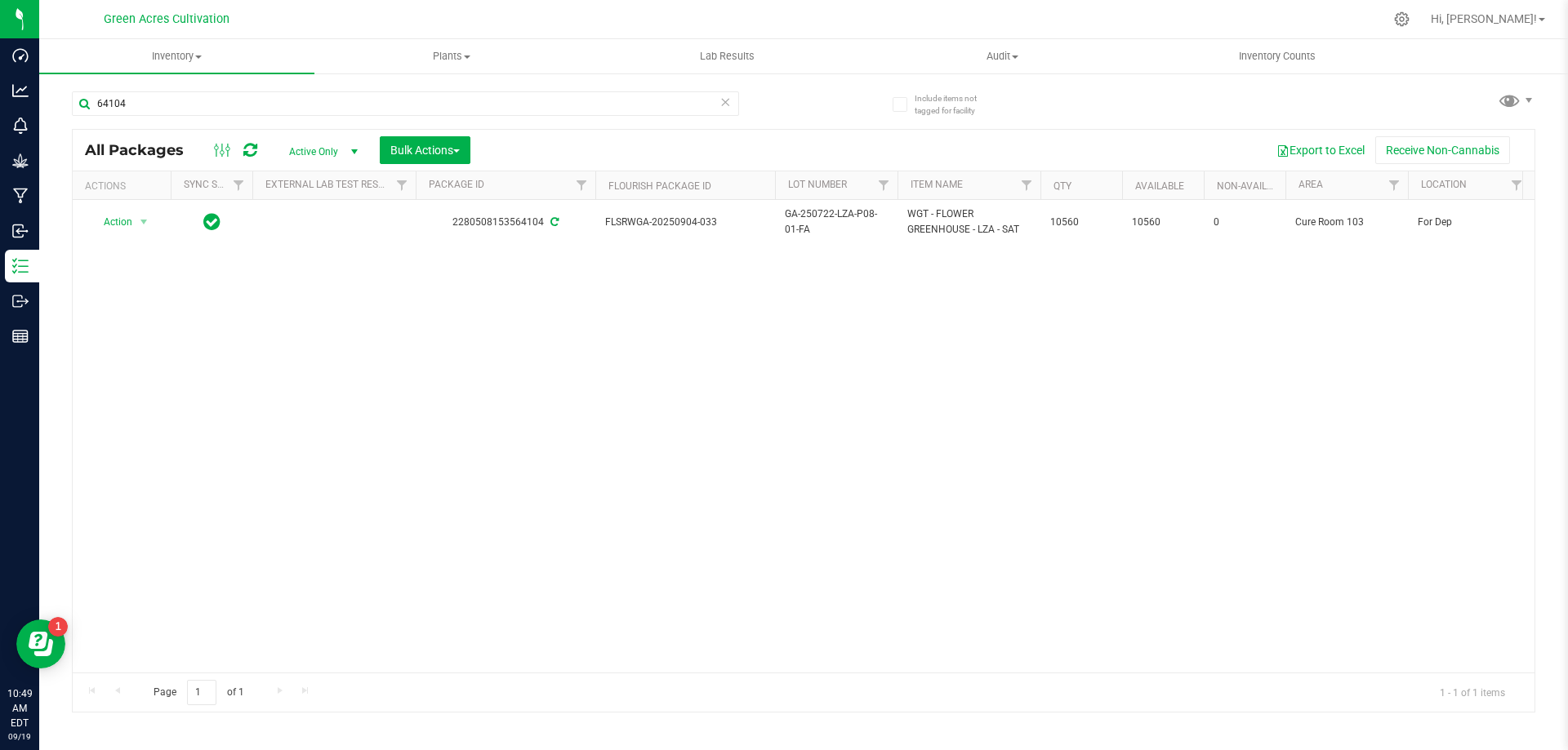
click at [361, 425] on div "Action Action Adjust qty Create package Edit attributes Global inventory Locate…" at bounding box center [804, 436] width 1462 height 473
click at [327, 107] on input "64104" at bounding box center [405, 104] width 667 height 25
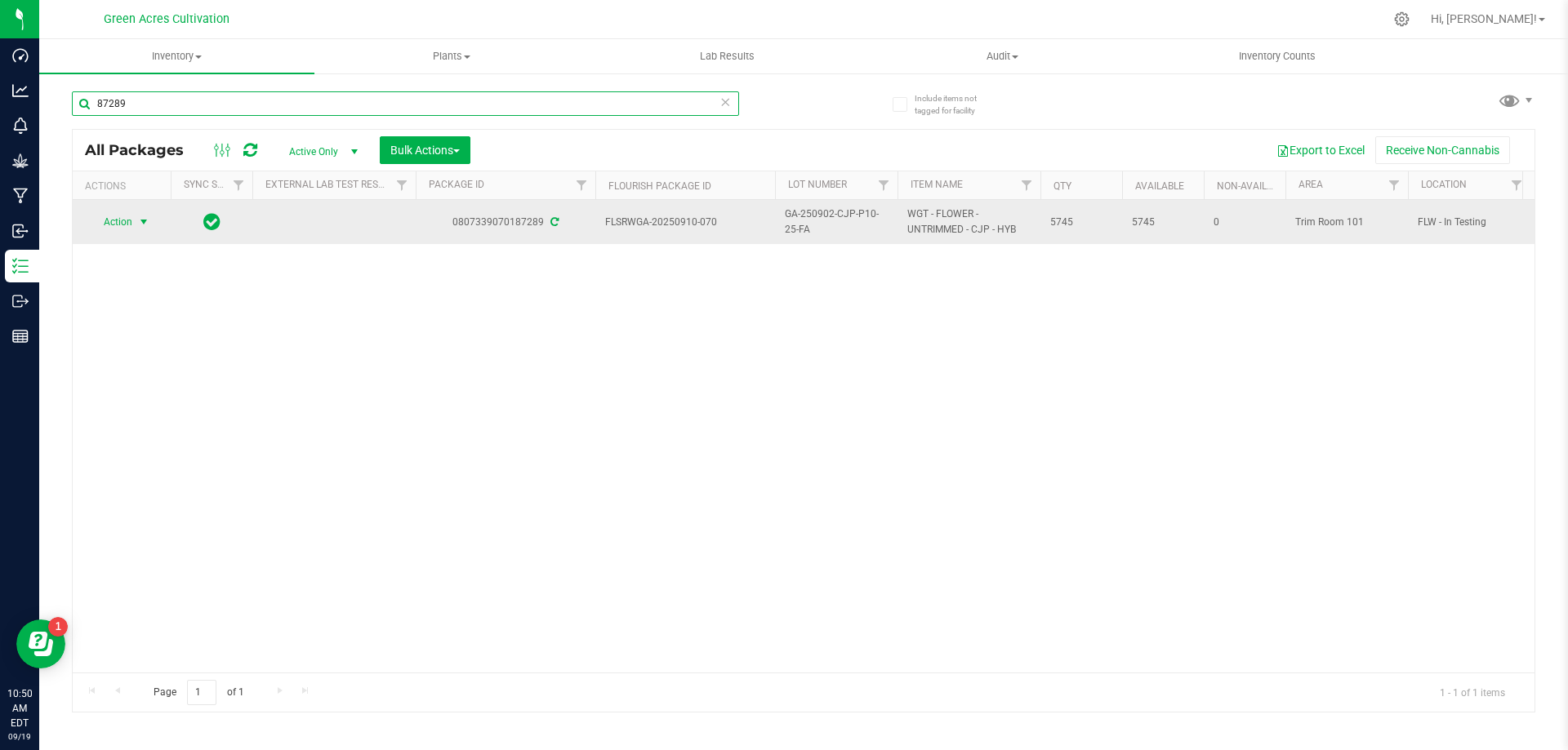
type input "87289"
click at [147, 228] on span "select" at bounding box center [144, 222] width 13 height 13
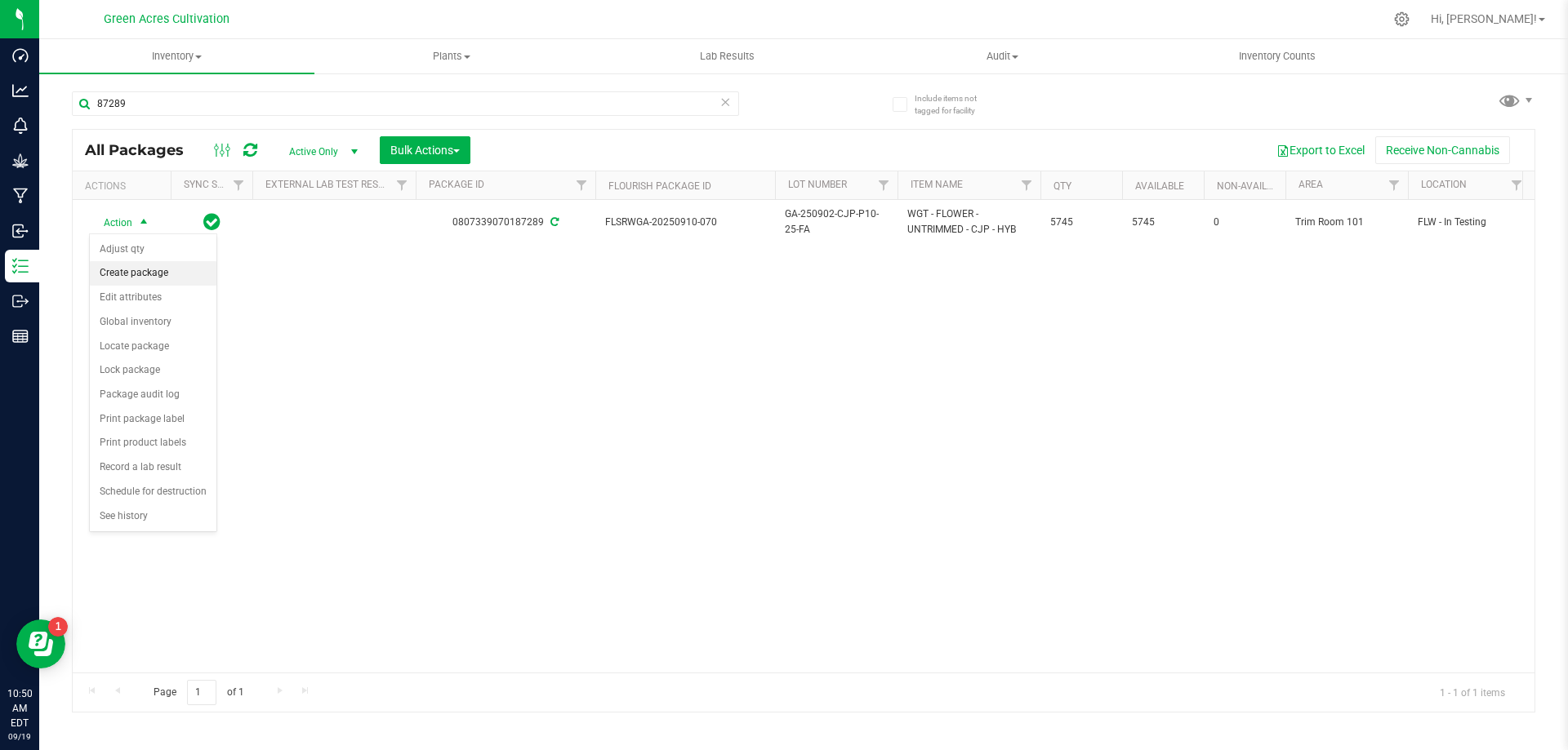
click at [141, 271] on li "Create package" at bounding box center [152, 274] width 127 height 25
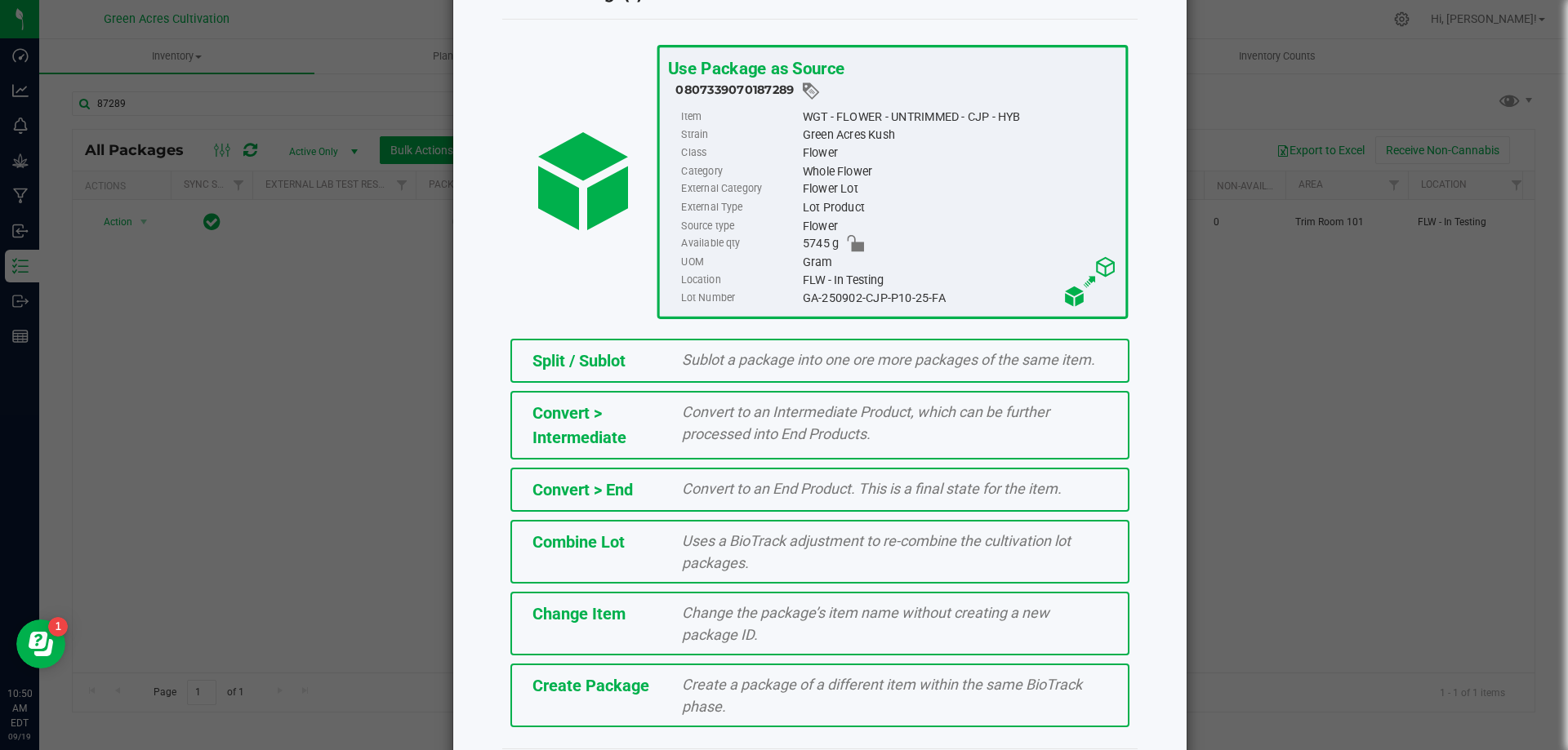
scroll to position [118, 0]
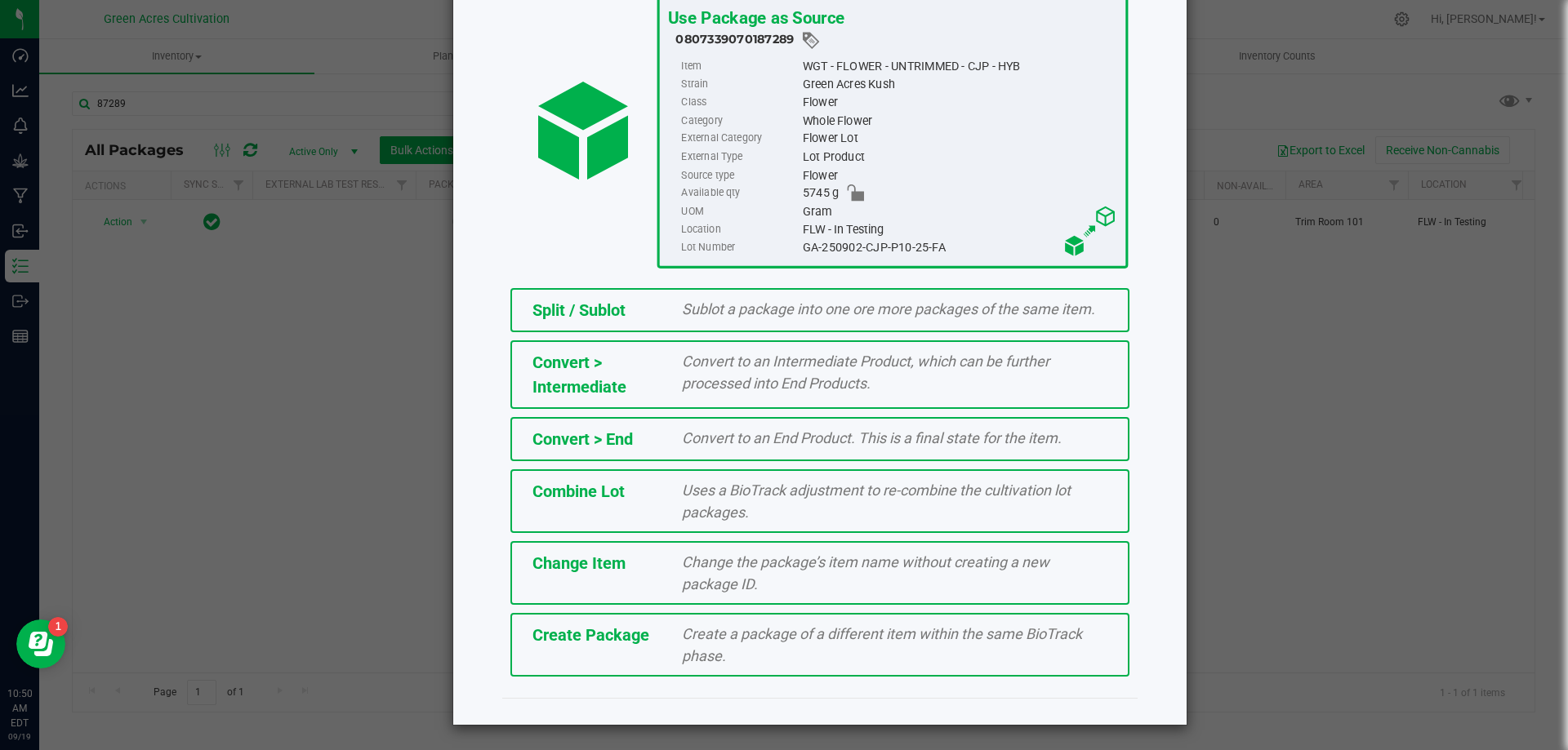
click at [586, 641] on span "Create Package" at bounding box center [590, 635] width 117 height 20
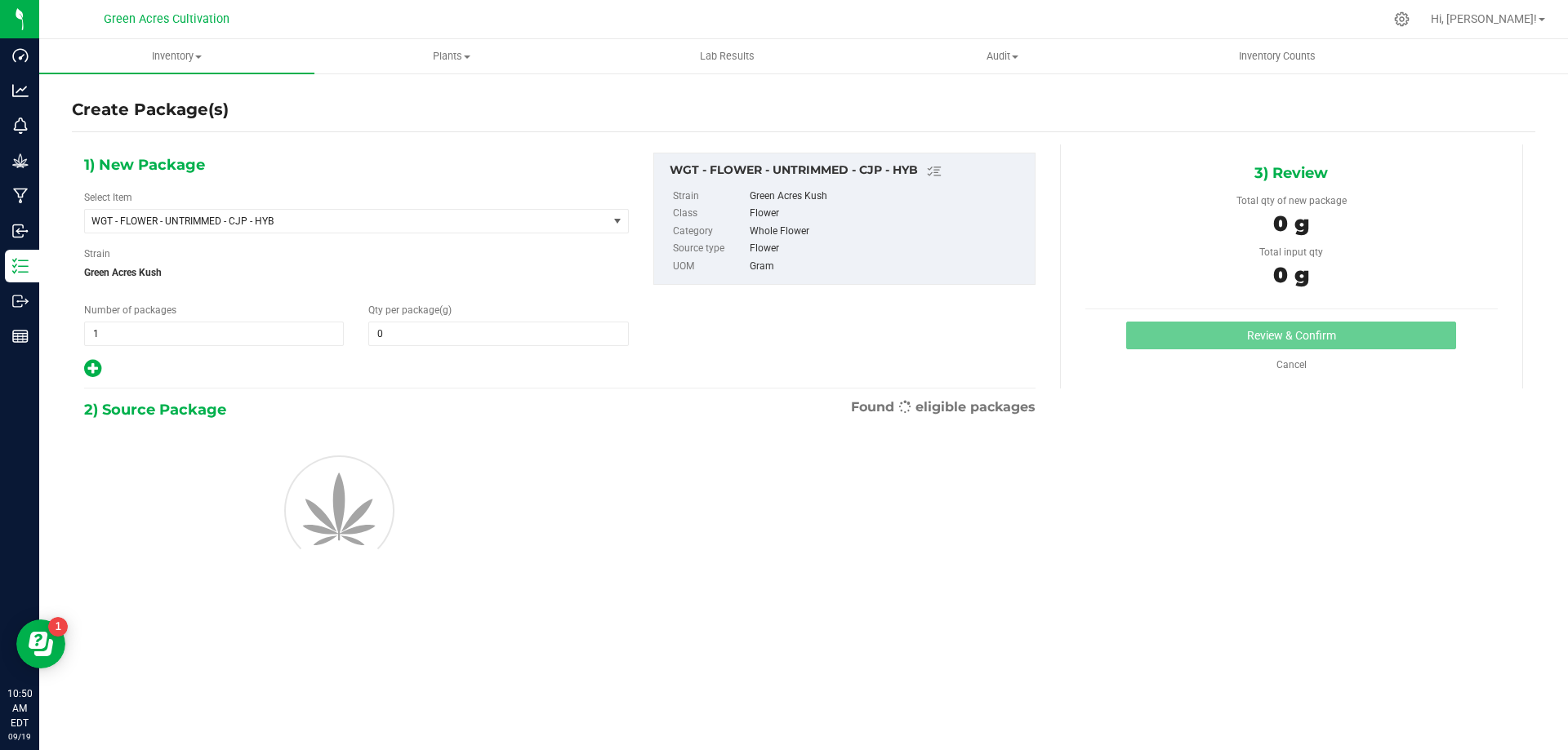
type input "0.0000"
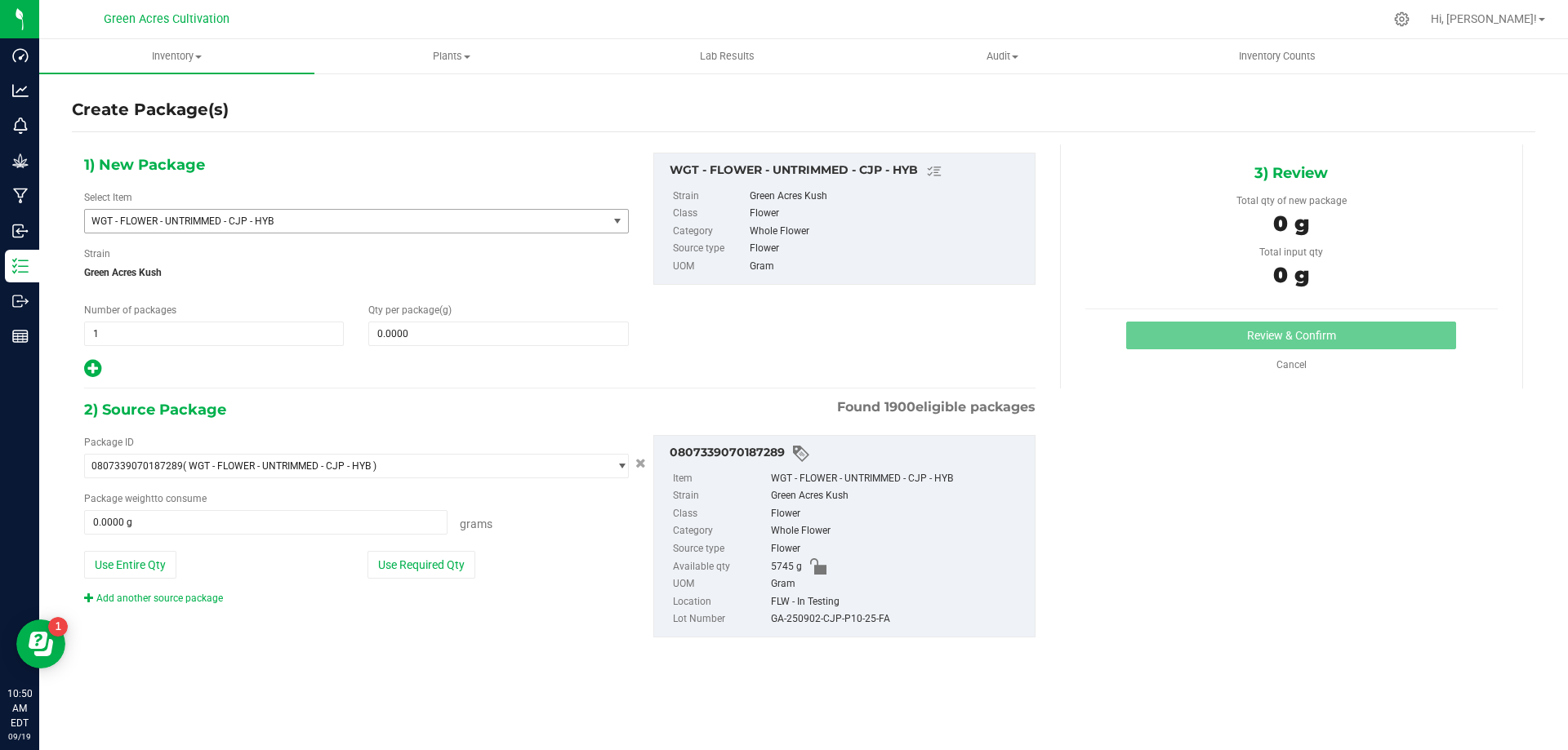
click at [279, 221] on span "WGT - FLOWER - UNTRIMMED - CJP - HYB" at bounding box center [336, 221] width 489 height 11
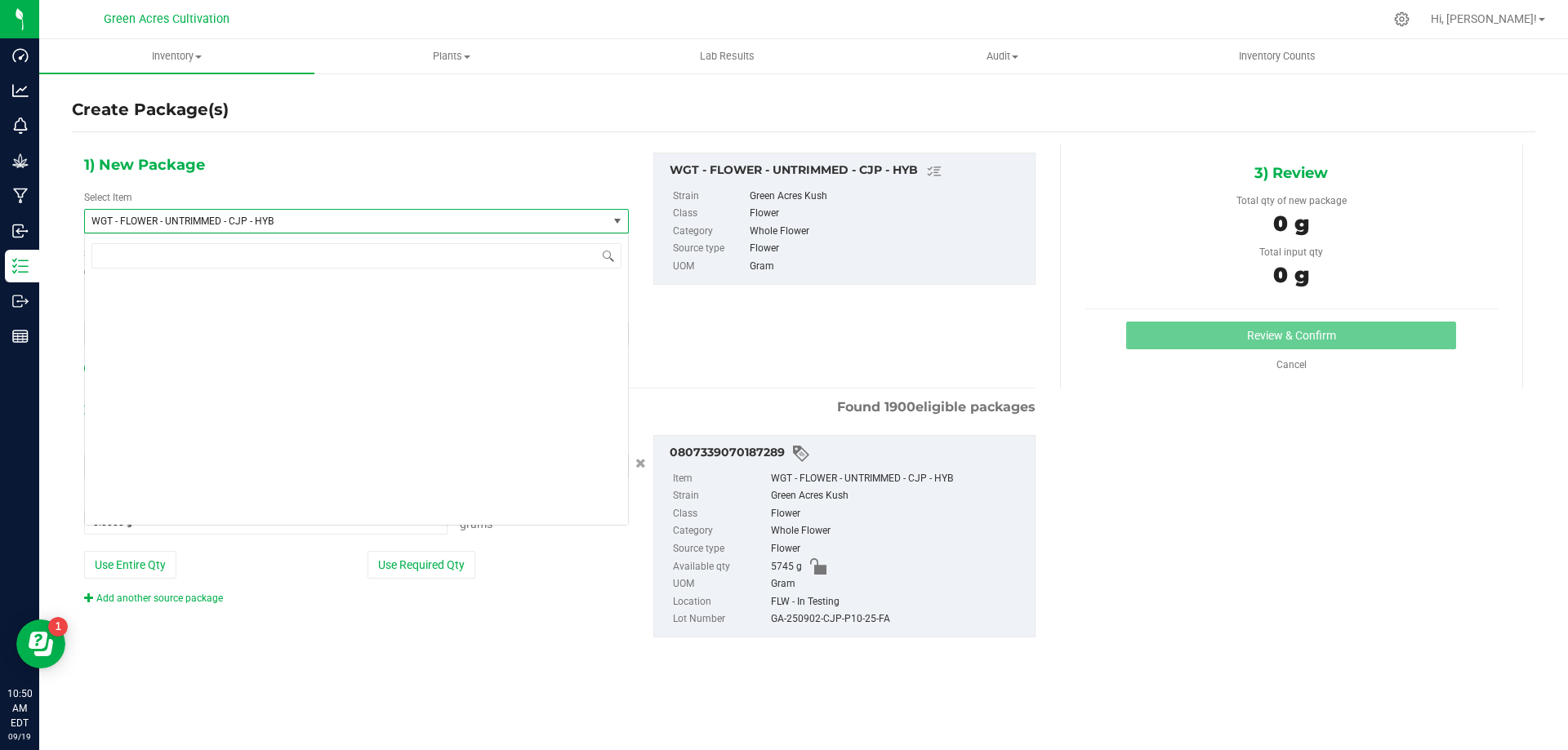
scroll to position [352616, 0]
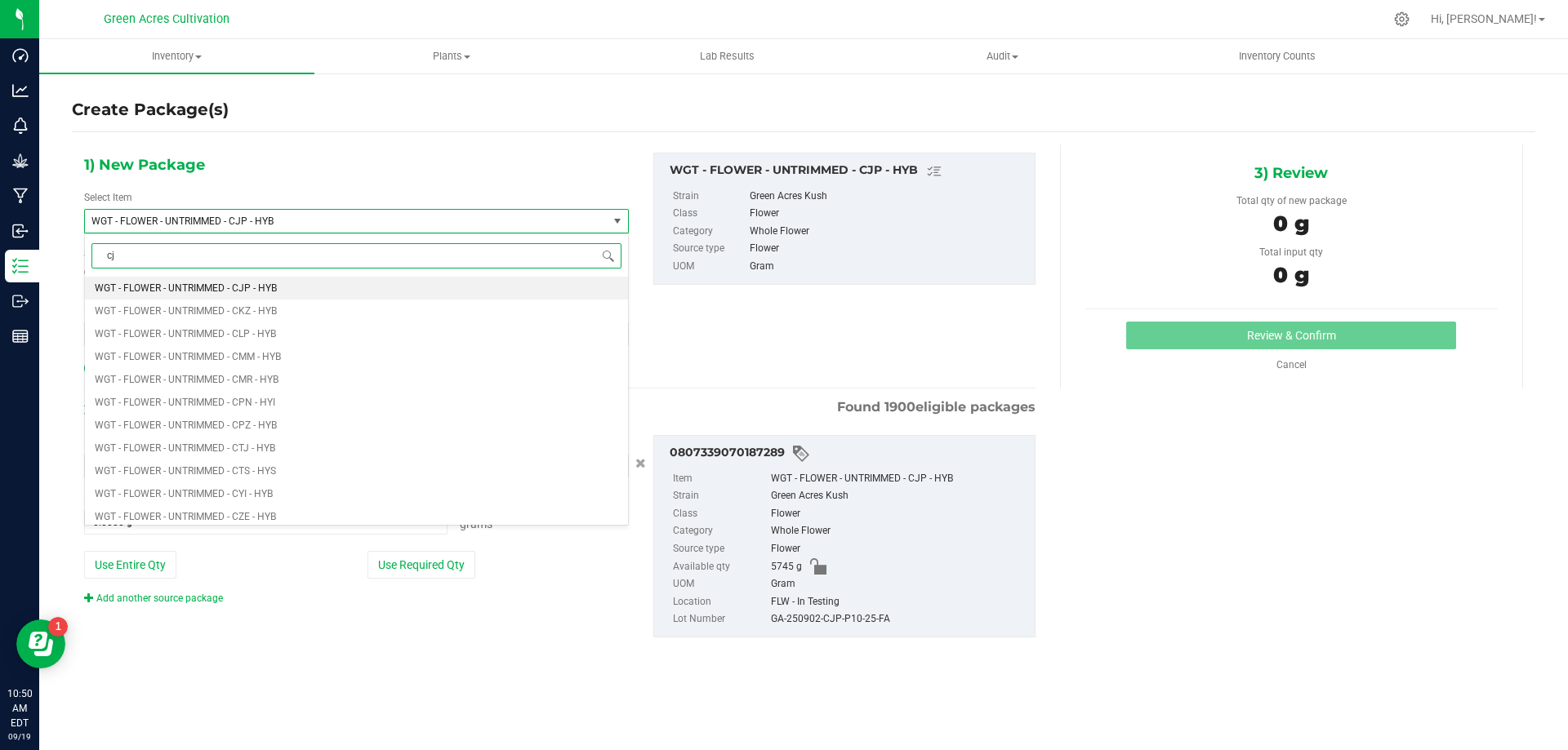
type input "cjp"
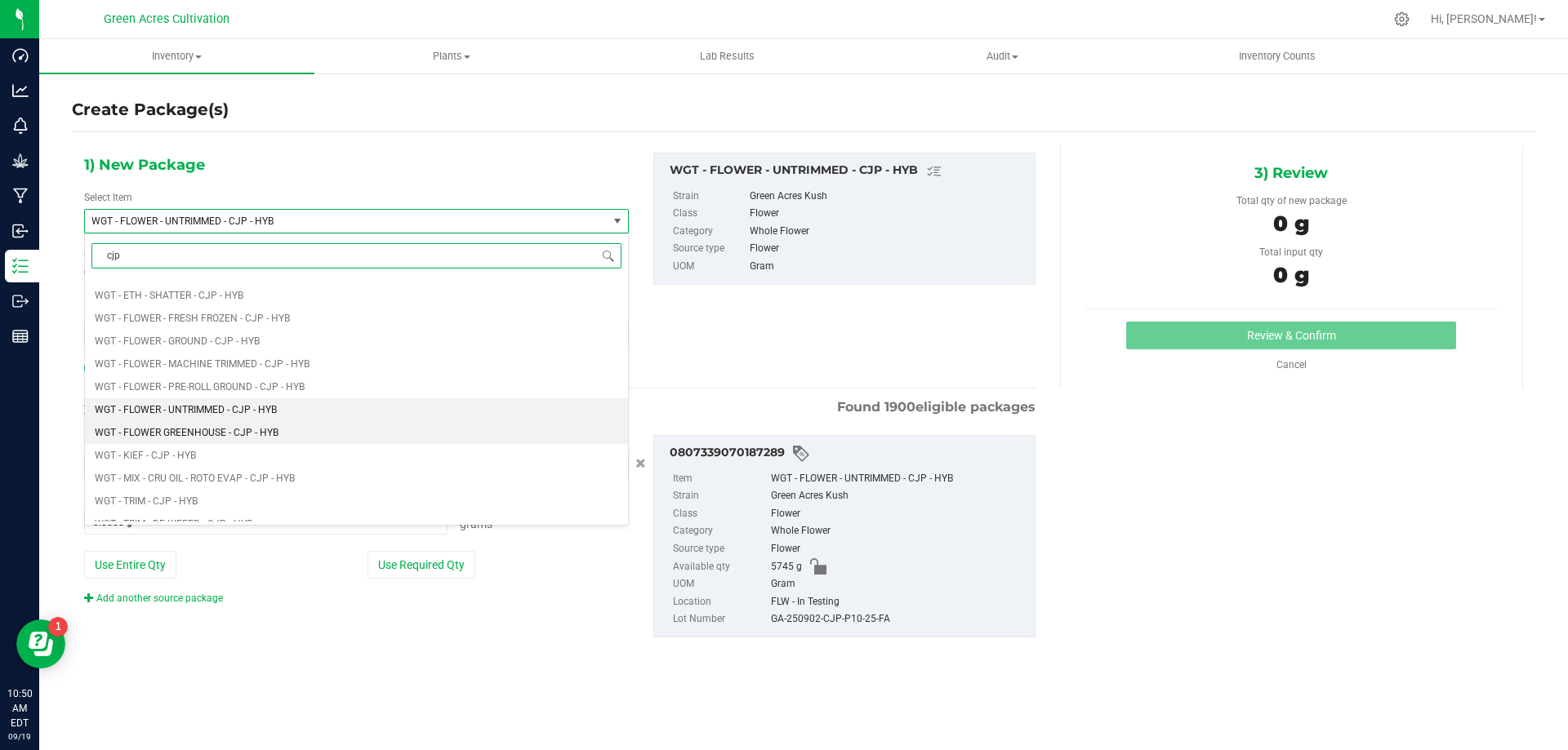
scroll to position [696, 0]
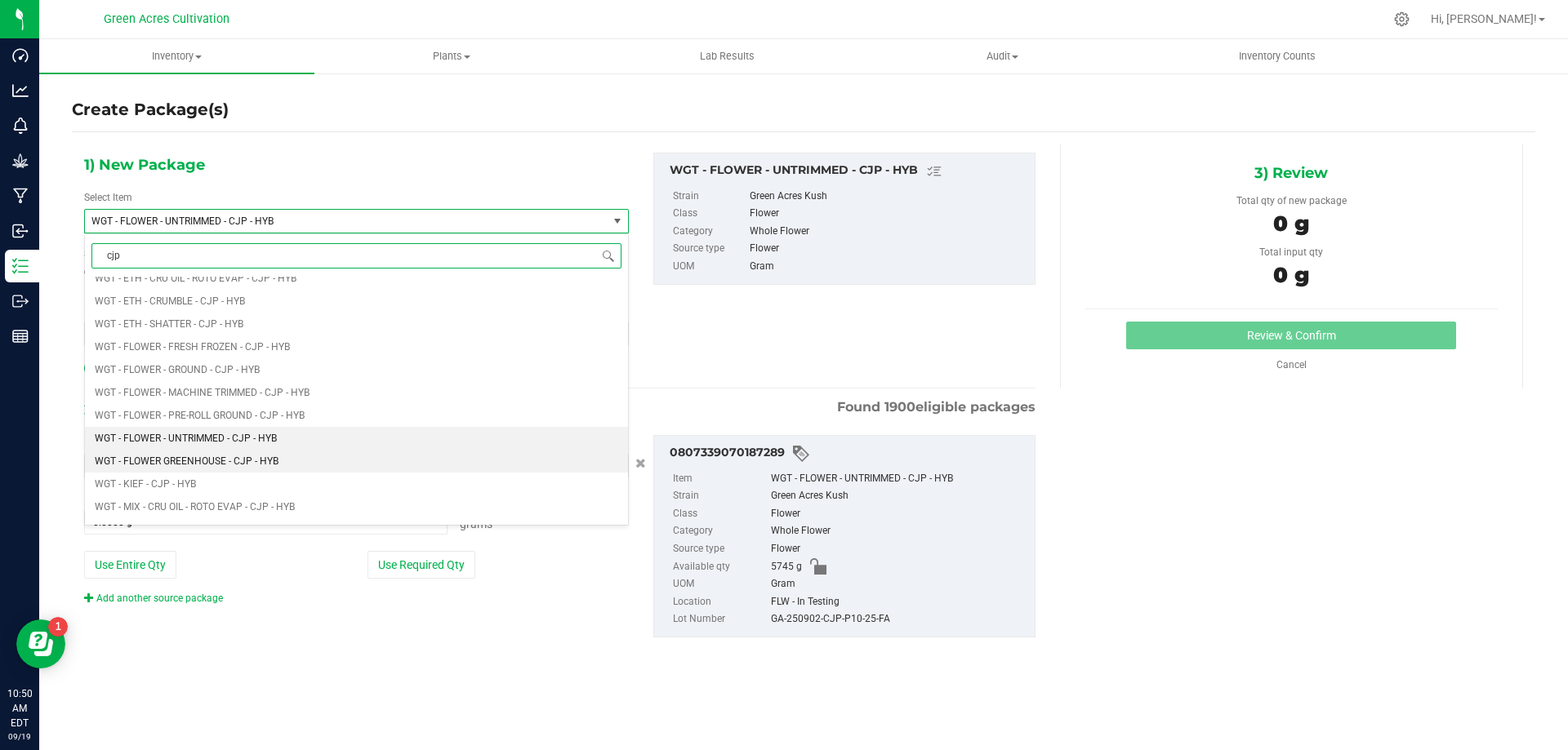
click at [212, 453] on li "WGT - FLOWER GREENHOUSE - CJP - HYB" at bounding box center [356, 462] width 544 height 23
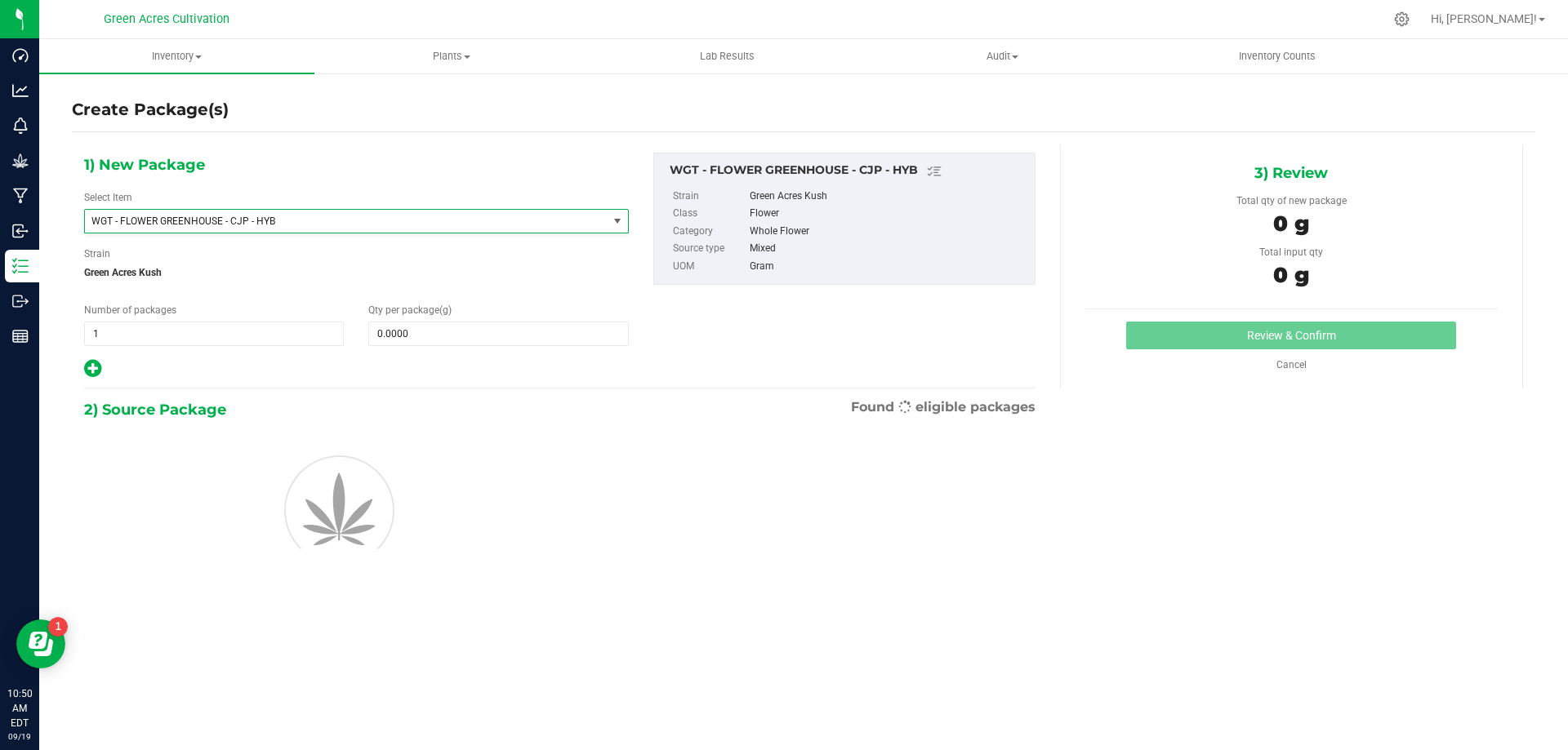
type input "0.0000"
click at [407, 328] on span at bounding box center [498, 334] width 260 height 25
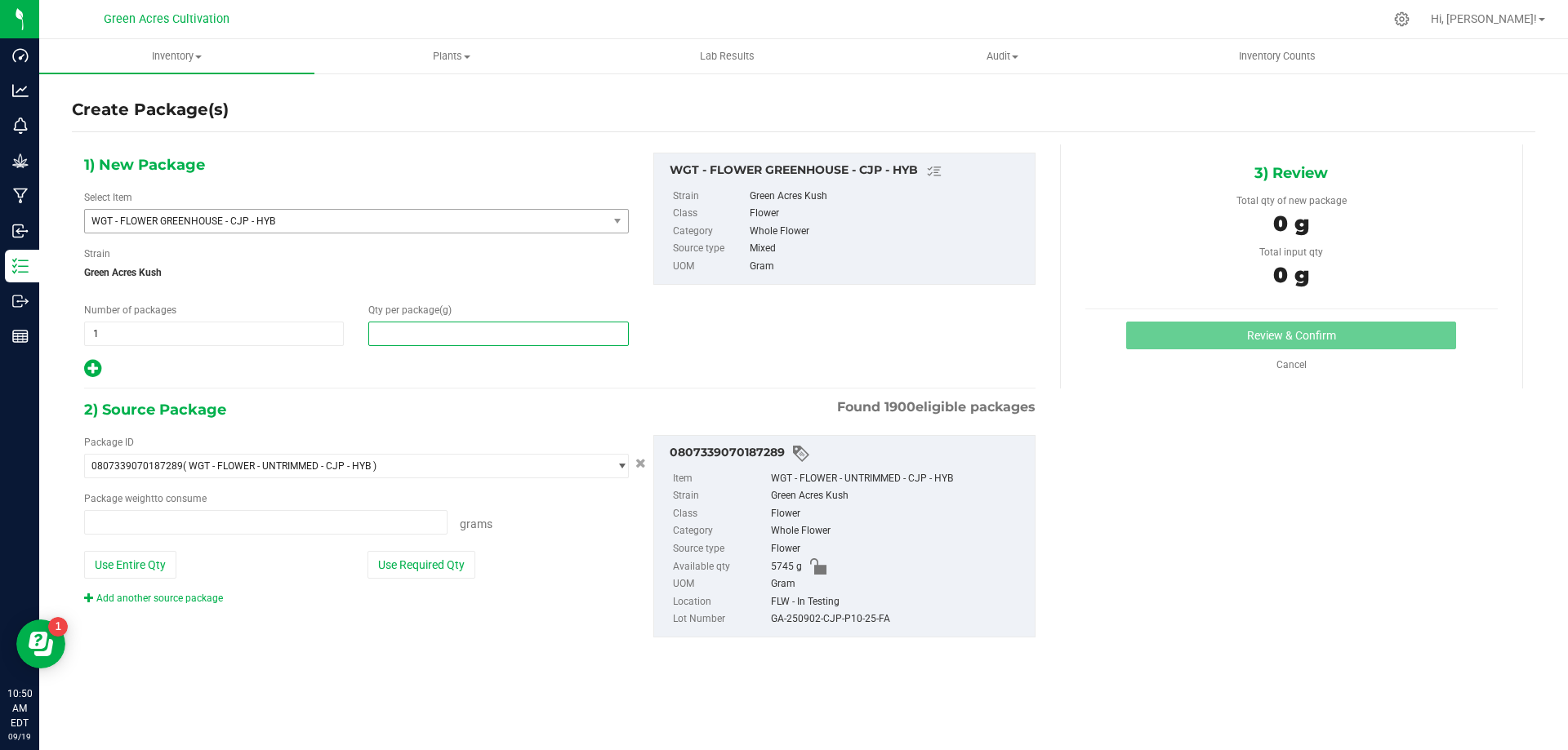
type input "0.0000 g"
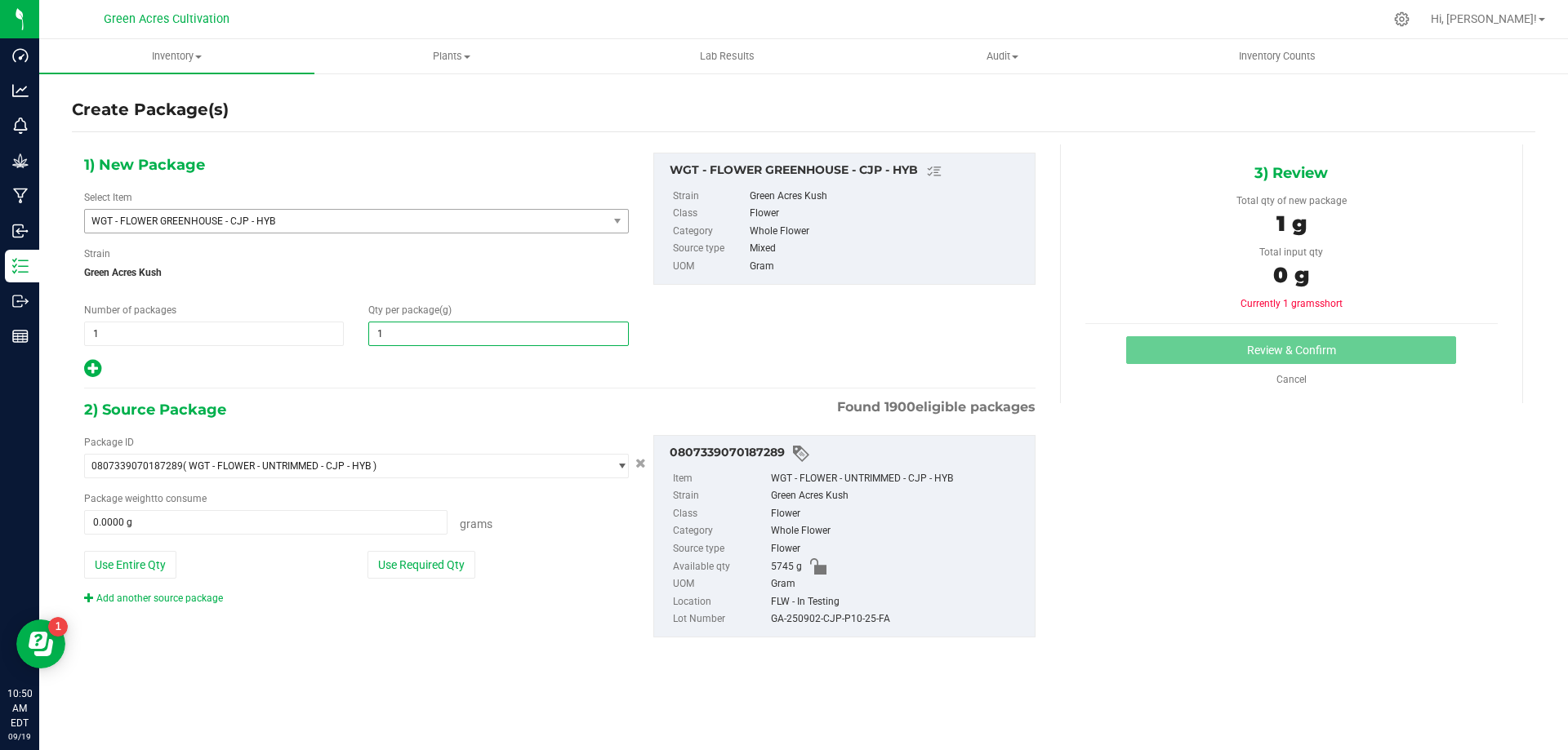
type input "15"
type input "15.0000"
click at [417, 414] on div "2) Source Package Found 1900 eligible packages" at bounding box center [559, 410] width 951 height 25
click at [417, 572] on button "Use Required Qty" at bounding box center [421, 564] width 108 height 28
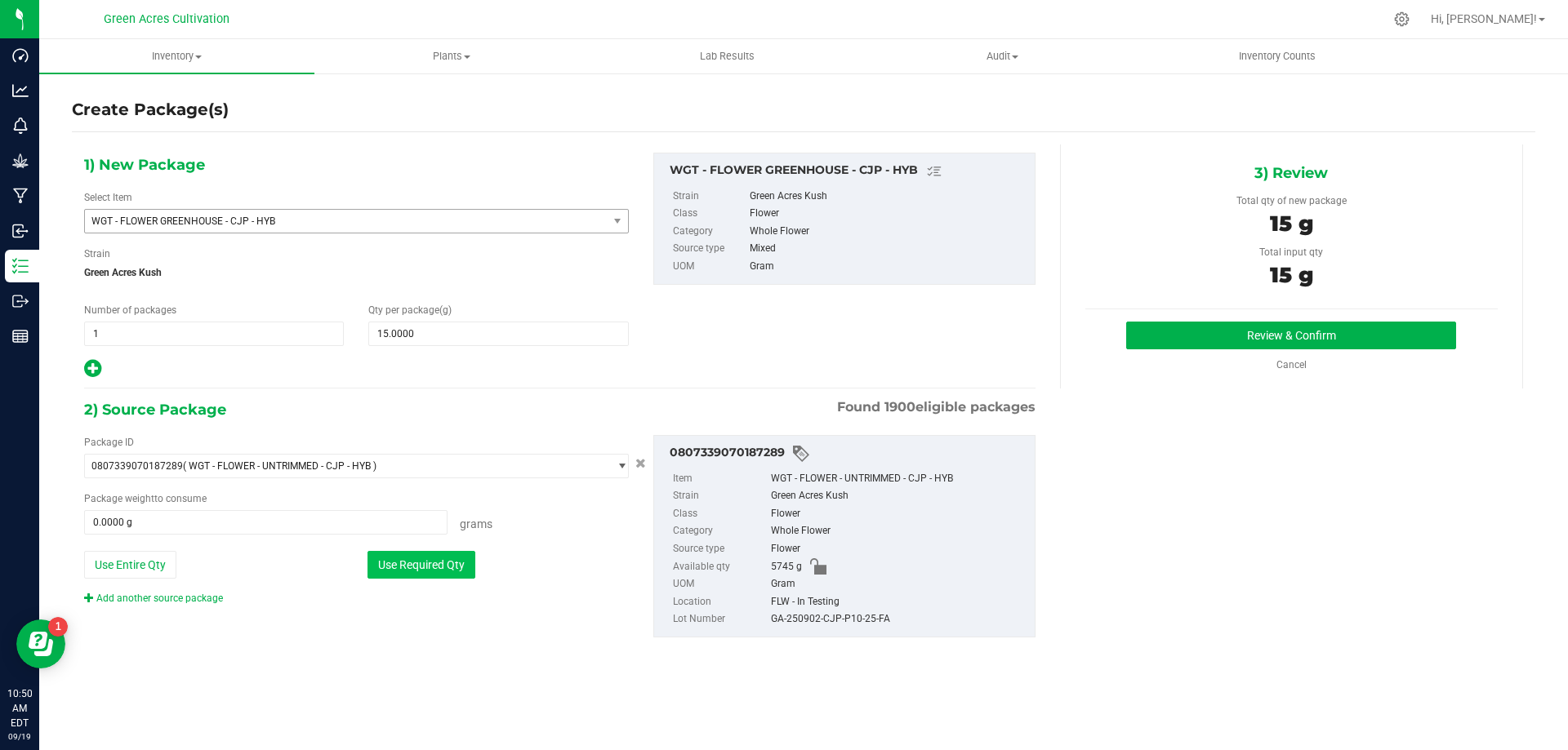
type input "15.0000 g"
click at [824, 624] on div "GA-250902-CJP-P10-25-FA" at bounding box center [899, 620] width 256 height 18
click at [824, 623] on div "GA-250902-CJP-P10-25-FA" at bounding box center [899, 620] width 256 height 18
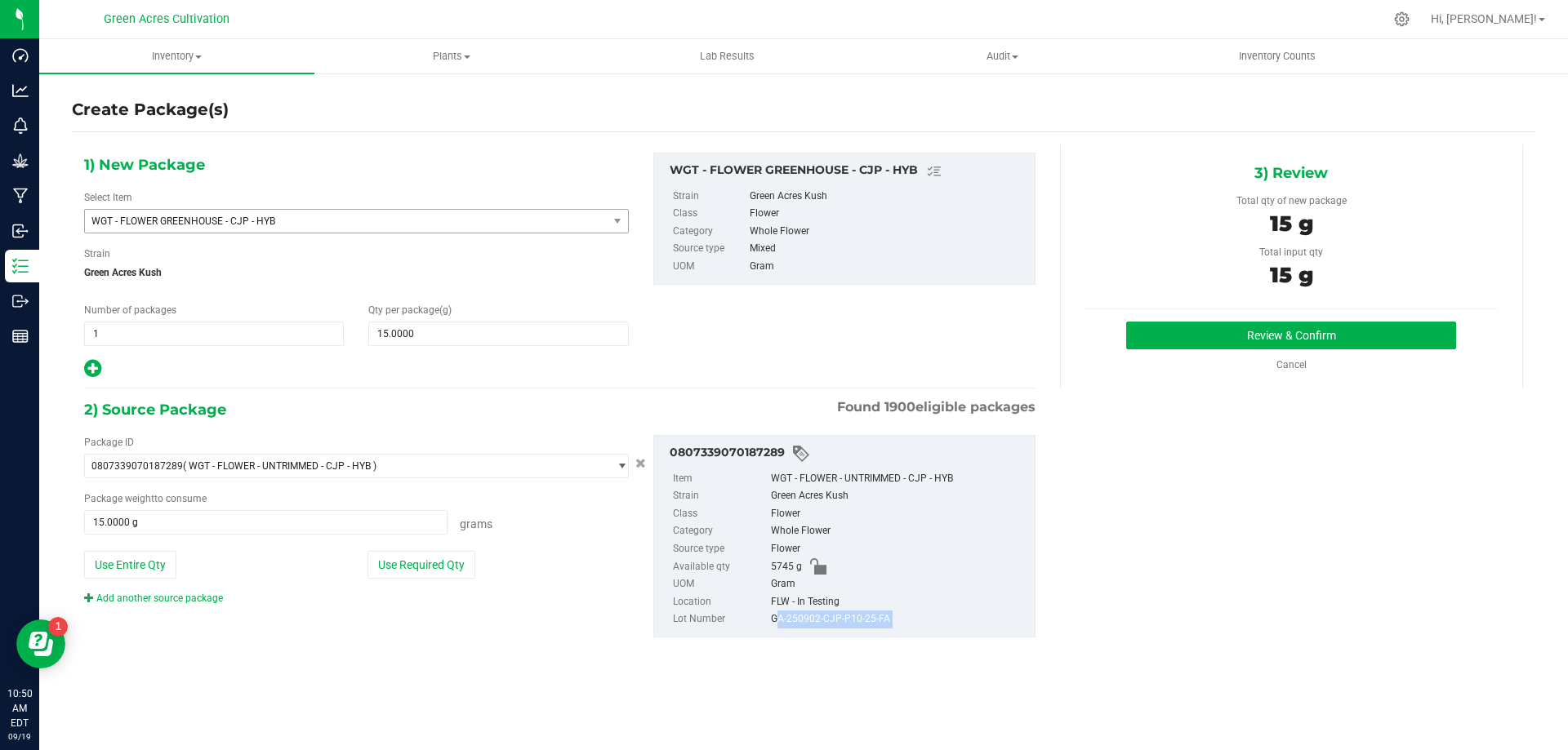
copy div "GA-250902-CJP-P10-25-FA"
click at [939, 572] on div "5745 g" at bounding box center [899, 567] width 256 height 18
click at [1201, 319] on div "3) Review Total qty of new package 15 g Total input qty 15 g Review & Confirm" at bounding box center [1292, 266] width 463 height 245
click at [1191, 326] on button "Review & Confirm" at bounding box center [1291, 335] width 330 height 28
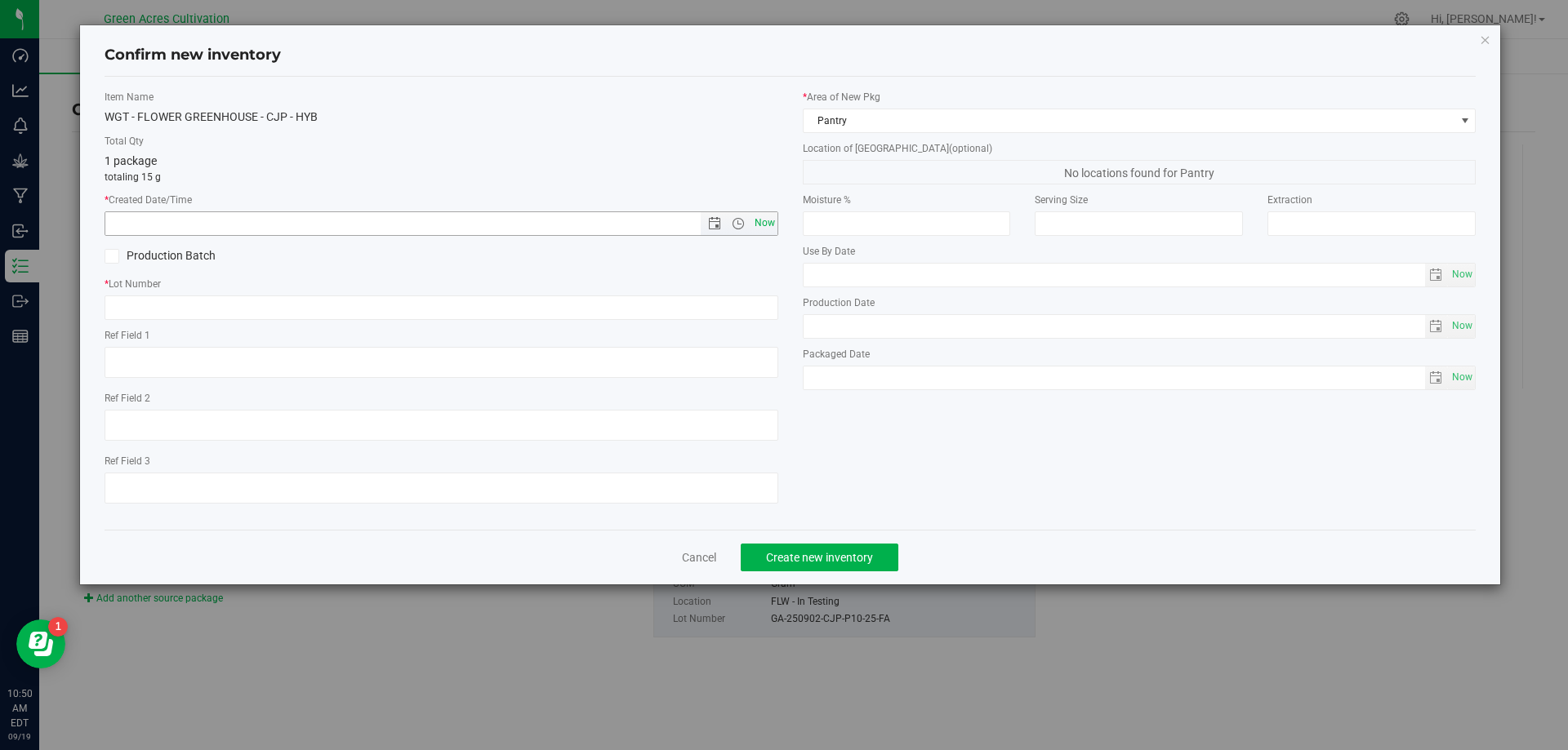
click at [770, 232] on span "Now" at bounding box center [764, 223] width 28 height 24
type input "[DATE] 10:50 AM"
click at [703, 303] on input "text" at bounding box center [442, 308] width 674 height 25
paste input "GA-250902-CJP-P10-25-FA"
type input "GA-250902-CJP-P10-25-FA"
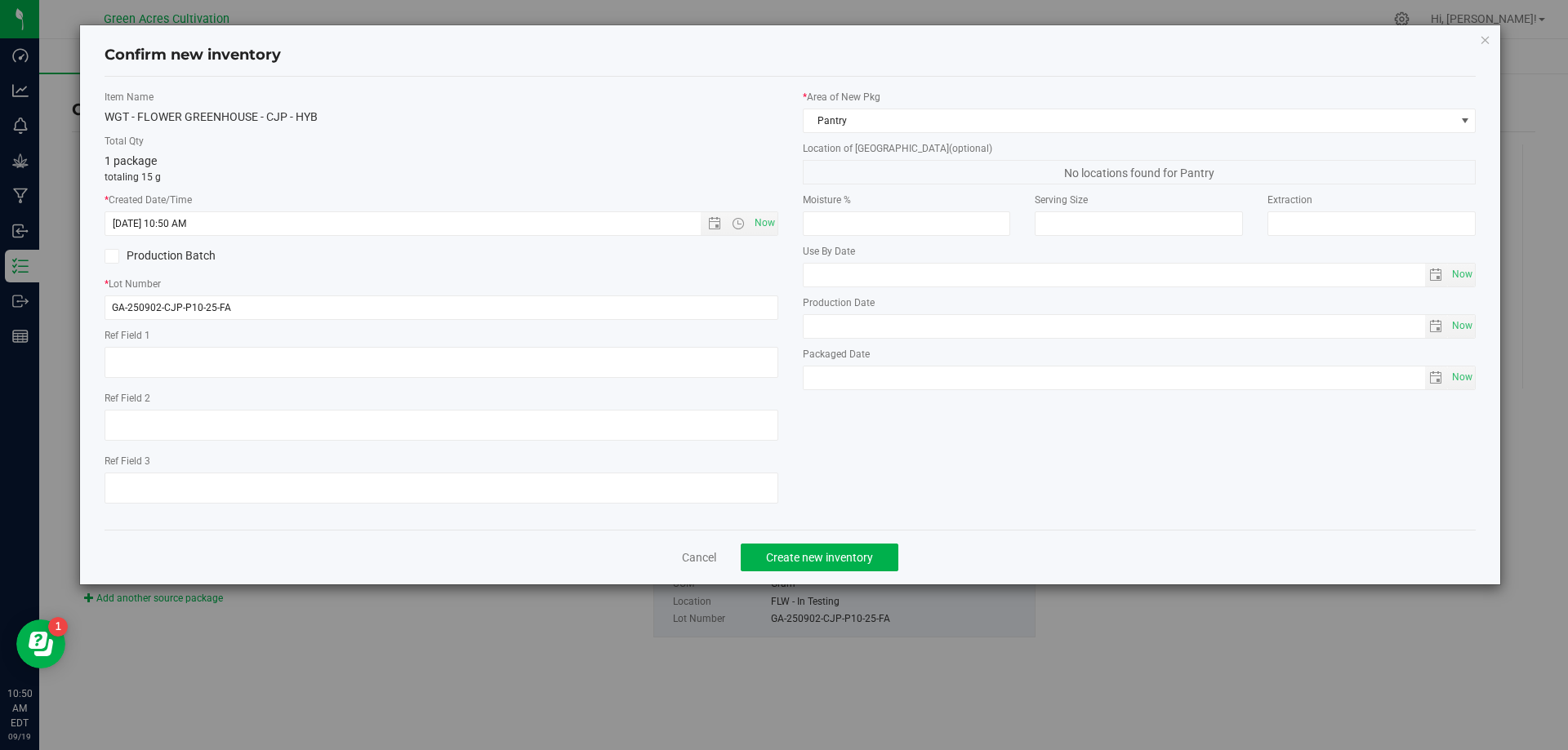
click at [977, 106] on div "* Area of [GEOGRAPHIC_DATA] Pantry" at bounding box center [1140, 110] width 674 height 43
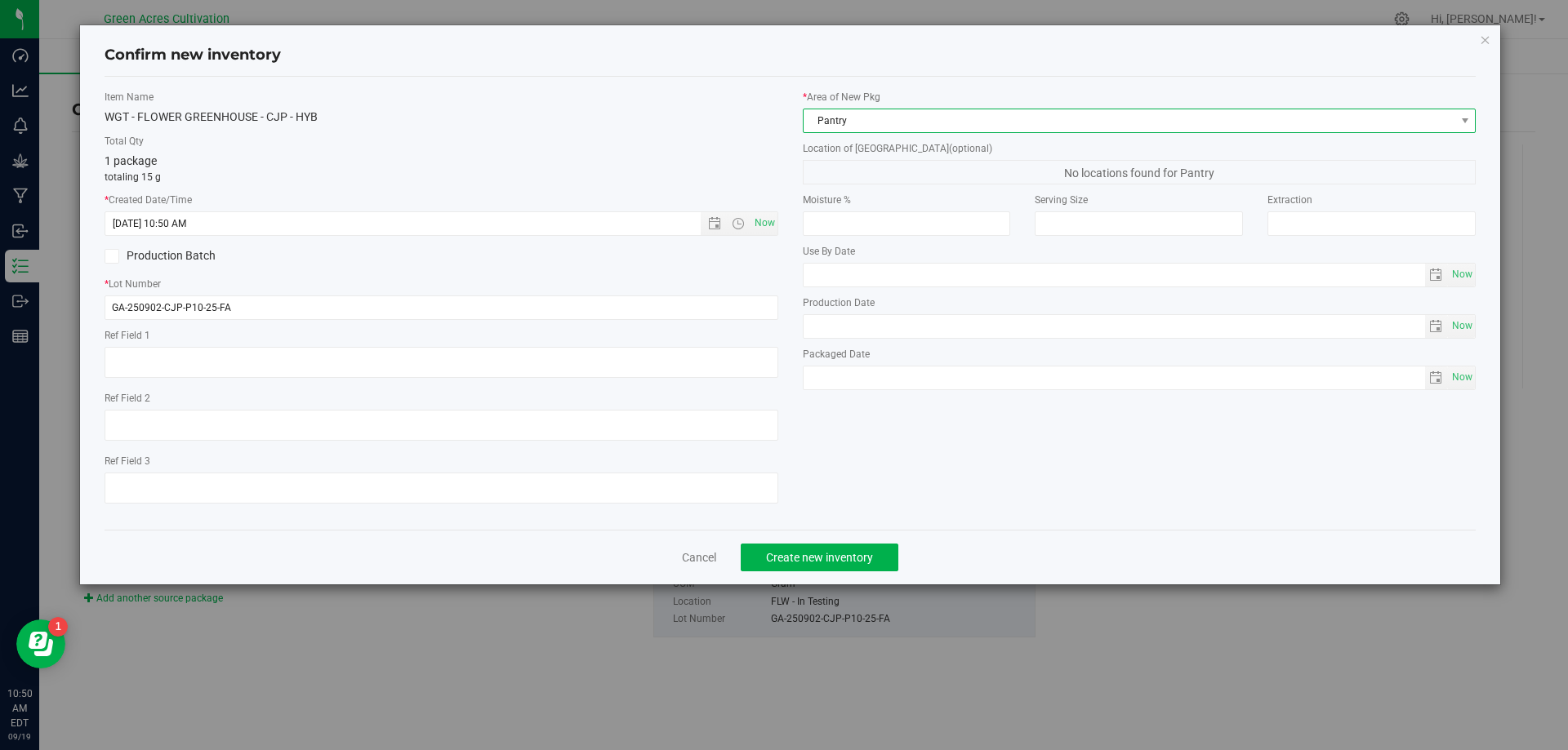
click at [968, 124] on span "Pantry" at bounding box center [1129, 121] width 652 height 23
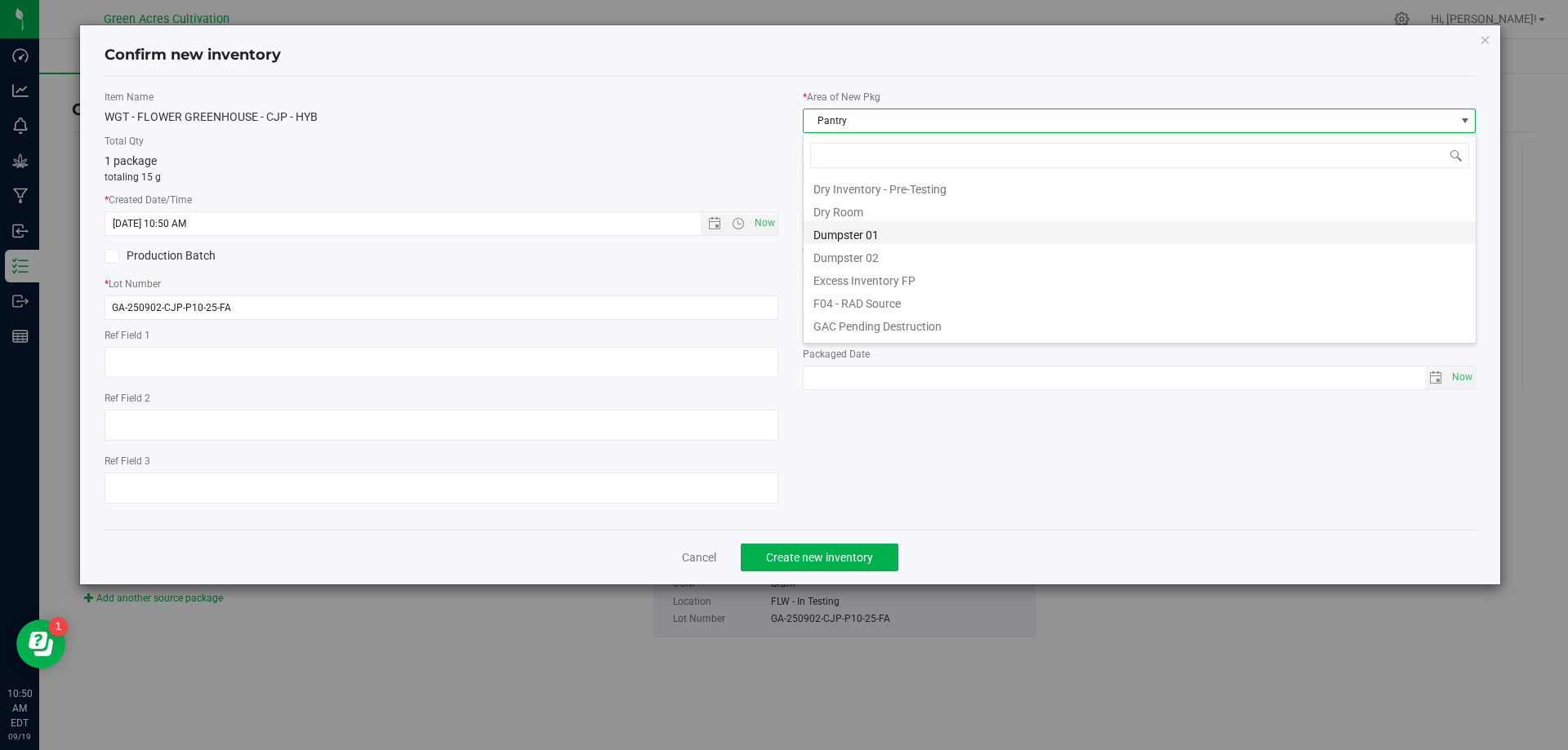
scroll to position [52, 0]
click at [862, 254] on li "Dry Room" at bounding box center [1140, 250] width 672 height 23
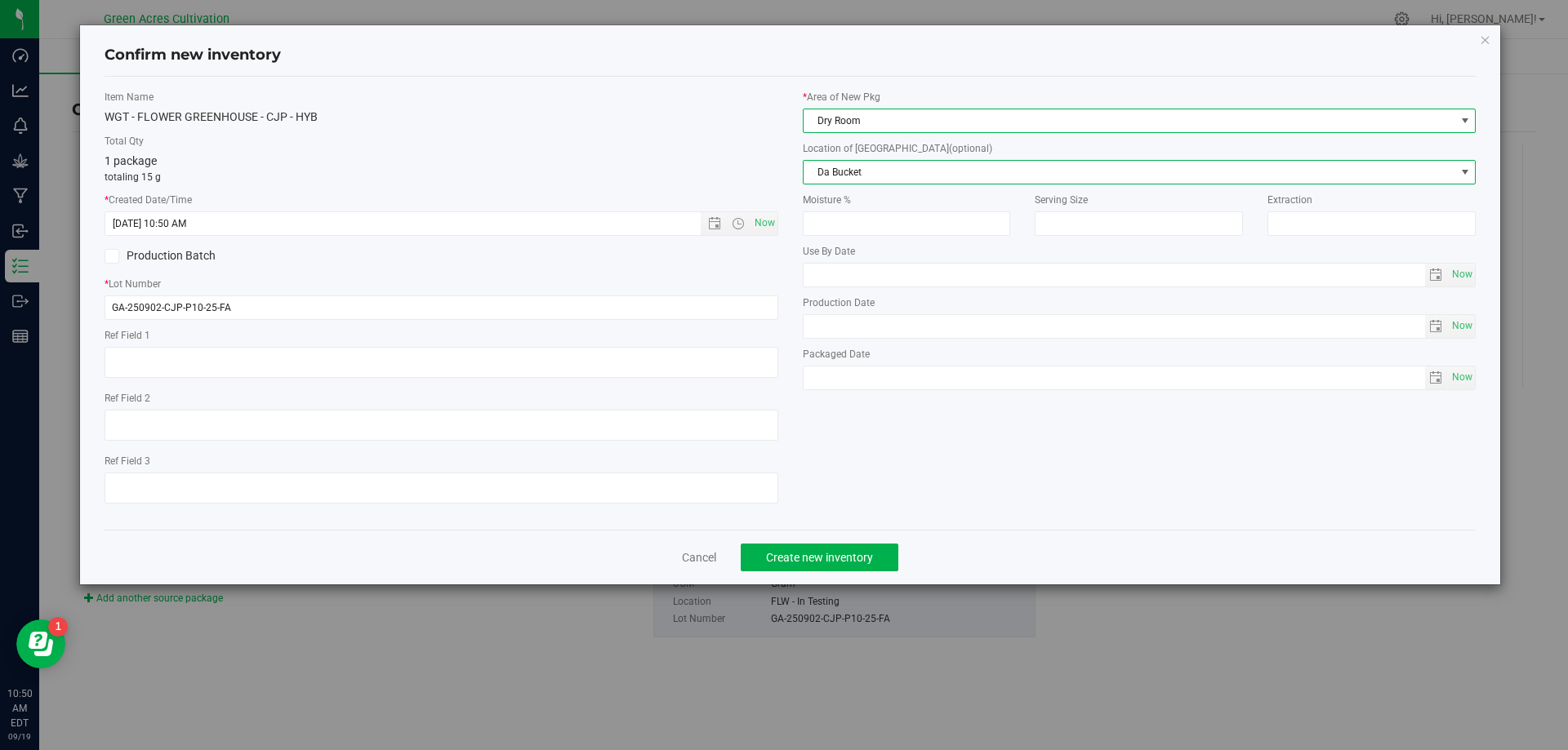
click at [881, 176] on span "Da Bucket" at bounding box center [1129, 172] width 652 height 23
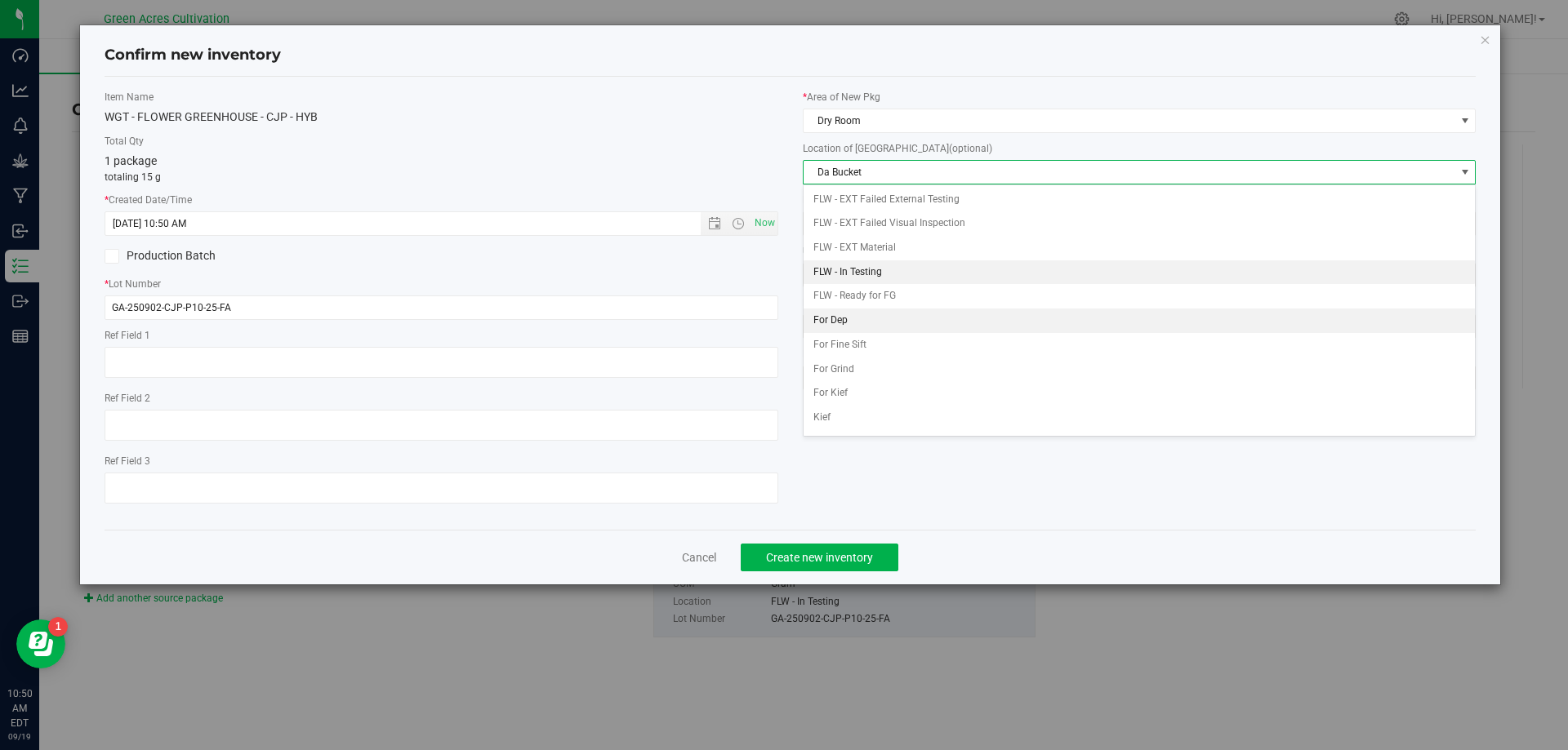
scroll to position [70, 0]
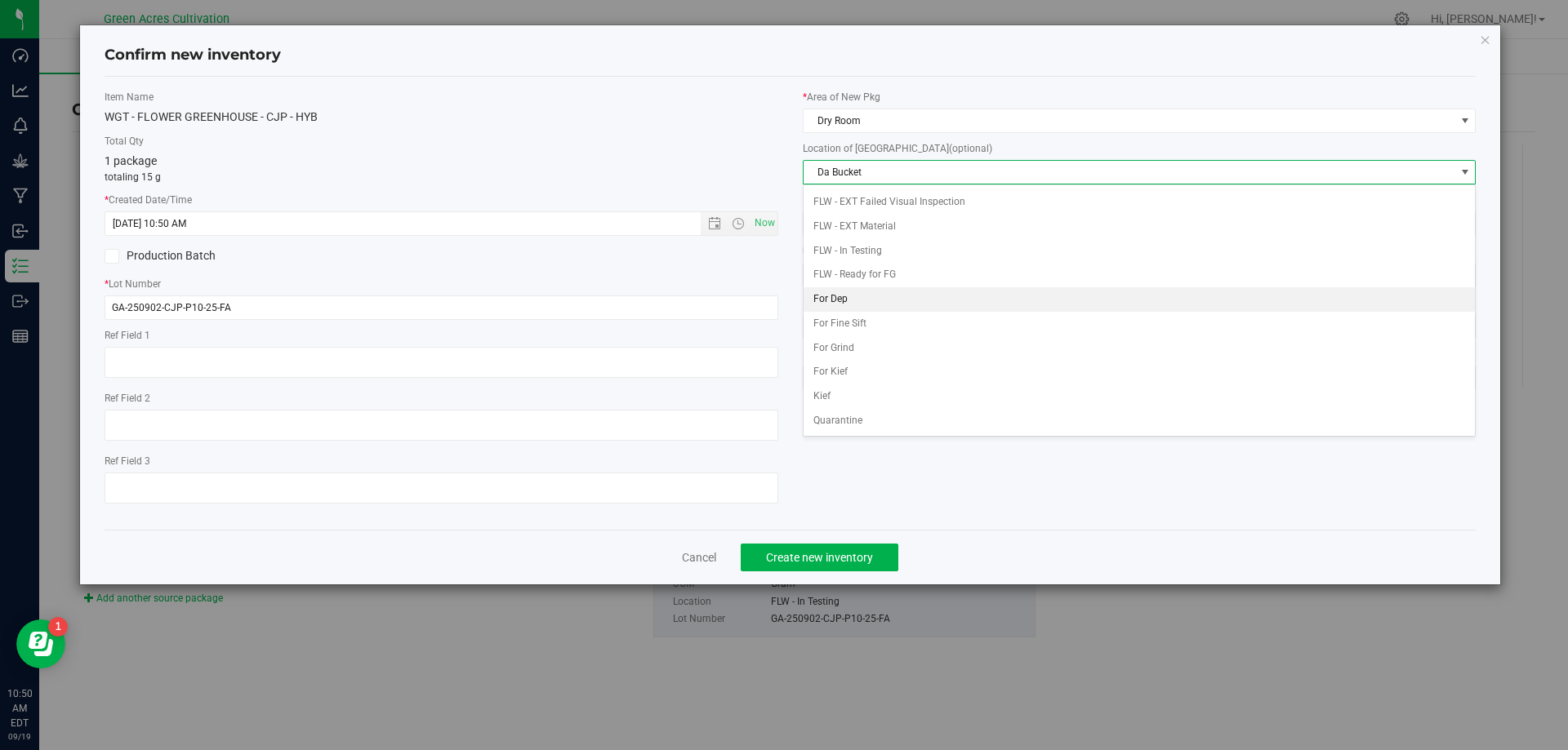
click at [859, 303] on li "For Dep" at bounding box center [1140, 300] width 672 height 25
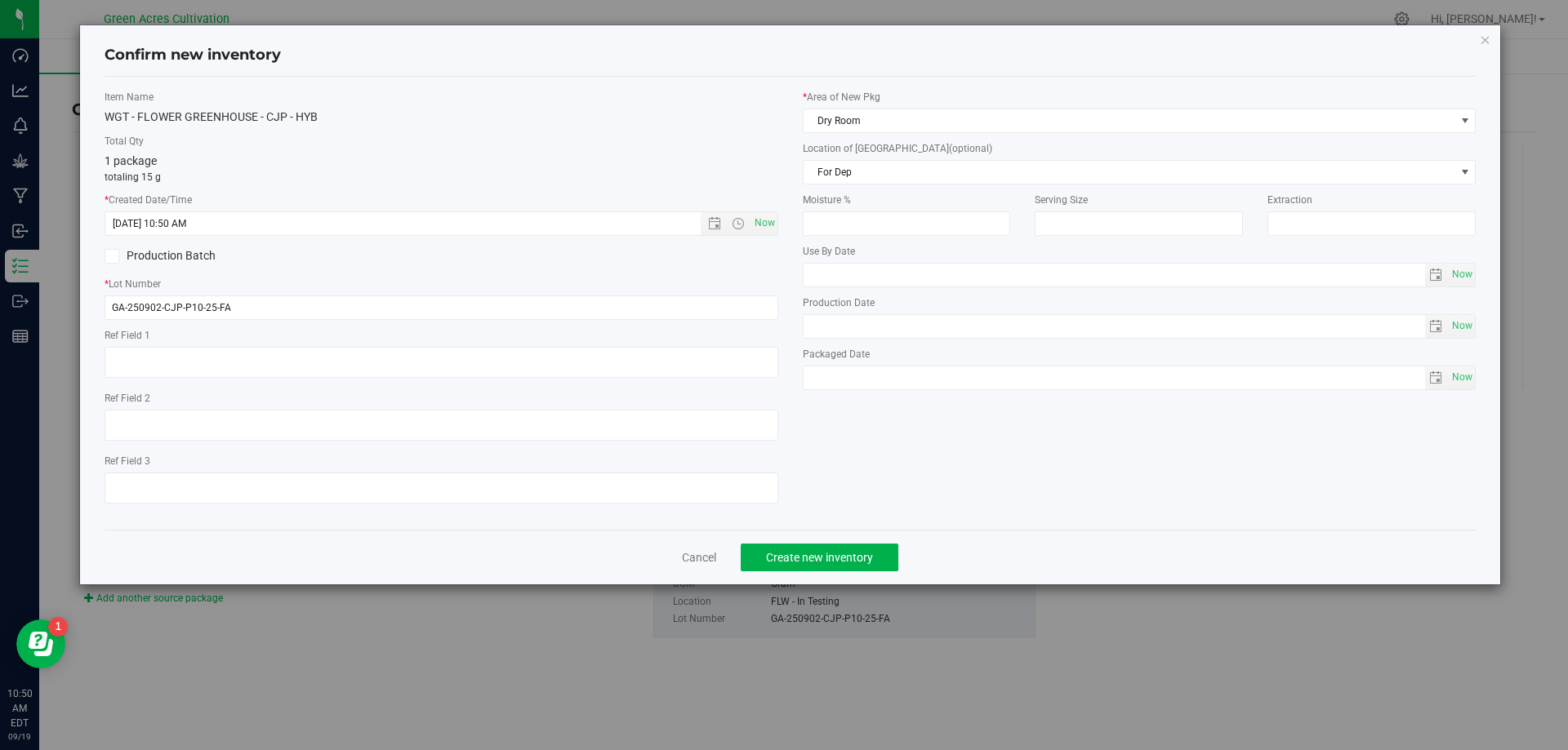
click at [617, 343] on div "Ref Field 1" at bounding box center [442, 355] width 674 height 54
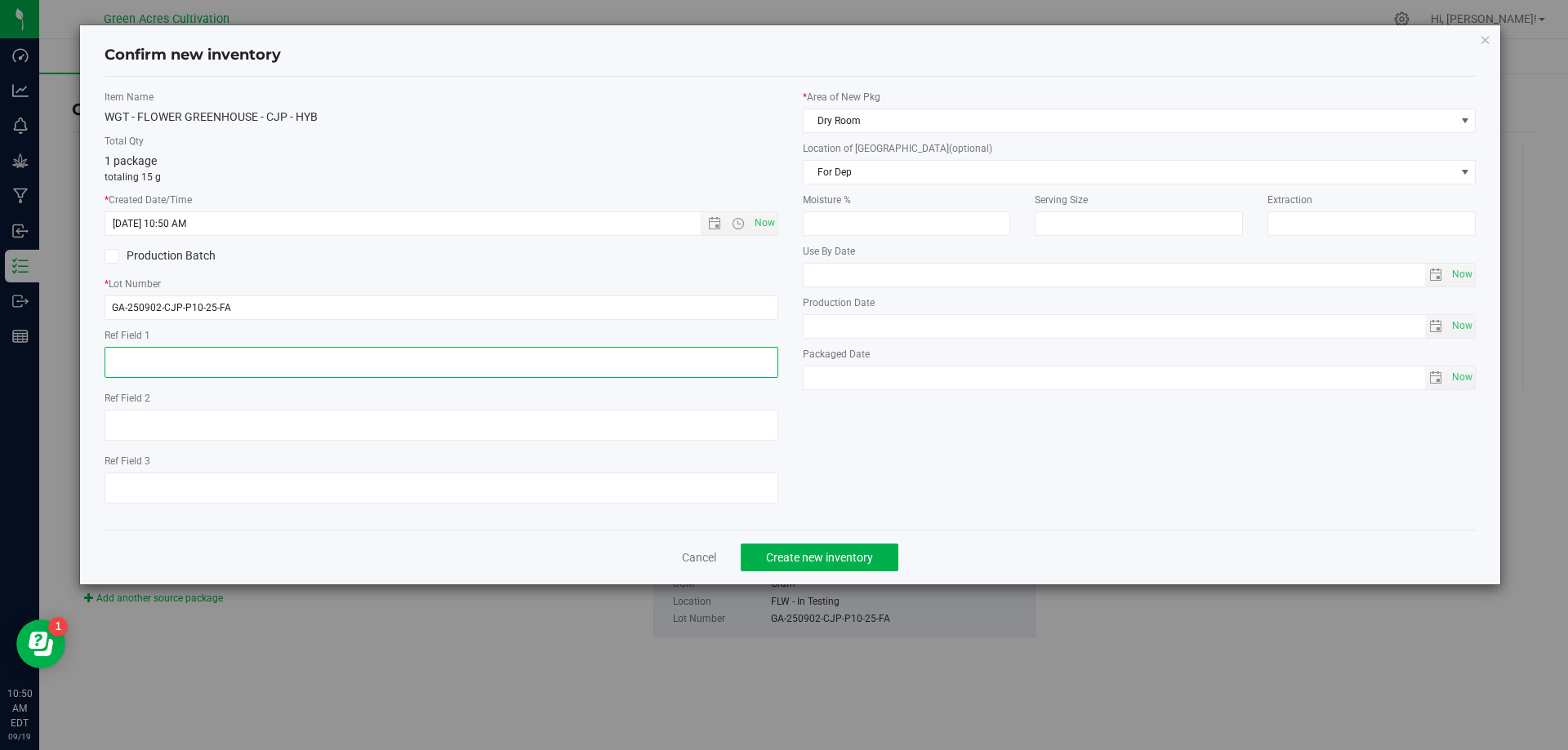
click at [604, 356] on textarea at bounding box center [442, 363] width 674 height 31
type textarea "Photoshoot Flower"
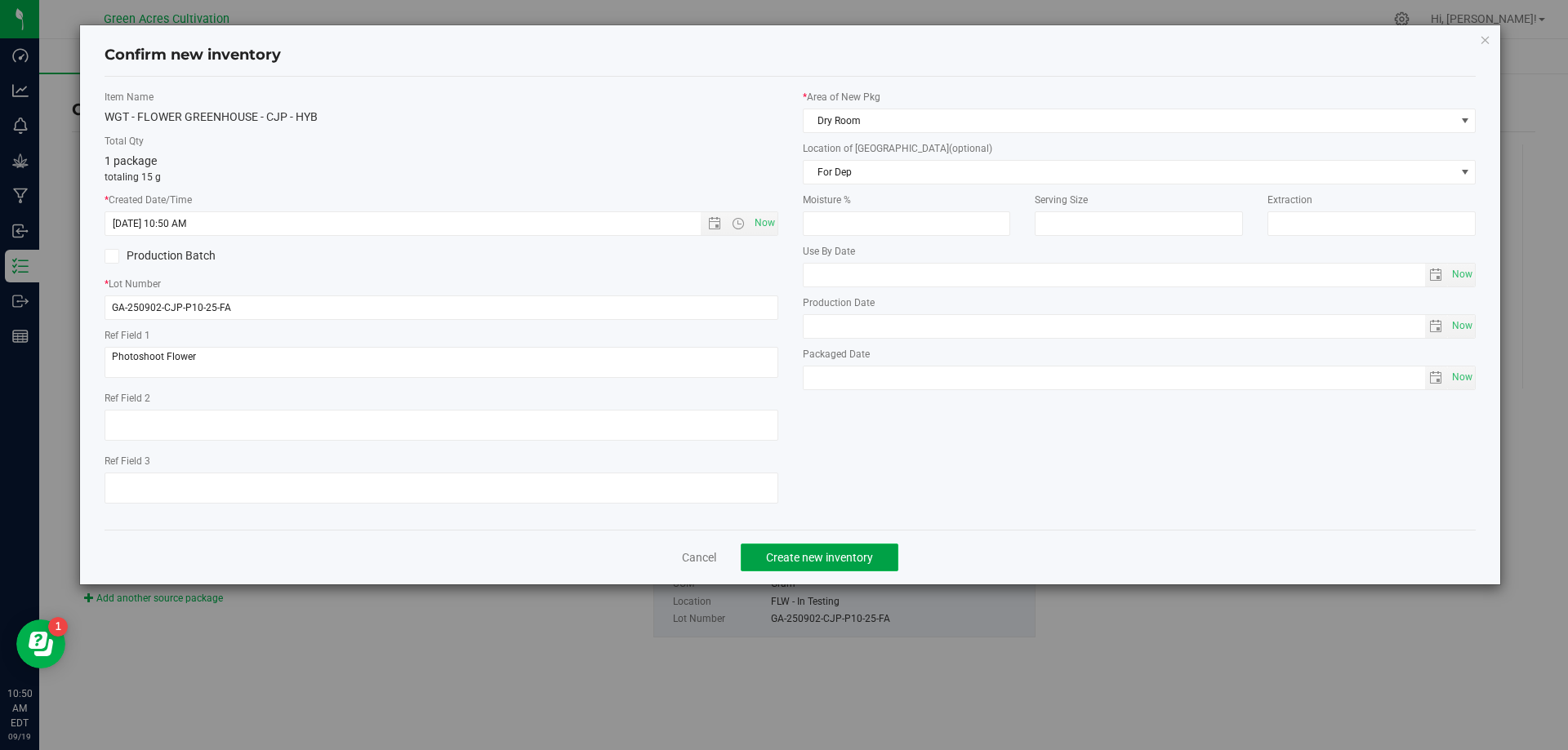
click at [799, 543] on button "Create new inventory" at bounding box center [820, 557] width 158 height 28
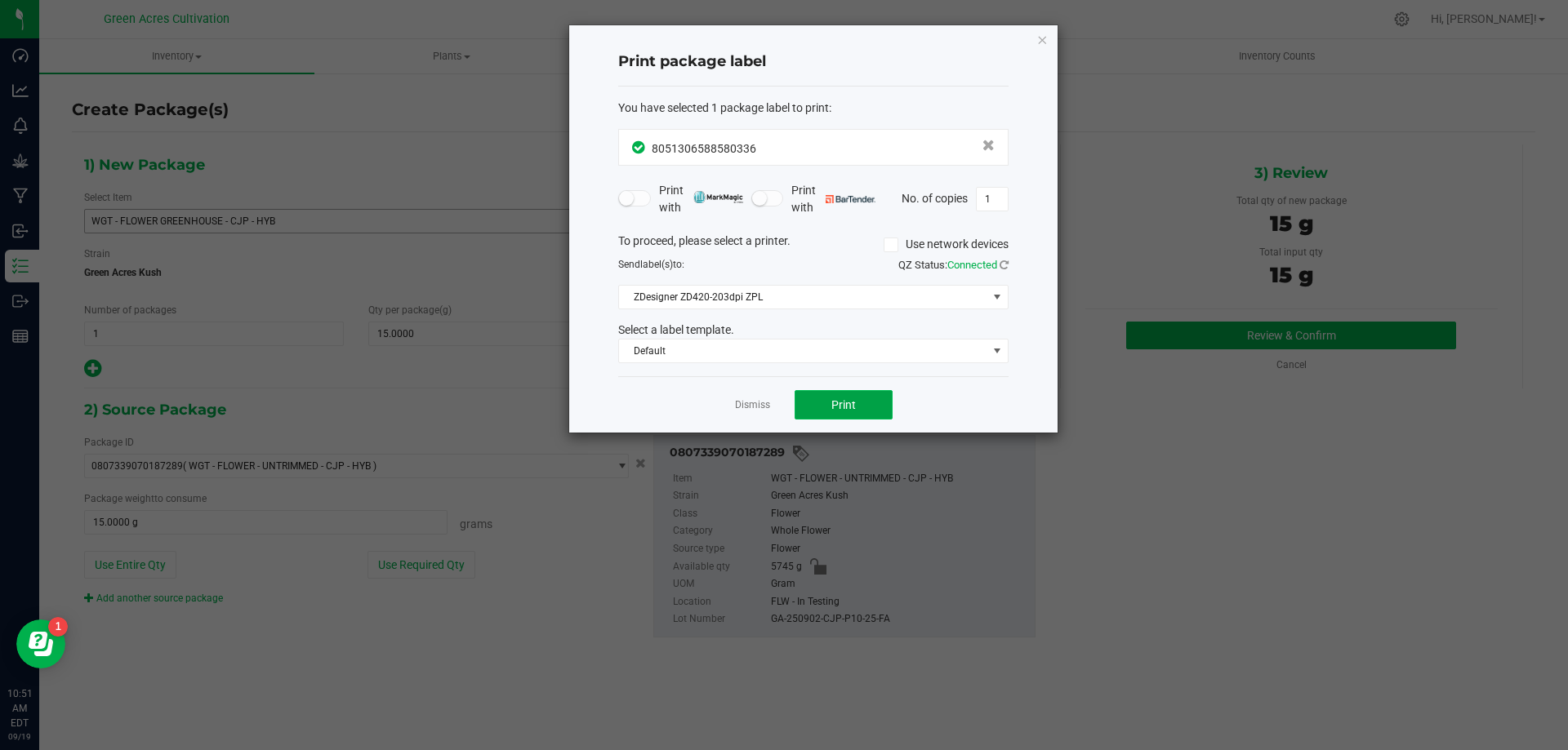
click at [851, 412] on button "Print" at bounding box center [844, 405] width 98 height 30
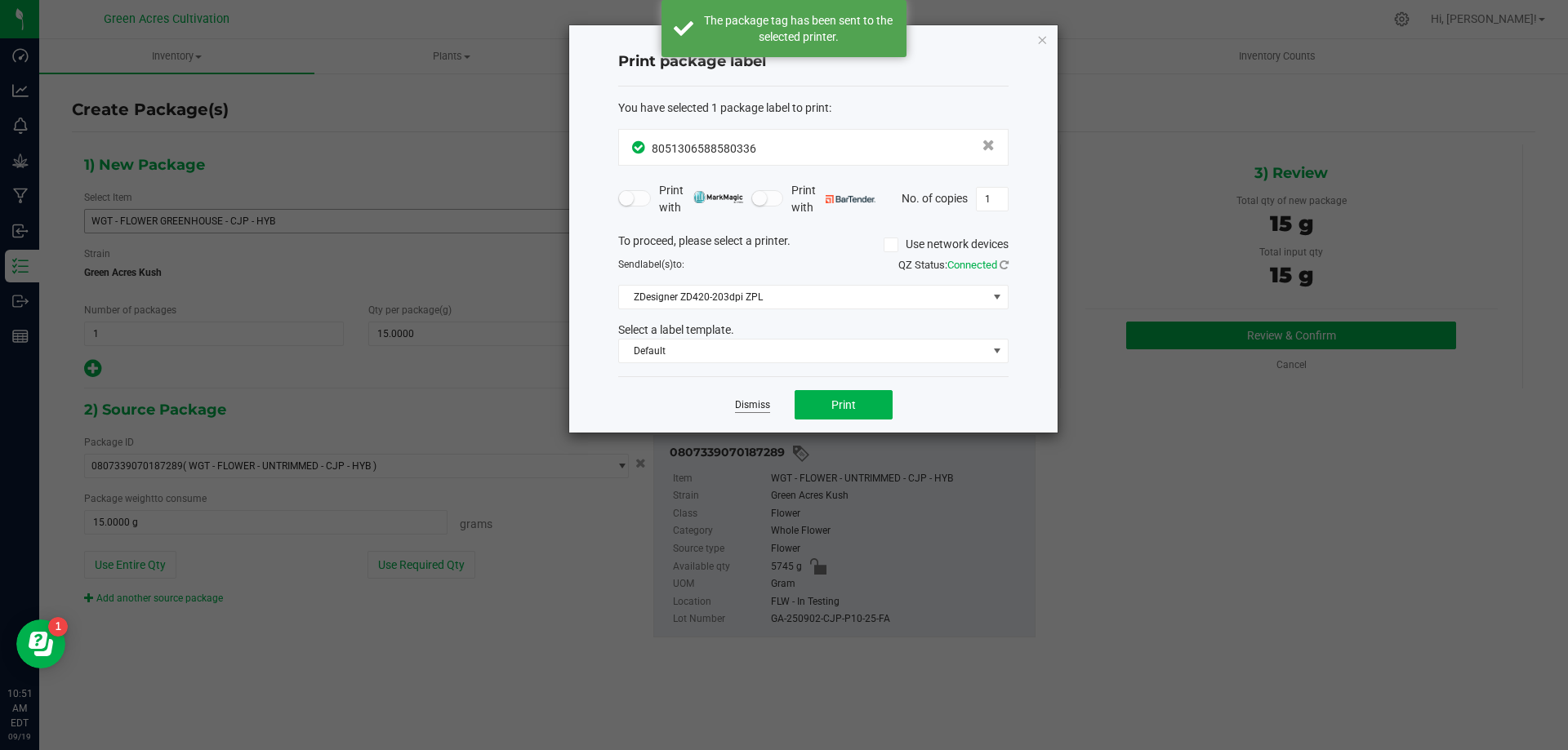
click at [764, 405] on link "Dismiss" at bounding box center [752, 405] width 35 height 14
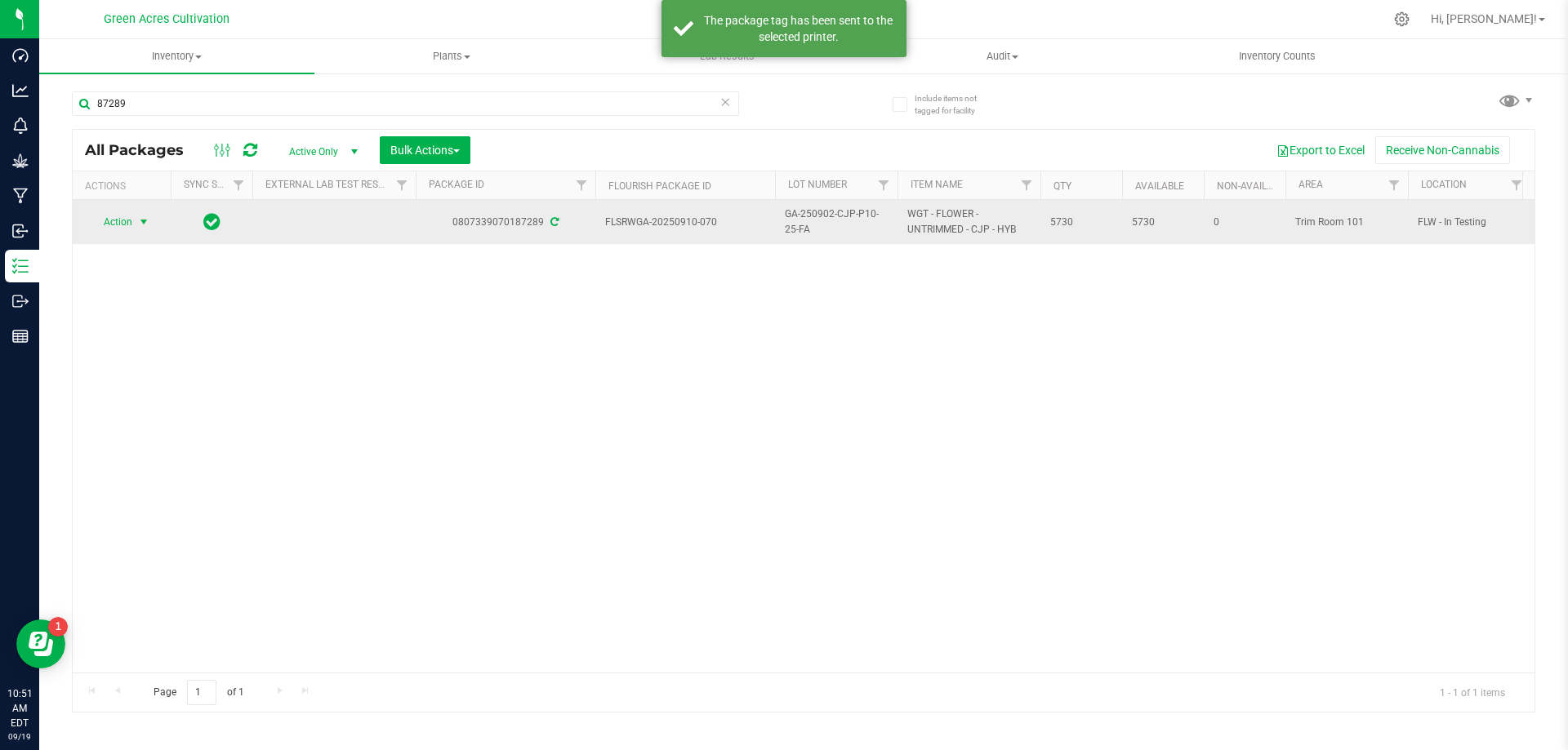
click at [122, 221] on span "Action" at bounding box center [111, 222] width 44 height 23
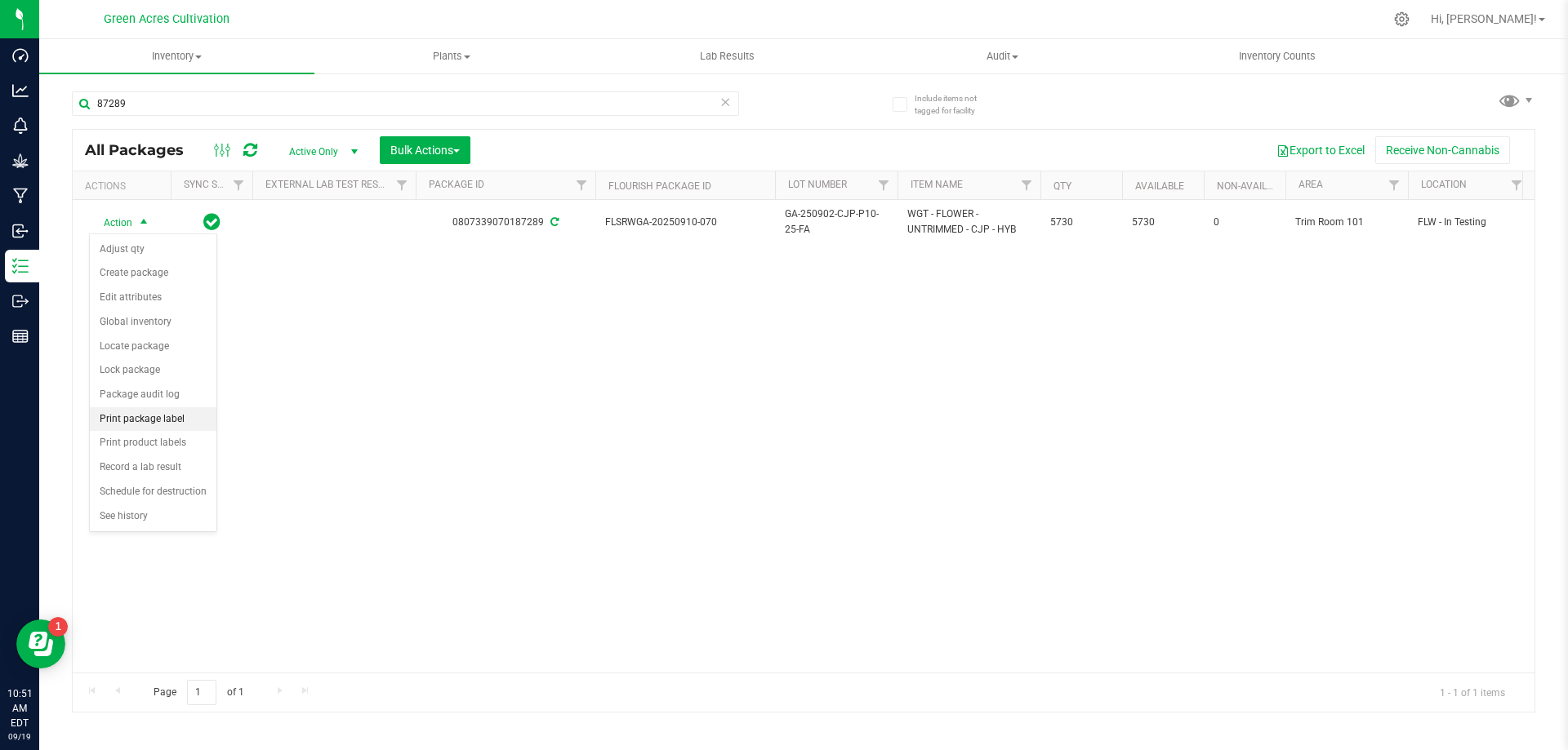
click at [172, 424] on li "Print package label" at bounding box center [152, 420] width 127 height 25
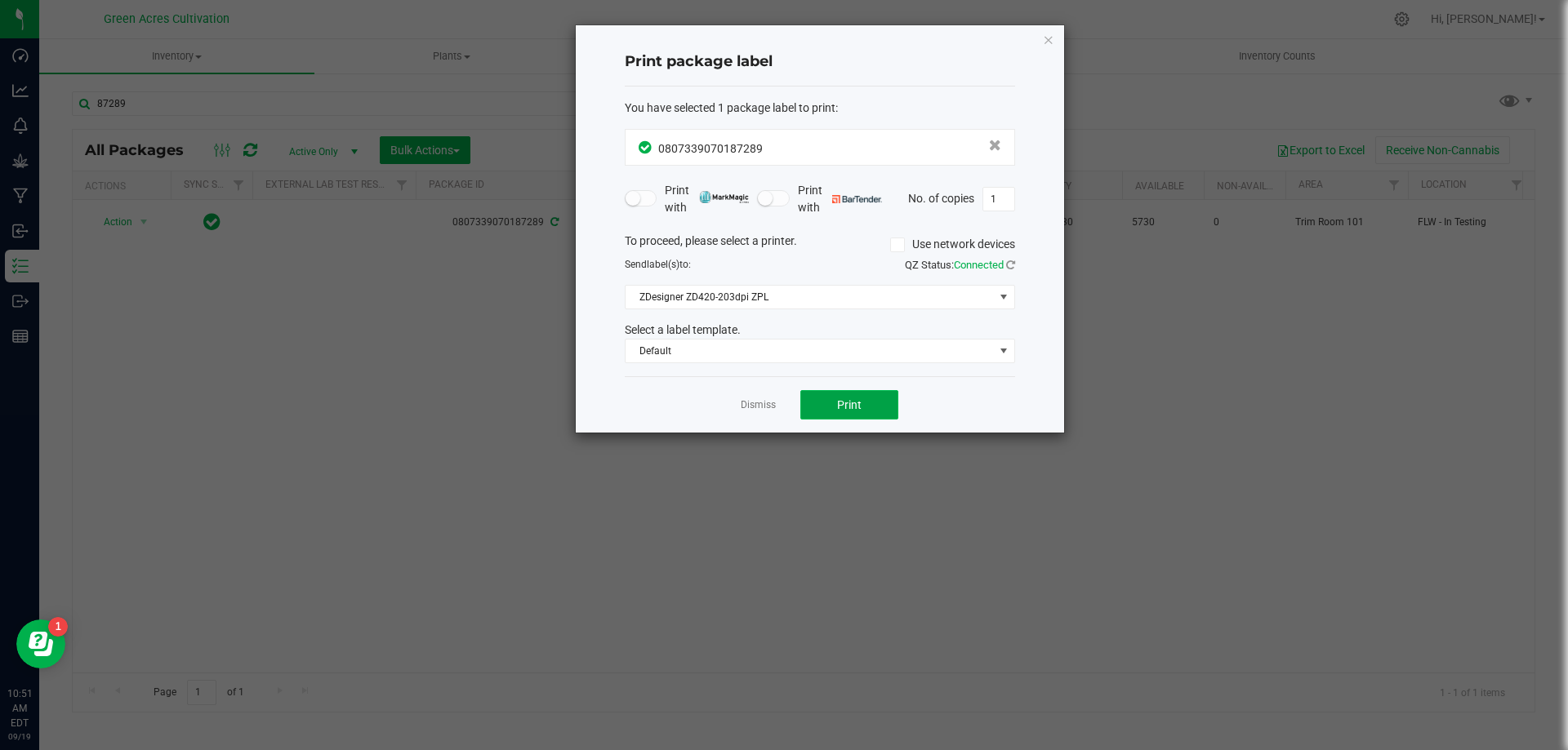
click at [861, 407] on span "Print" at bounding box center [849, 405] width 25 height 13
click at [739, 390] on div "Dismiss Print" at bounding box center [820, 404] width 390 height 56
click at [740, 402] on div "Dismiss Print" at bounding box center [820, 404] width 390 height 56
click at [747, 399] on link "Dismiss" at bounding box center [758, 405] width 35 height 14
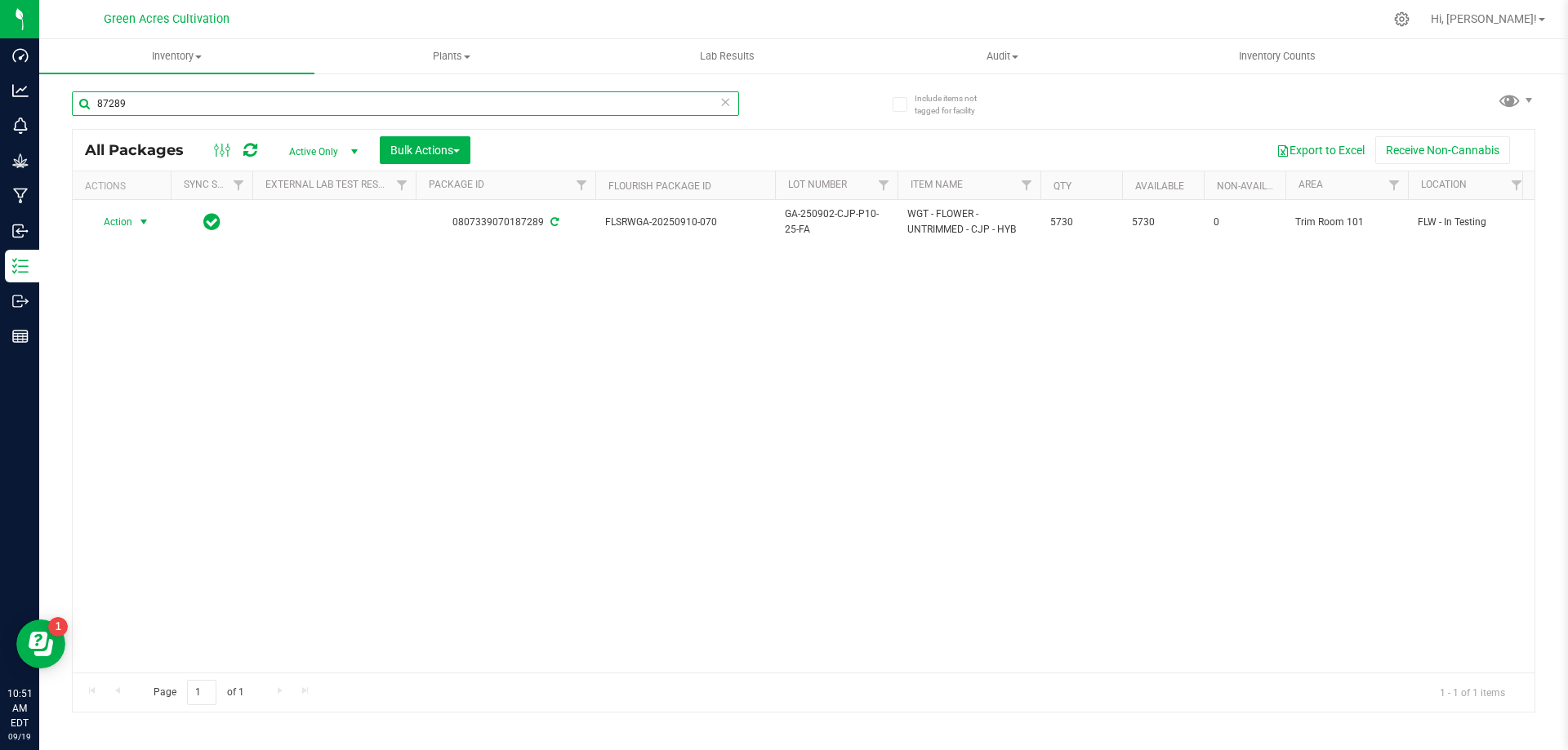
click at [134, 92] on input "87289" at bounding box center [405, 104] width 667 height 25
type input "64104"
click at [118, 224] on span "Action" at bounding box center [111, 222] width 44 height 23
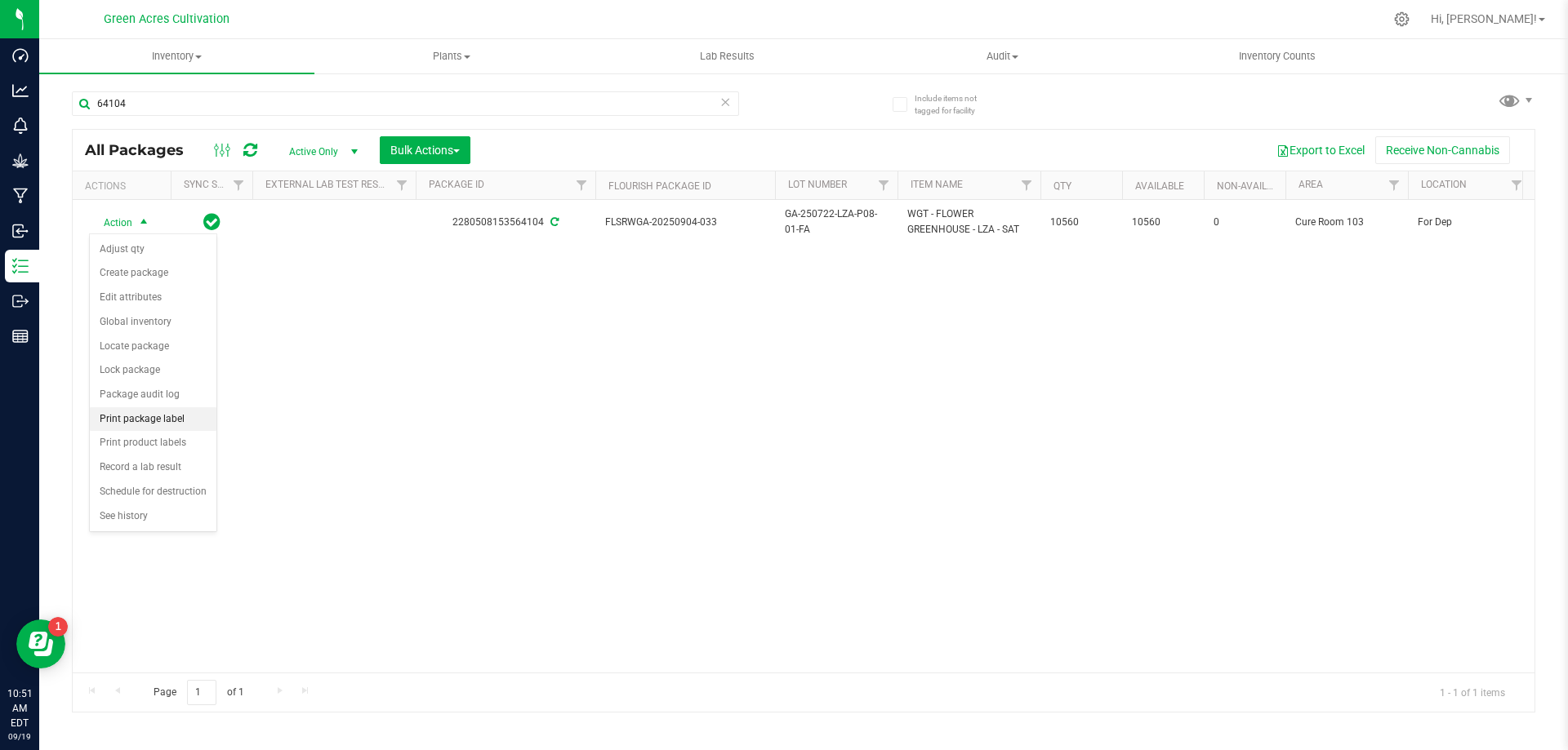
click at [147, 412] on li "Print package label" at bounding box center [152, 420] width 127 height 25
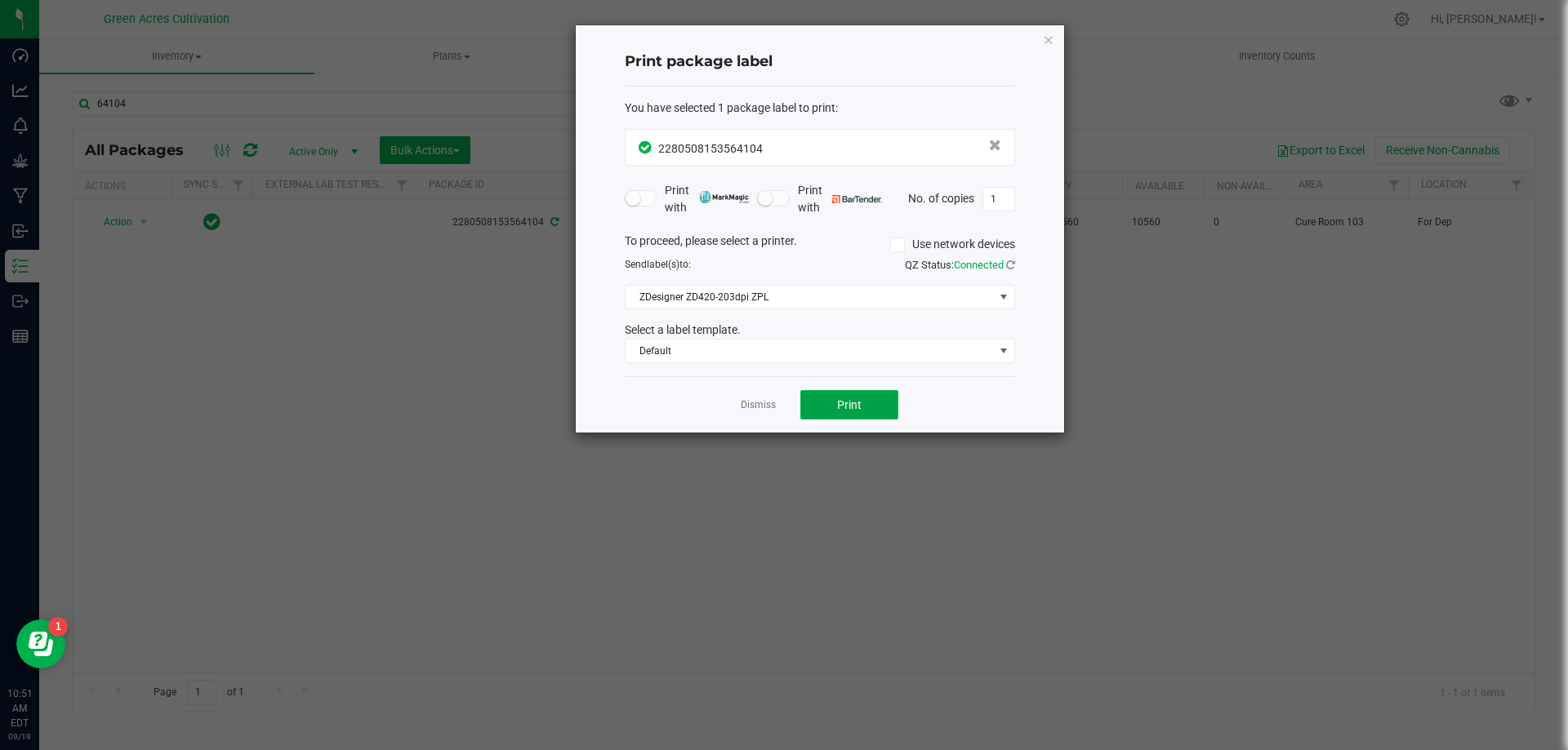
click at [865, 403] on button "Print" at bounding box center [849, 405] width 98 height 30
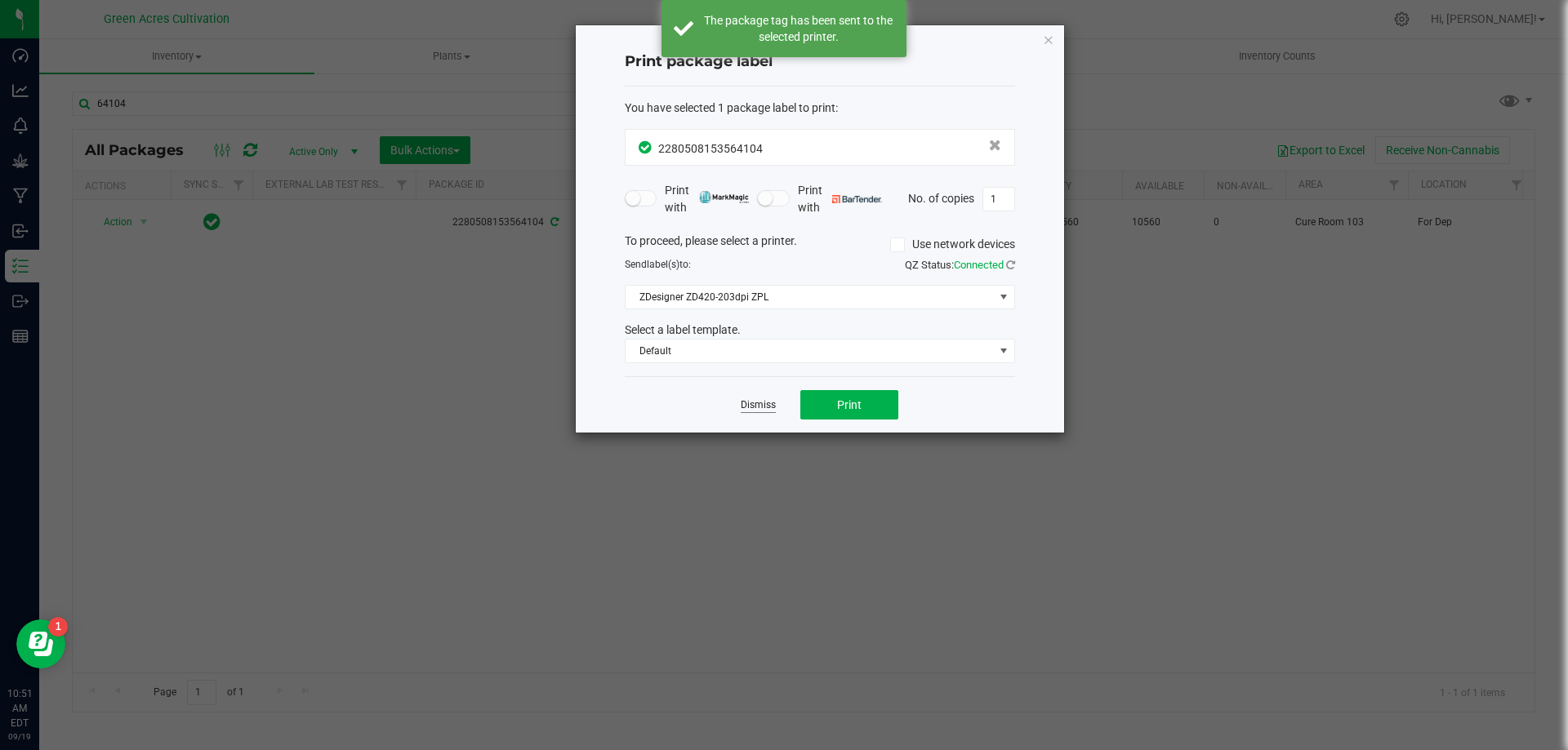
click at [748, 402] on link "Dismiss" at bounding box center [758, 405] width 35 height 14
